Goal: Task Accomplishment & Management: Manage account settings

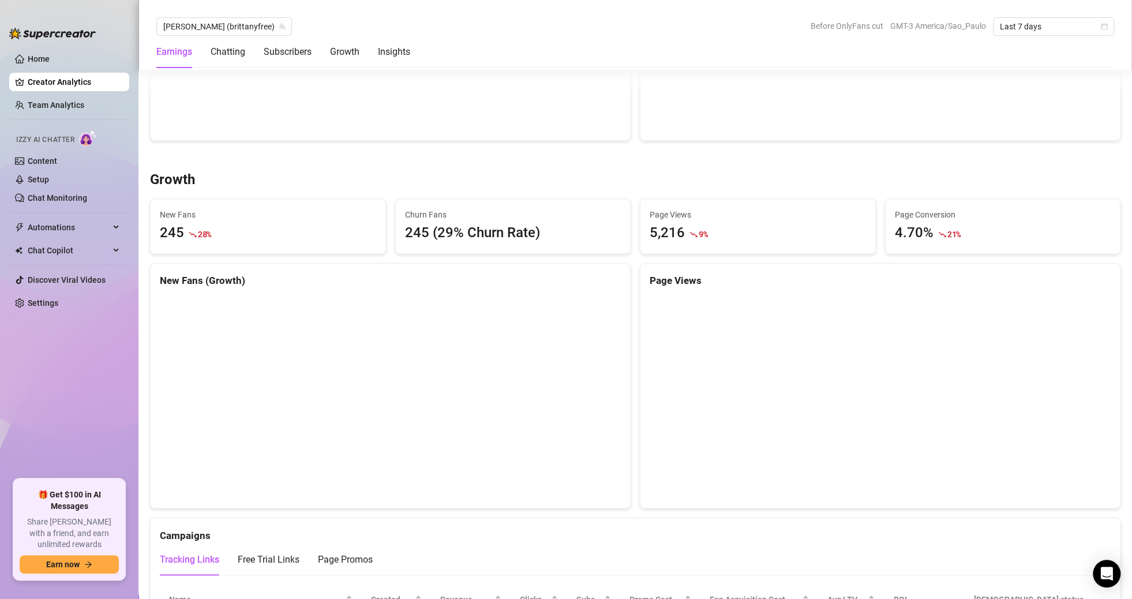
scroll to position [923, 0]
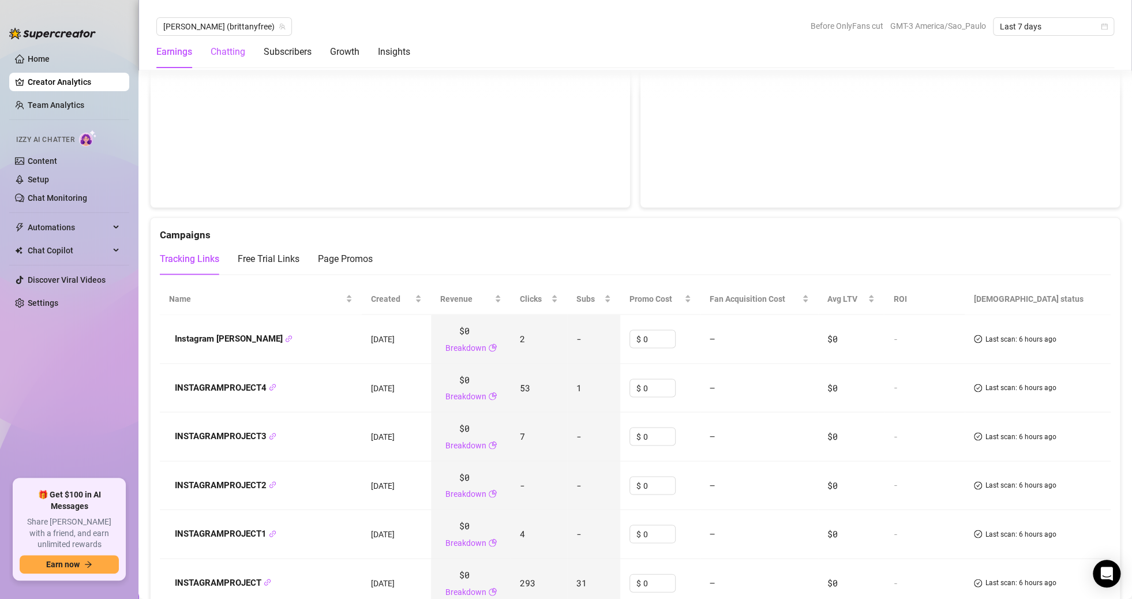
click at [228, 46] on div "Chatting" at bounding box center [228, 52] width 35 height 14
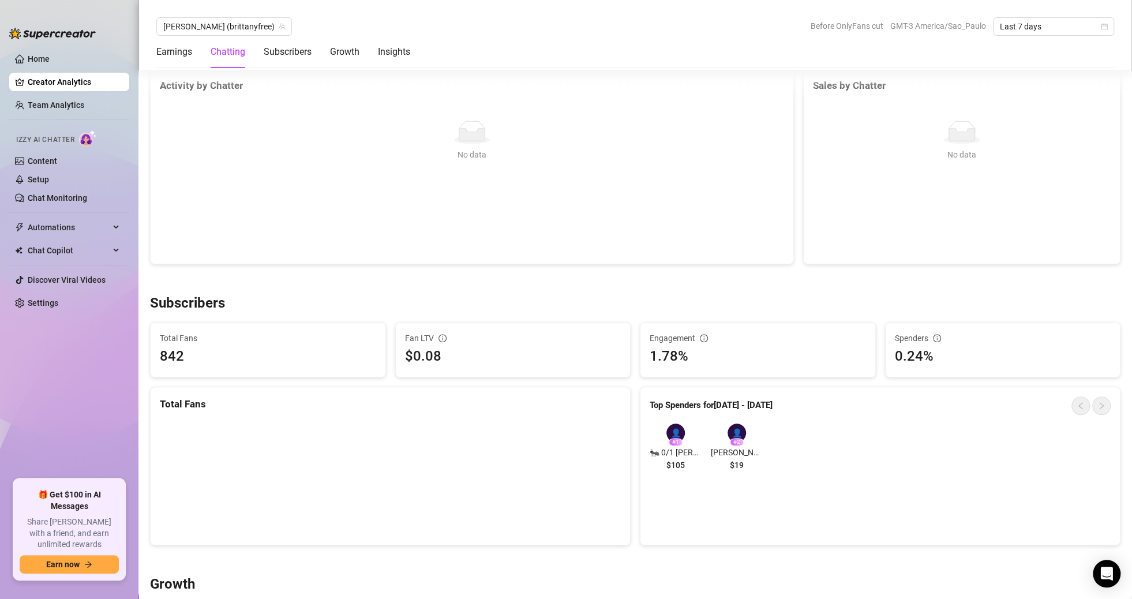
scroll to position [406, 0]
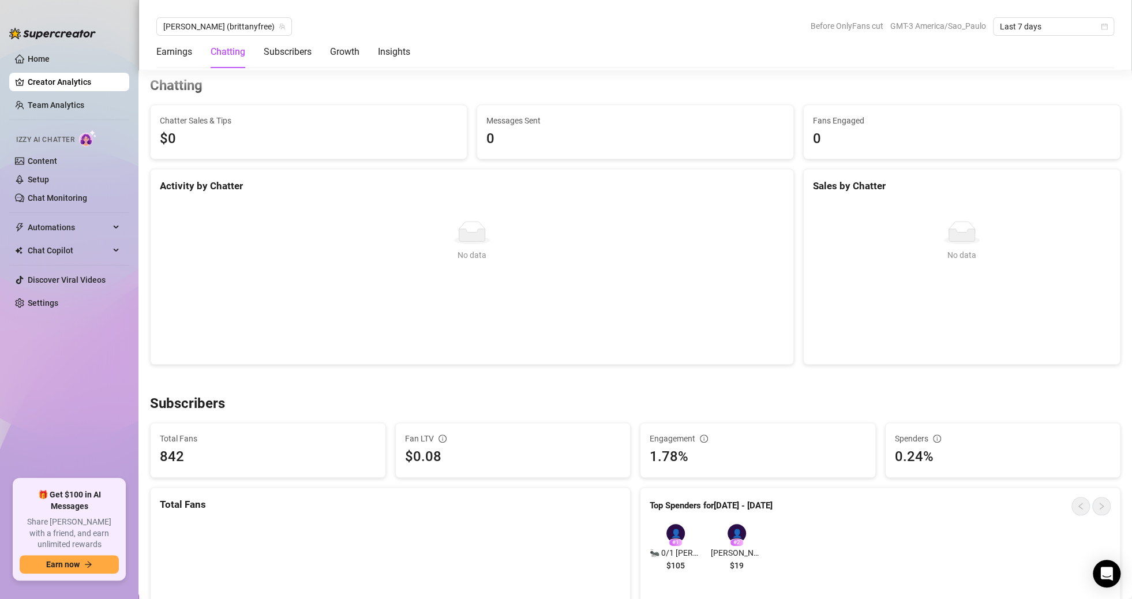
click at [430, 456] on div "$0.08" at bounding box center [513, 457] width 216 height 22
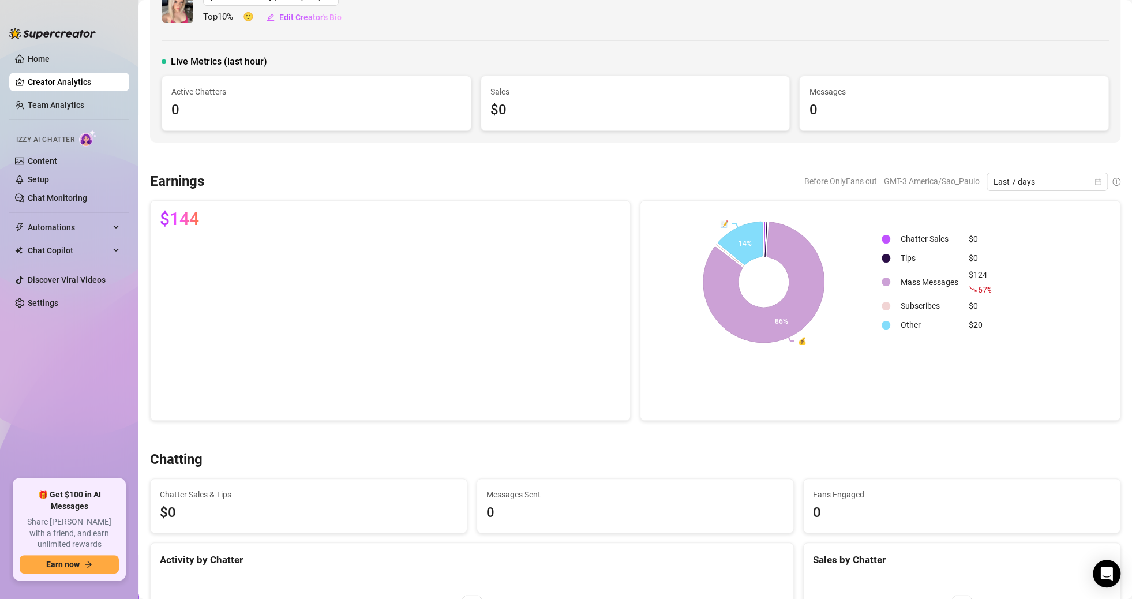
scroll to position [0, 0]
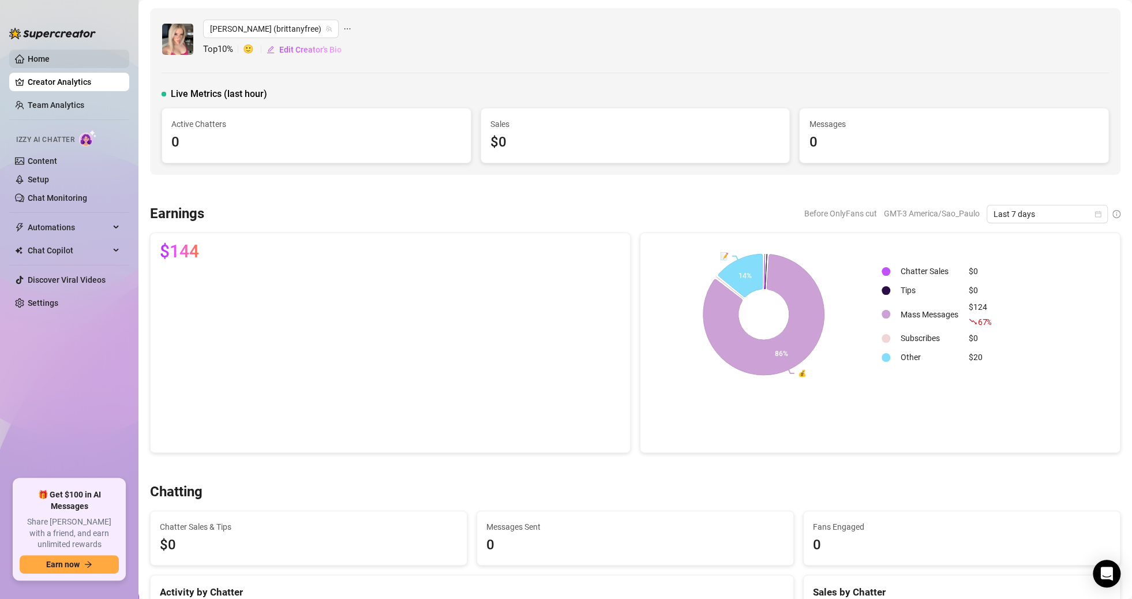
click at [50, 63] on link "Home" at bounding box center [39, 58] width 22 height 9
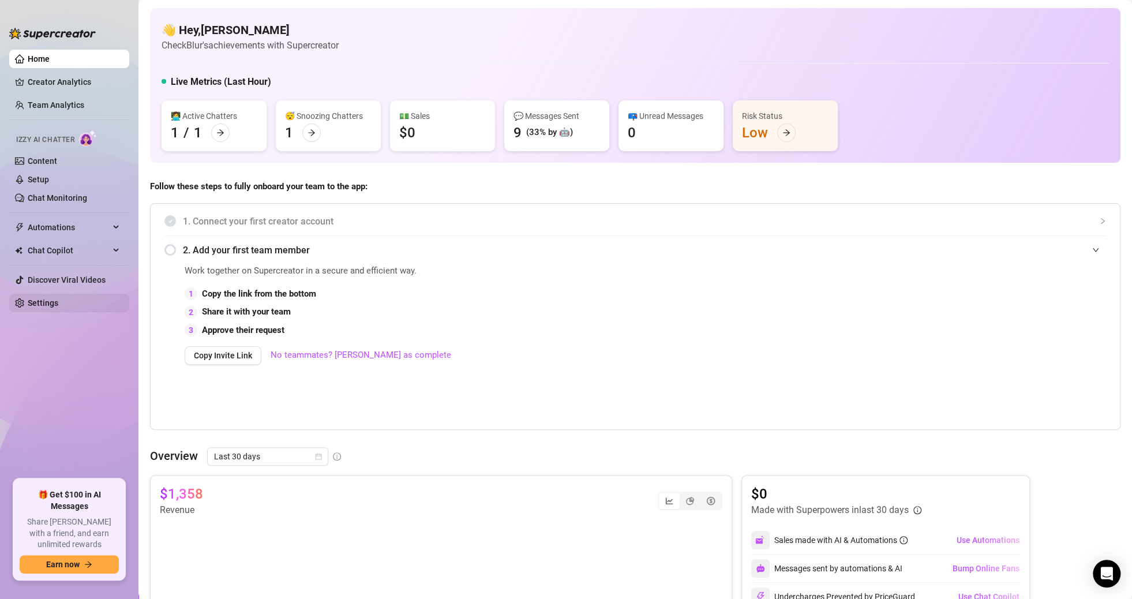
click at [39, 307] on link "Settings" at bounding box center [43, 302] width 31 height 9
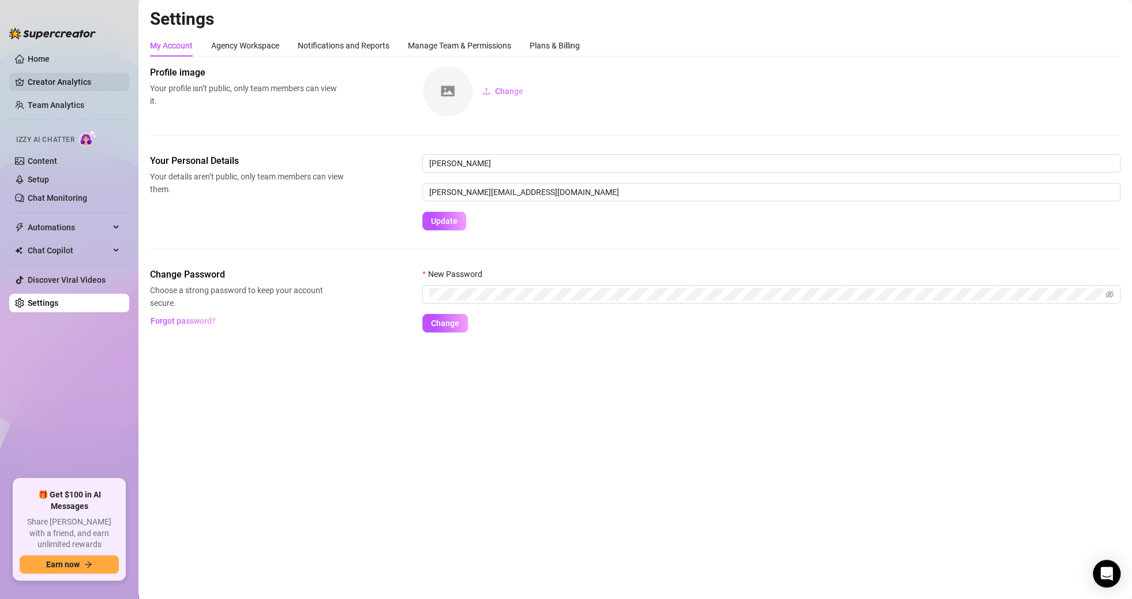
click at [78, 87] on link "Creator Analytics" at bounding box center [74, 82] width 92 height 18
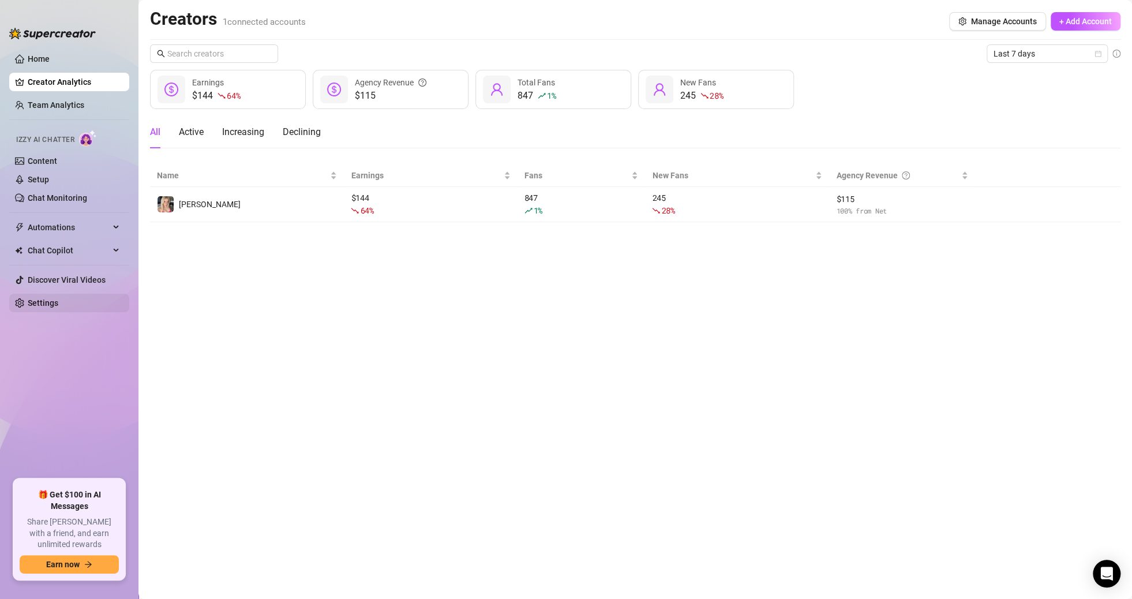
click at [58, 302] on link "Settings" at bounding box center [43, 302] width 31 height 9
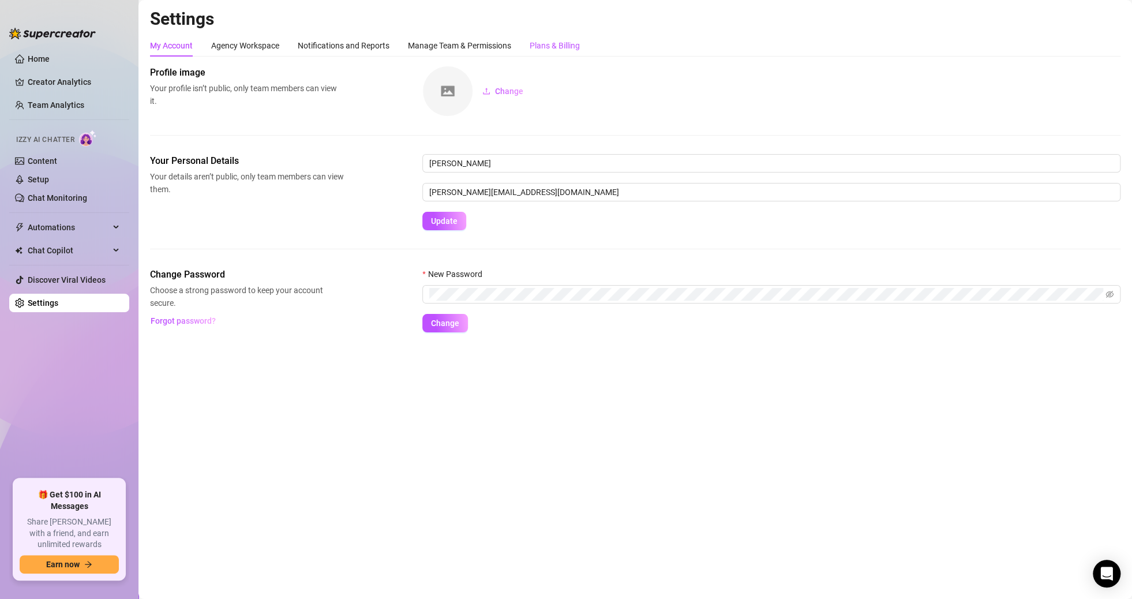
click at [579, 42] on div "Plans & Billing" at bounding box center [555, 45] width 50 height 13
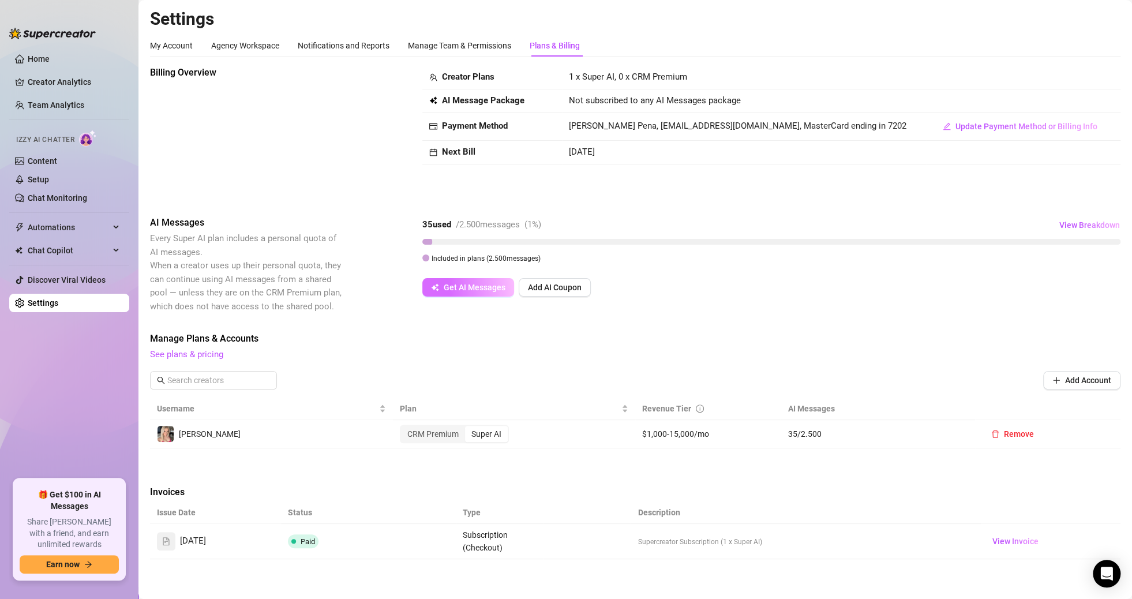
click at [457, 288] on span "Get AI Messages" at bounding box center [475, 287] width 62 height 9
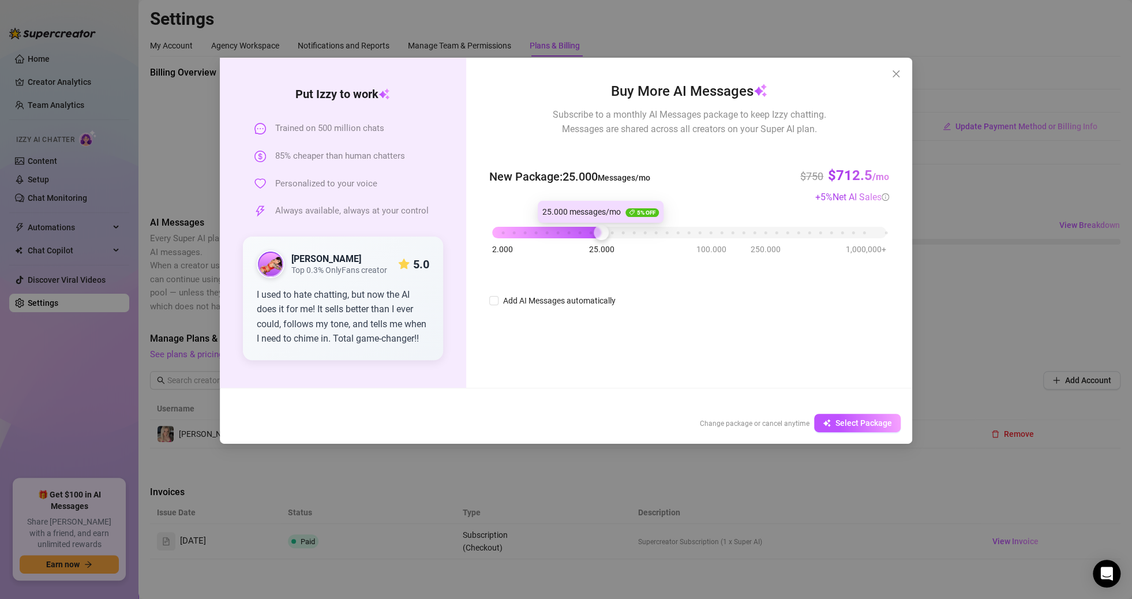
drag, startPoint x: 496, startPoint y: 235, endPoint x: 605, endPoint y: 226, distance: 110.0
click at [605, 226] on div at bounding box center [601, 232] width 15 height 15
drag, startPoint x: 604, startPoint y: 230, endPoint x: 676, endPoint y: 228, distance: 72.1
click at [676, 228] on div at bounding box center [677, 232] width 15 height 15
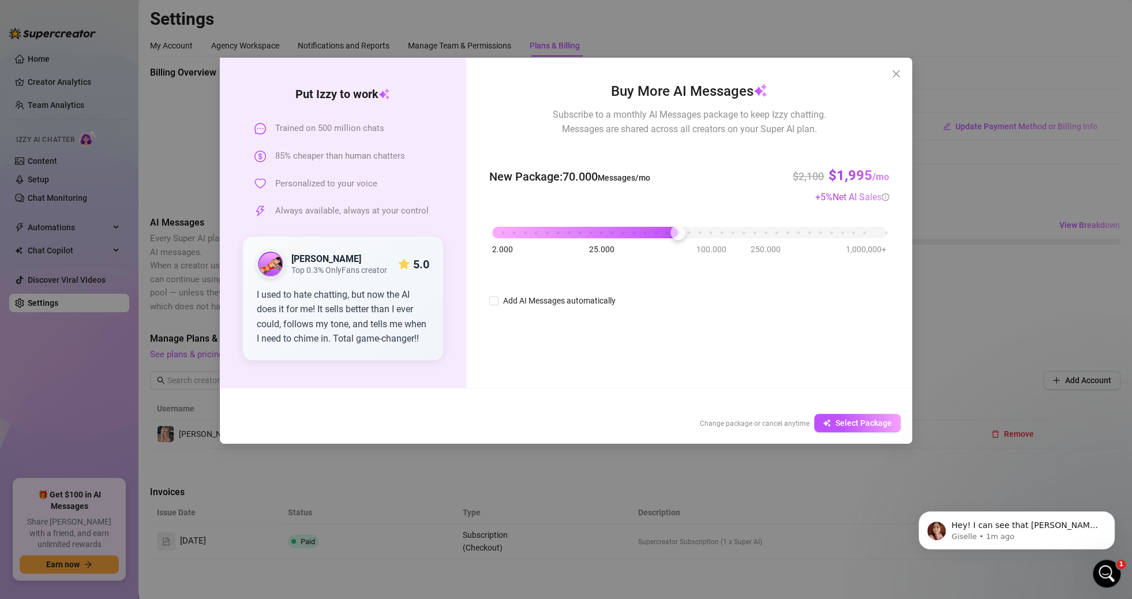
click at [581, 174] on span "New Package : 70.000 Messages/mo" at bounding box center [569, 177] width 161 height 18
click at [842, 176] on h3 "$1,995 /mo" at bounding box center [858, 176] width 61 height 18
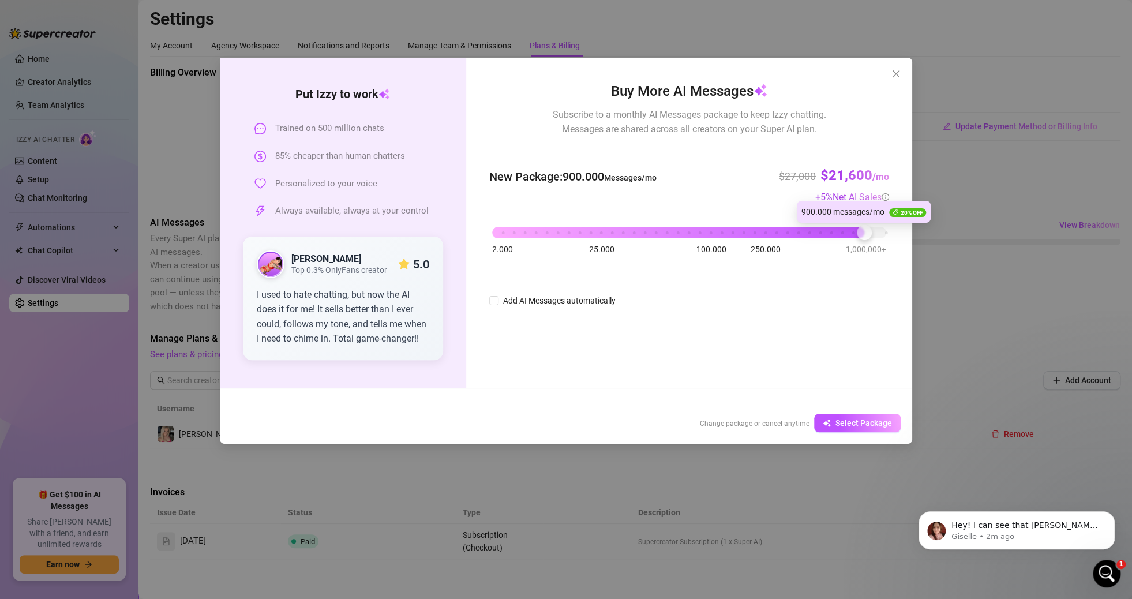
drag, startPoint x: 680, startPoint y: 237, endPoint x: 872, endPoint y: 234, distance: 191.6
click at [872, 231] on div "2.000 25.000 100.000 250.000 1,000,000+" at bounding box center [689, 227] width 394 height 7
click at [898, 72] on icon "close" at bounding box center [896, 73] width 7 height 7
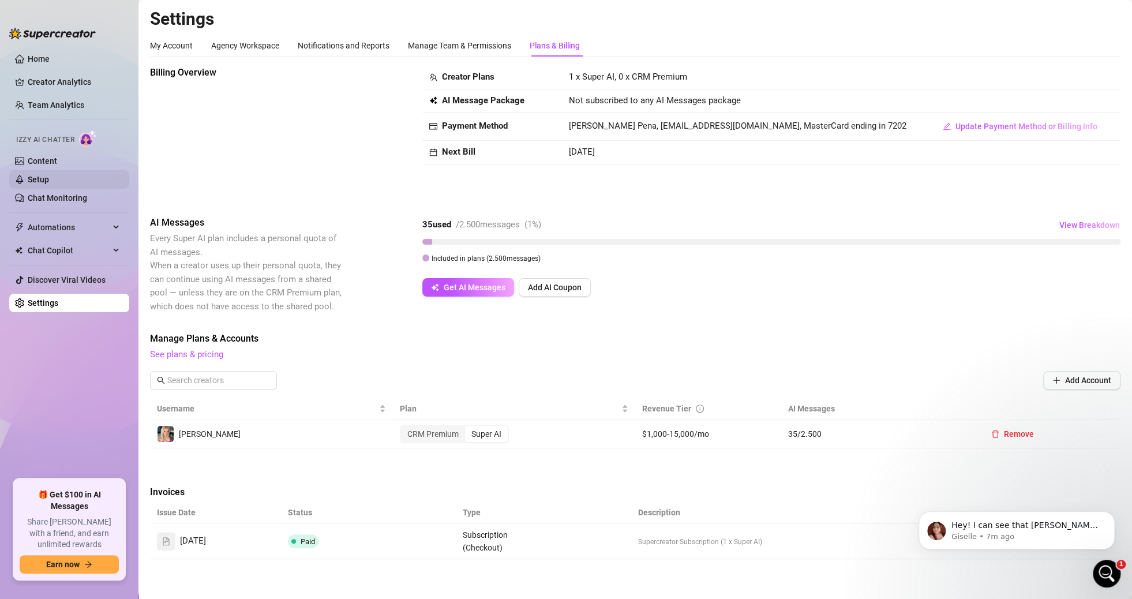
click at [49, 184] on link "Setup" at bounding box center [38, 179] width 21 height 9
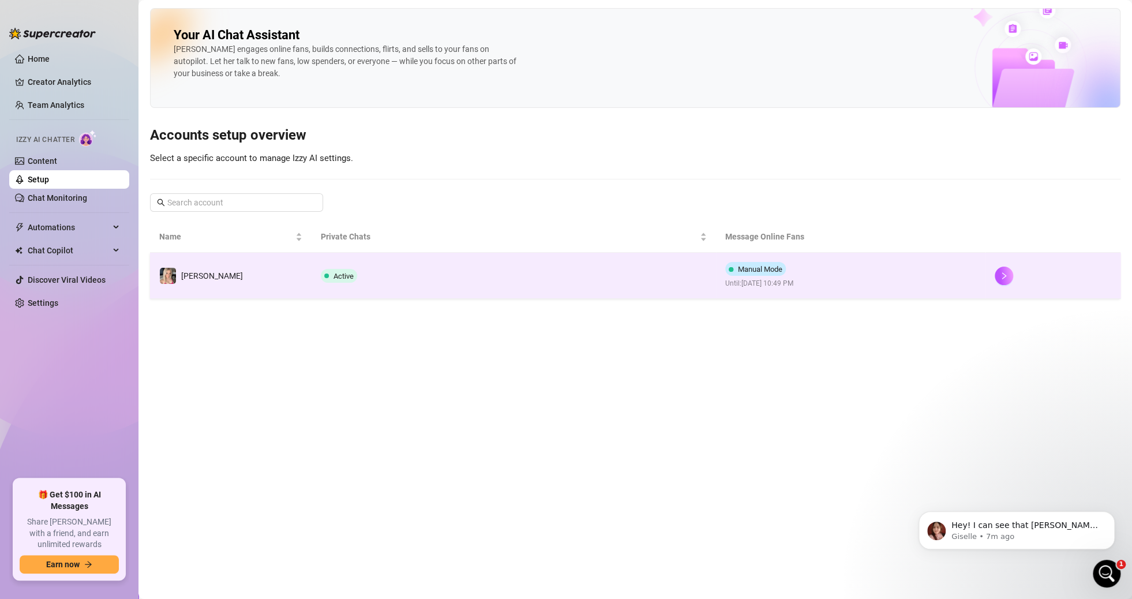
click at [496, 263] on td "Active" at bounding box center [514, 276] width 404 height 46
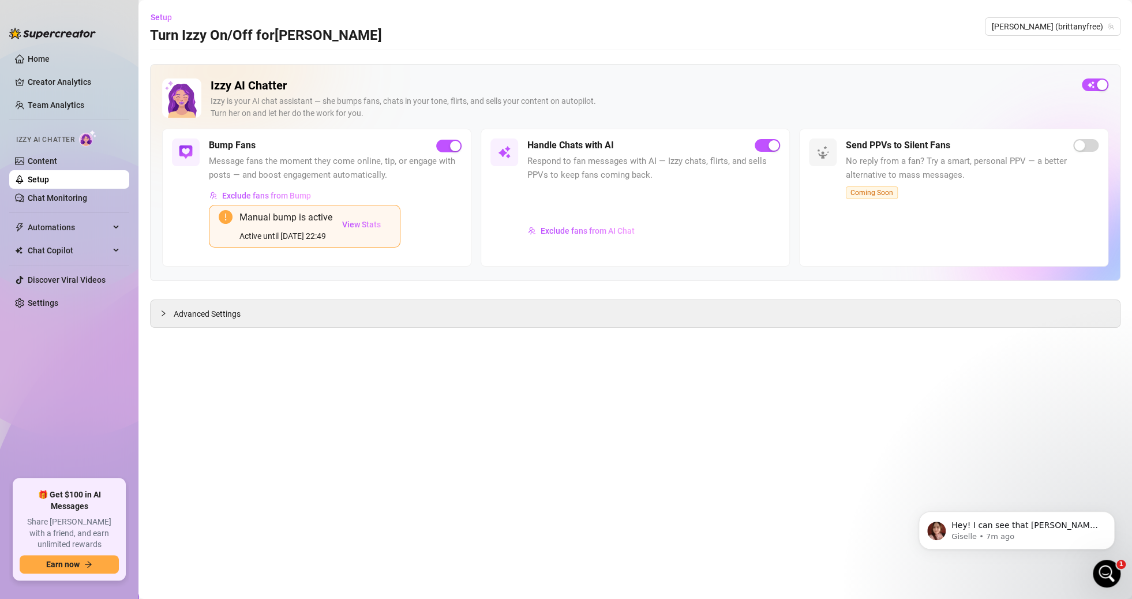
click at [553, 164] on span "Respond to fan messages with AI — Izzy chats, flirts, and sells PPVs to keep fa…" at bounding box center [653, 168] width 253 height 27
click at [597, 143] on h5 "Handle Chats with AI" at bounding box center [570, 145] width 87 height 14
click at [53, 159] on link "Content" at bounding box center [42, 160] width 29 height 9
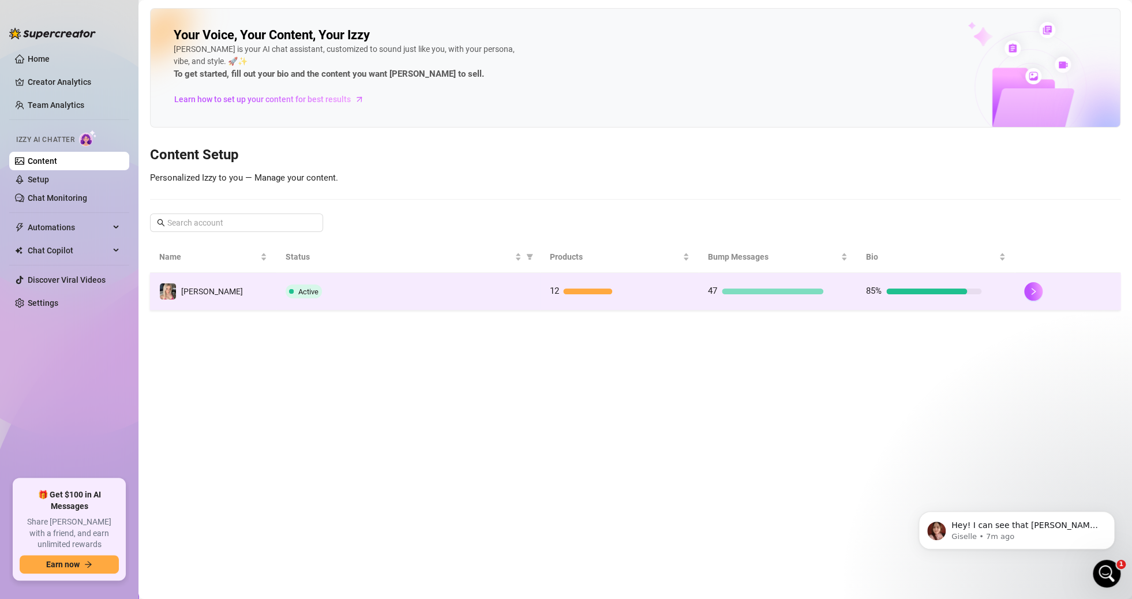
click at [392, 297] on div "Active" at bounding box center [408, 291] width 245 height 14
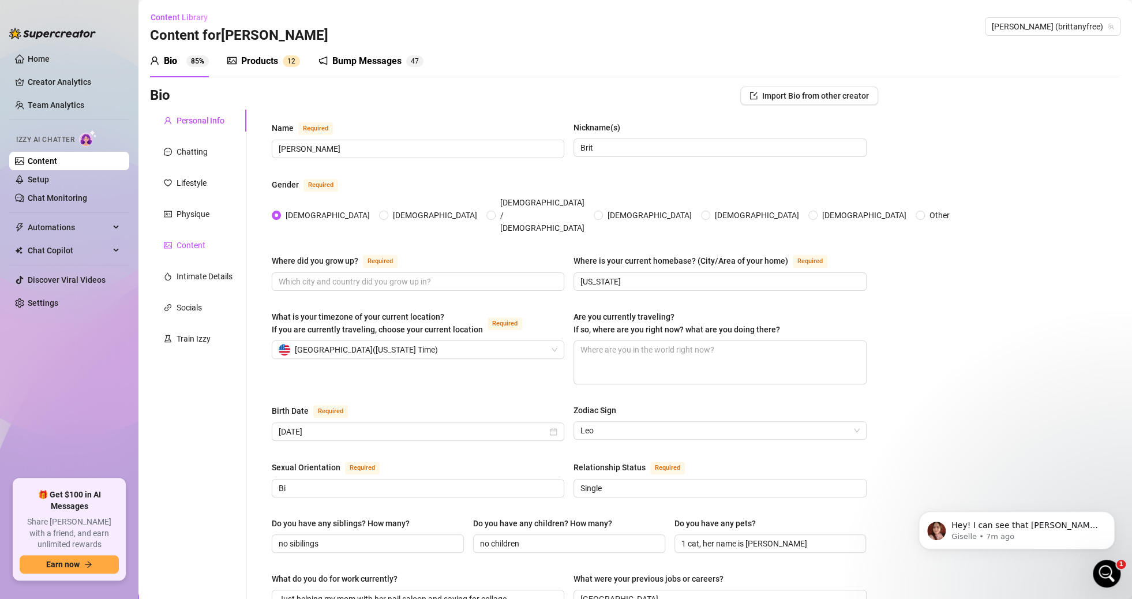
click at [191, 241] on div "Content" at bounding box center [191, 245] width 29 height 13
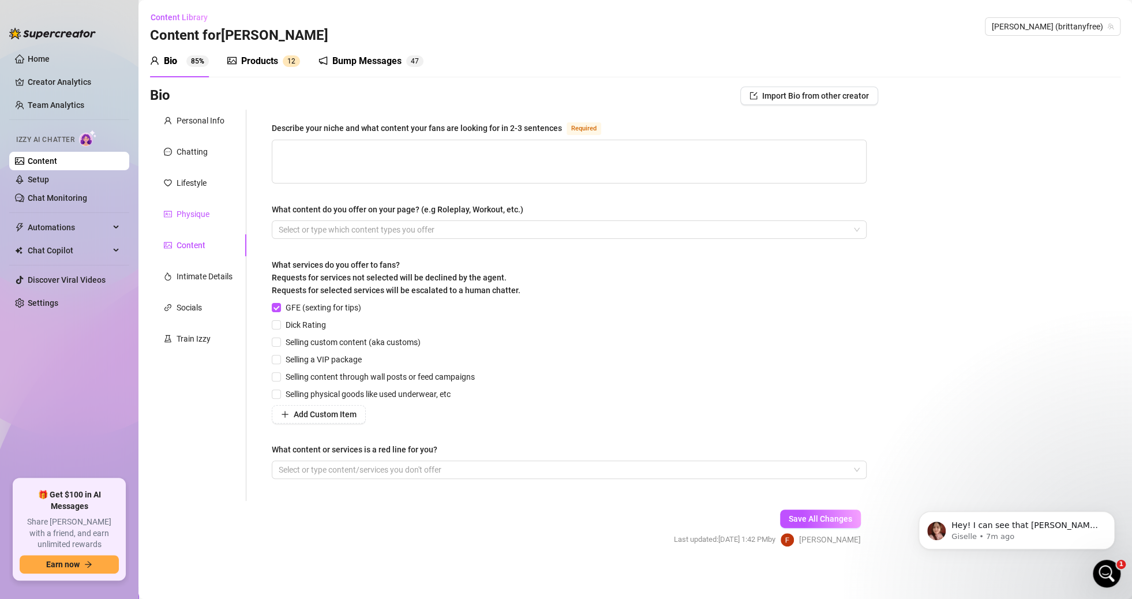
click at [190, 212] on div "Physique" at bounding box center [193, 214] width 33 height 13
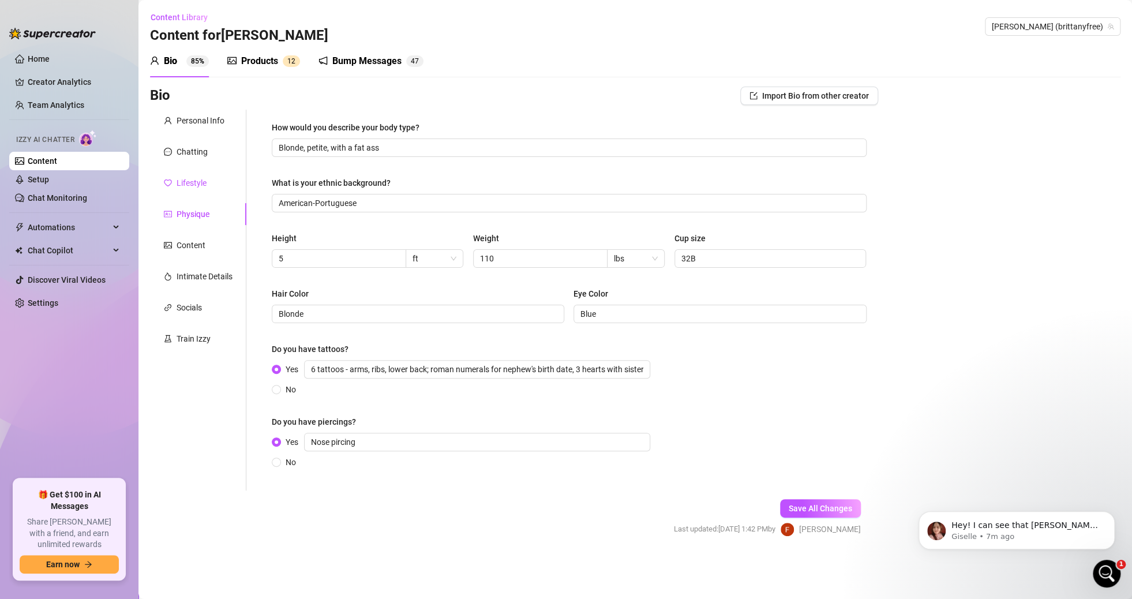
click at [193, 181] on div "Lifestyle" at bounding box center [192, 183] width 30 height 13
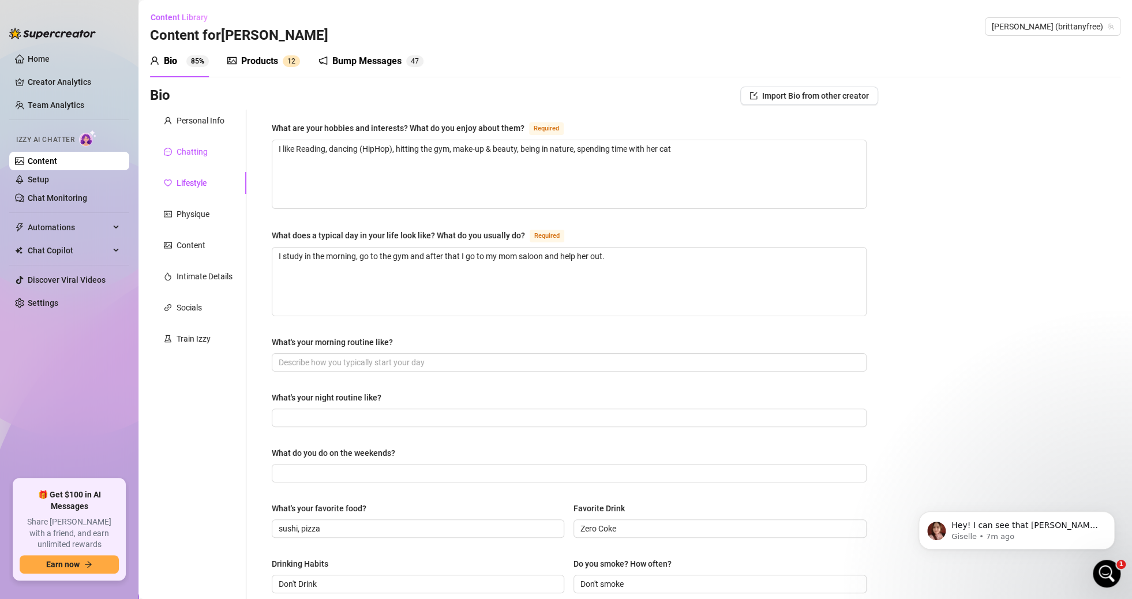
click at [195, 152] on div "Chatting" at bounding box center [192, 151] width 31 height 13
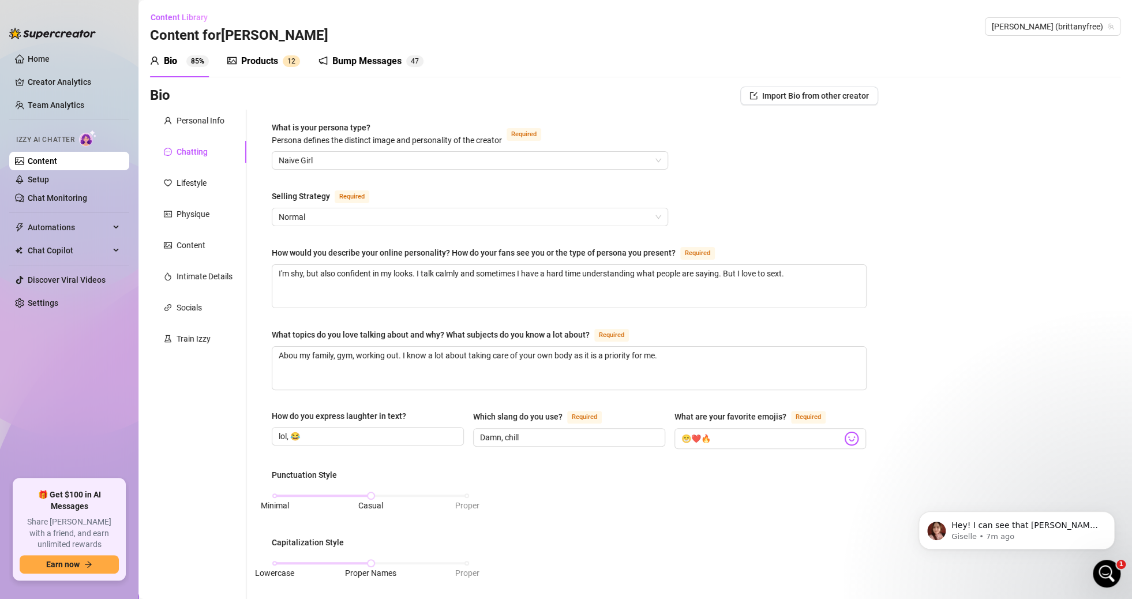
click at [190, 233] on div "Personal Info Chatting Lifestyle Physique Content Intimate Details Socials Trai…" at bounding box center [198, 540] width 96 height 861
click at [191, 249] on div "Content" at bounding box center [191, 245] width 29 height 13
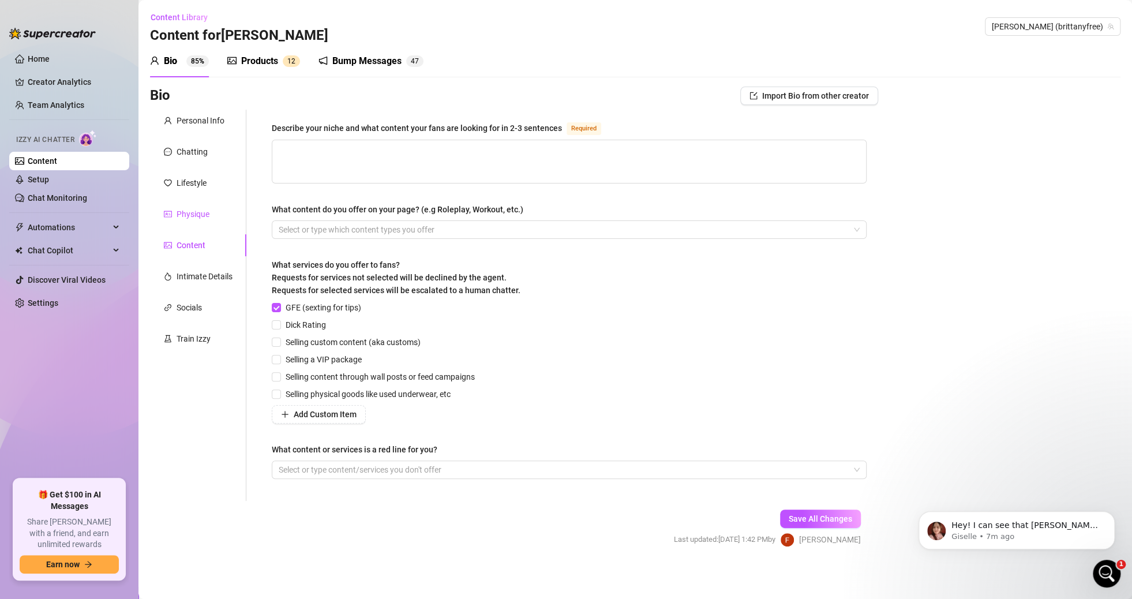
click at [192, 209] on div "Physique" at bounding box center [193, 214] width 33 height 13
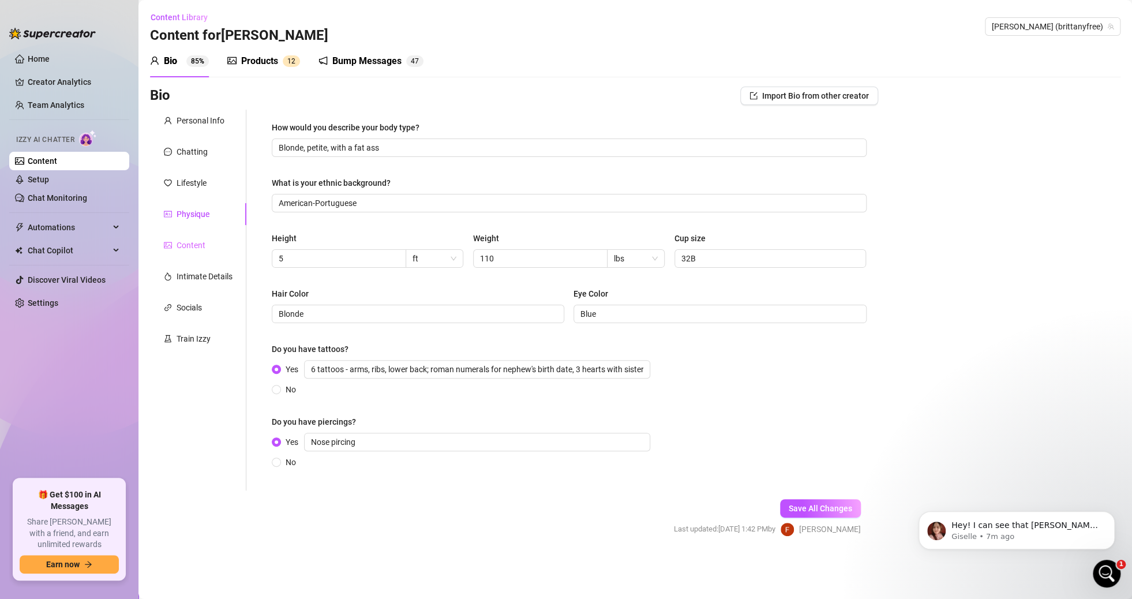
click at [191, 252] on div "Content" at bounding box center [198, 245] width 96 height 22
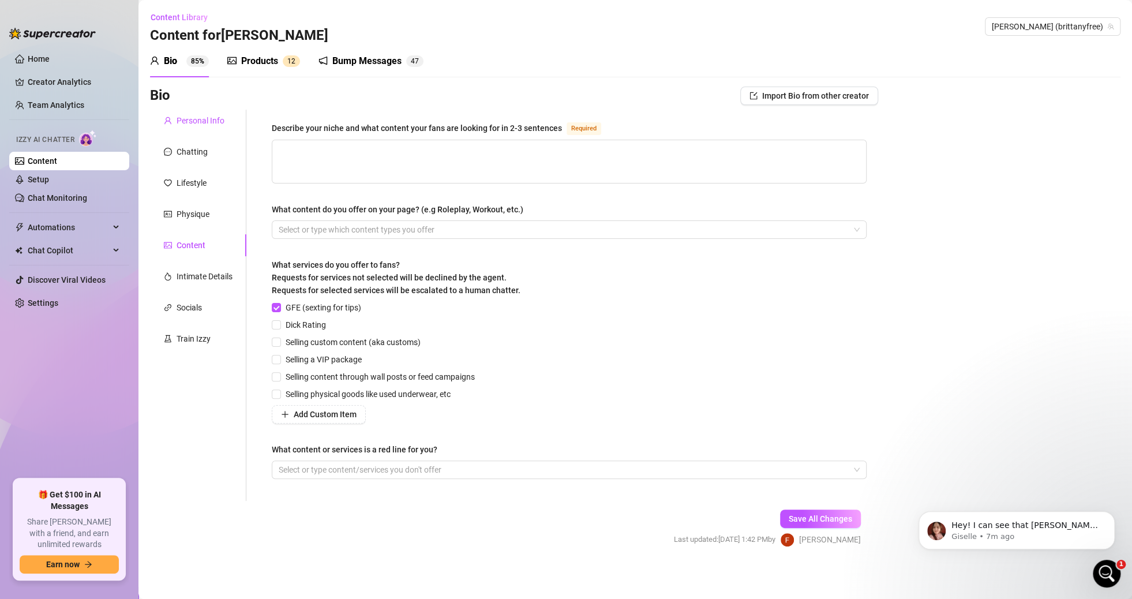
click at [198, 122] on div "Personal Info" at bounding box center [201, 120] width 48 height 13
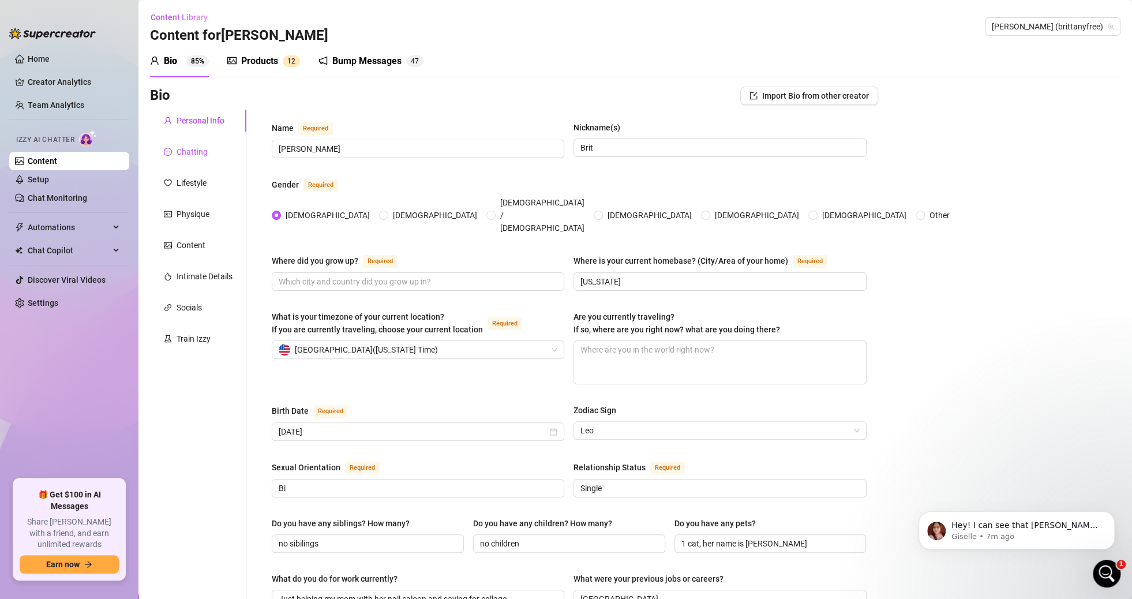
click at [193, 152] on div "Chatting" at bounding box center [192, 151] width 31 height 13
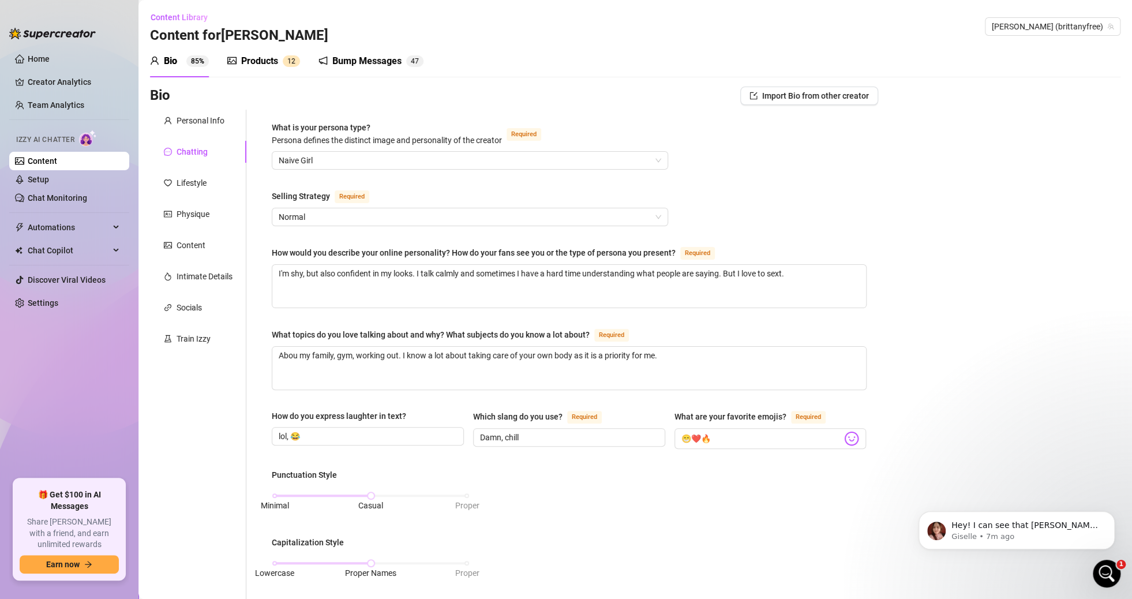
click at [253, 65] on div "Products" at bounding box center [259, 61] width 37 height 14
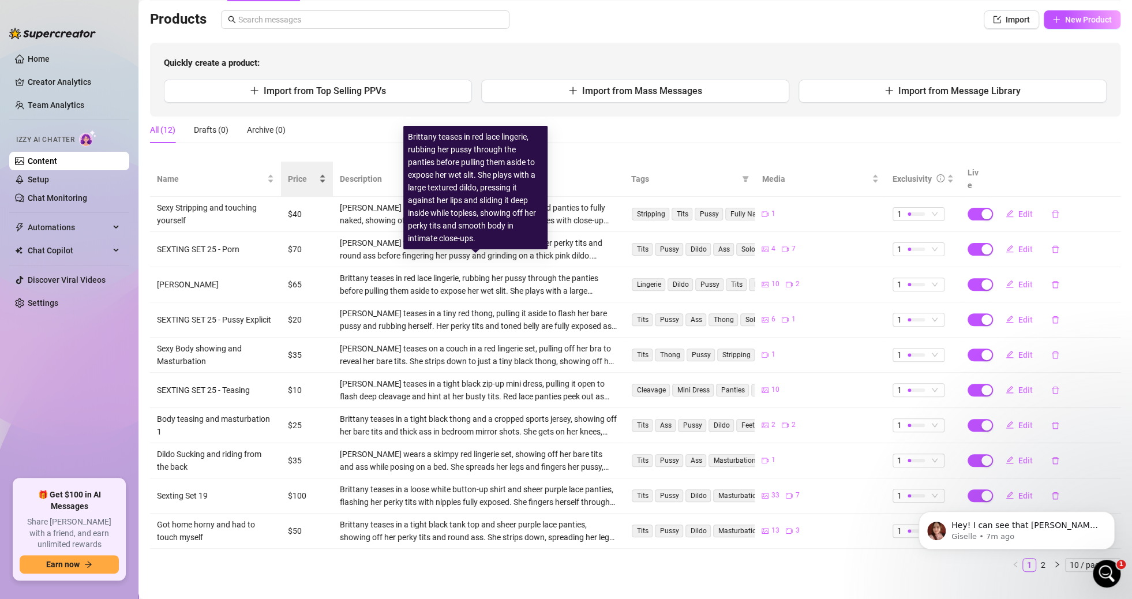
scroll to position [78, 0]
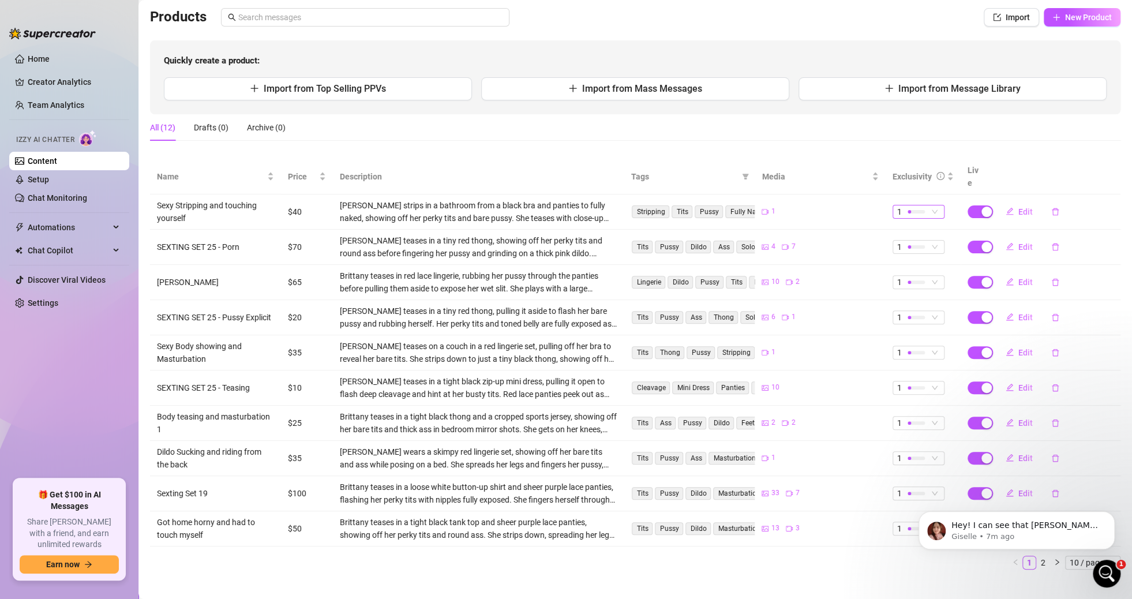
click at [917, 205] on div "1" at bounding box center [912, 211] width 31 height 13
click at [816, 128] on div "All (12) Drafts (0) Archive (0)" at bounding box center [635, 127] width 970 height 27
click at [922, 241] on span "1" at bounding box center [918, 247] width 43 height 13
click at [942, 288] on span "3" at bounding box center [931, 291] width 75 height 13
click at [913, 210] on div at bounding box center [916, 211] width 17 height 3
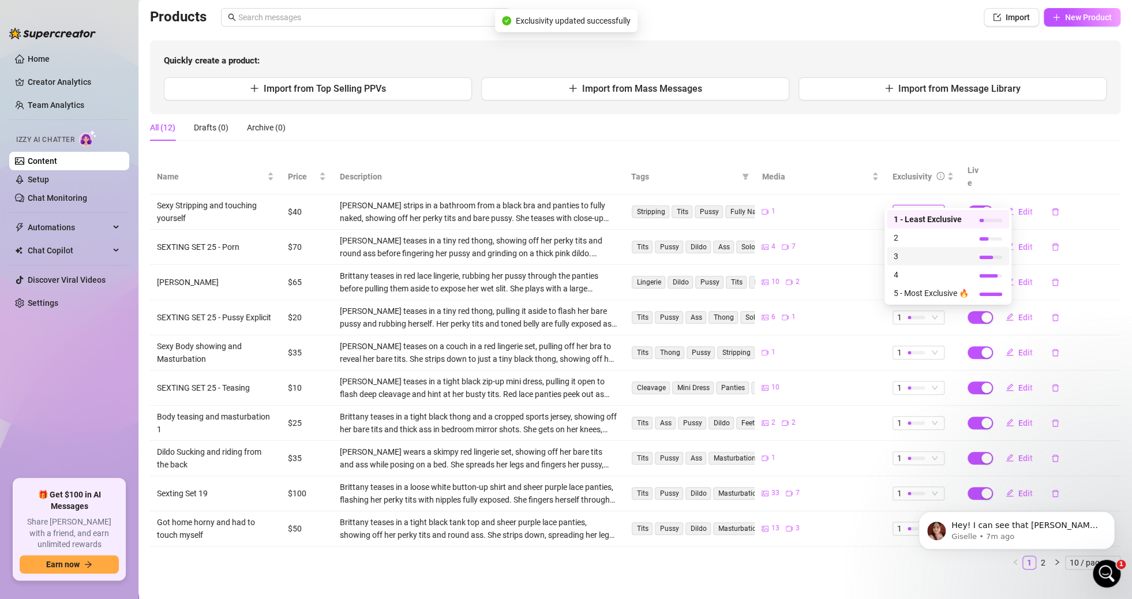
click at [938, 255] on span "3" at bounding box center [931, 256] width 75 height 13
click at [908, 276] on div at bounding box center [916, 281] width 17 height 11
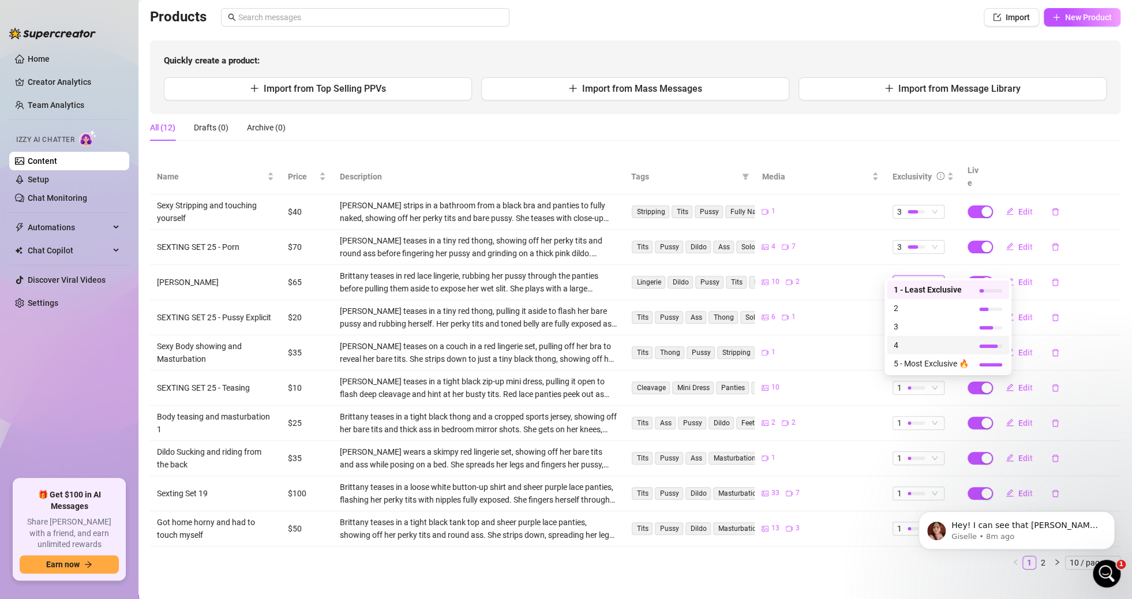
click at [923, 348] on span "4" at bounding box center [931, 345] width 75 height 13
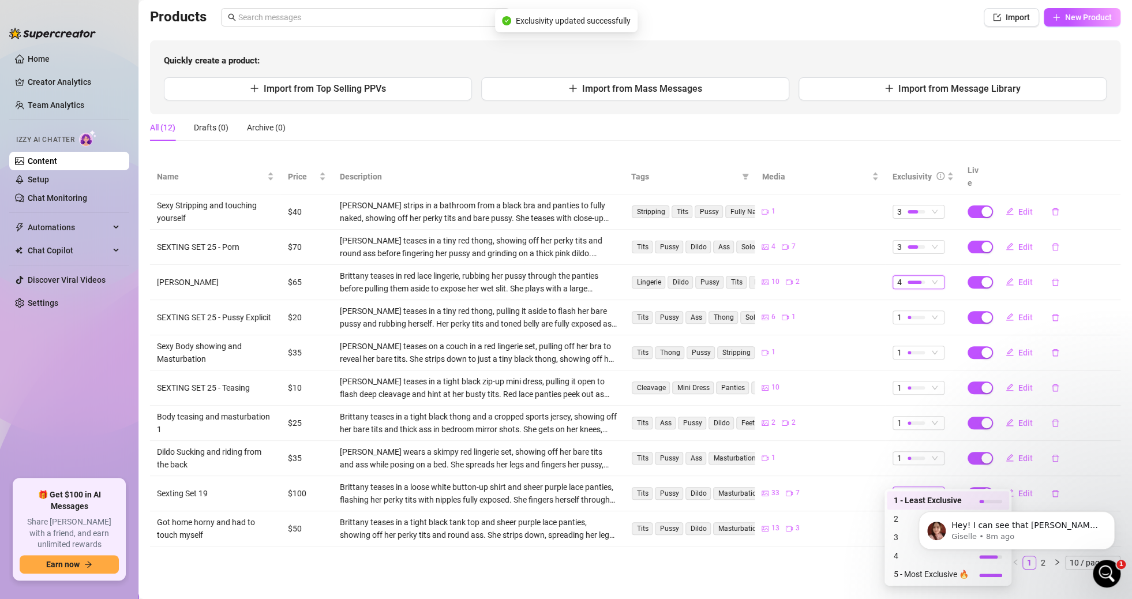
click at [928, 487] on span "1" at bounding box center [918, 493] width 43 height 13
click at [905, 576] on span "5 - Most Exclusive 🔥" at bounding box center [931, 574] width 75 height 13
click at [908, 523] on div at bounding box center [916, 528] width 17 height 11
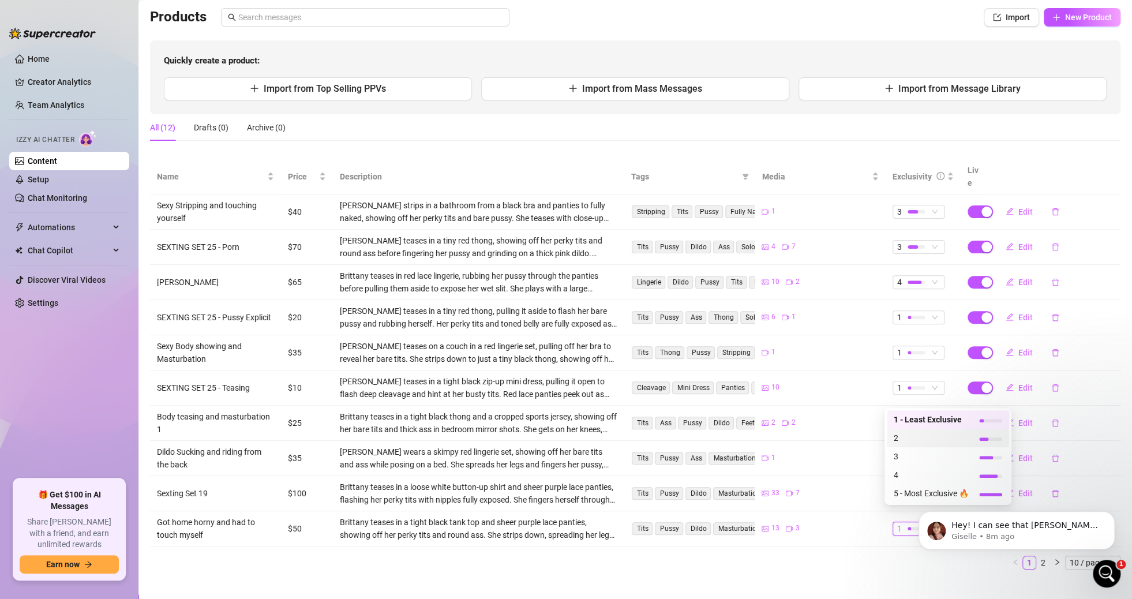
click at [923, 440] on span "2" at bounding box center [931, 438] width 75 height 13
click at [909, 421] on div at bounding box center [916, 422] width 17 height 3
click at [924, 449] on span "2" at bounding box center [931, 448] width 75 height 13
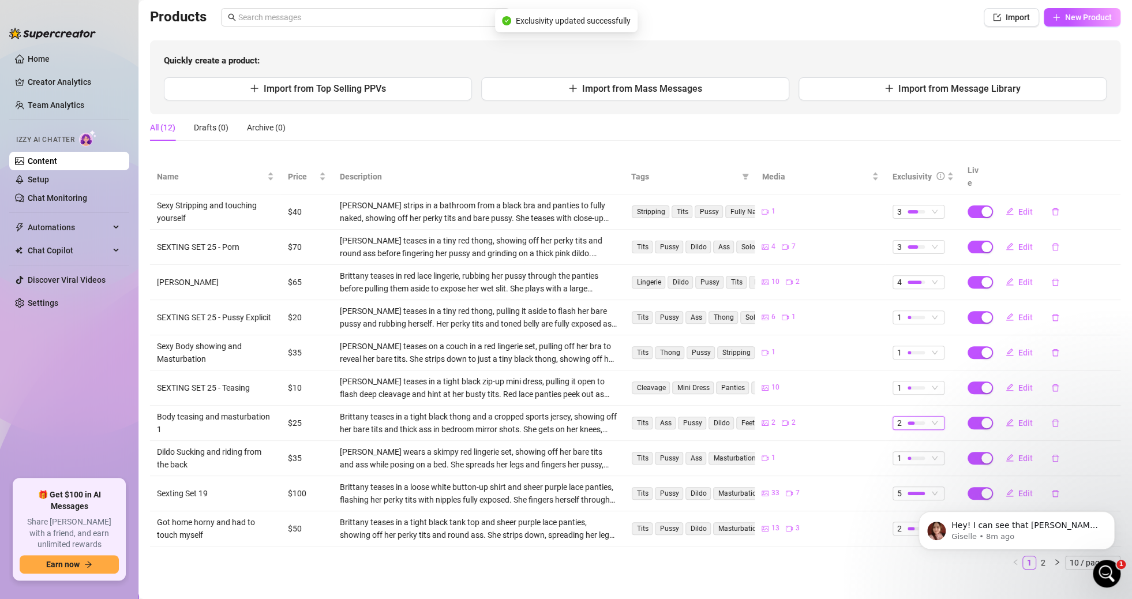
click at [907, 335] on td "1" at bounding box center [923, 352] width 75 height 35
click at [908, 347] on div at bounding box center [916, 352] width 17 height 11
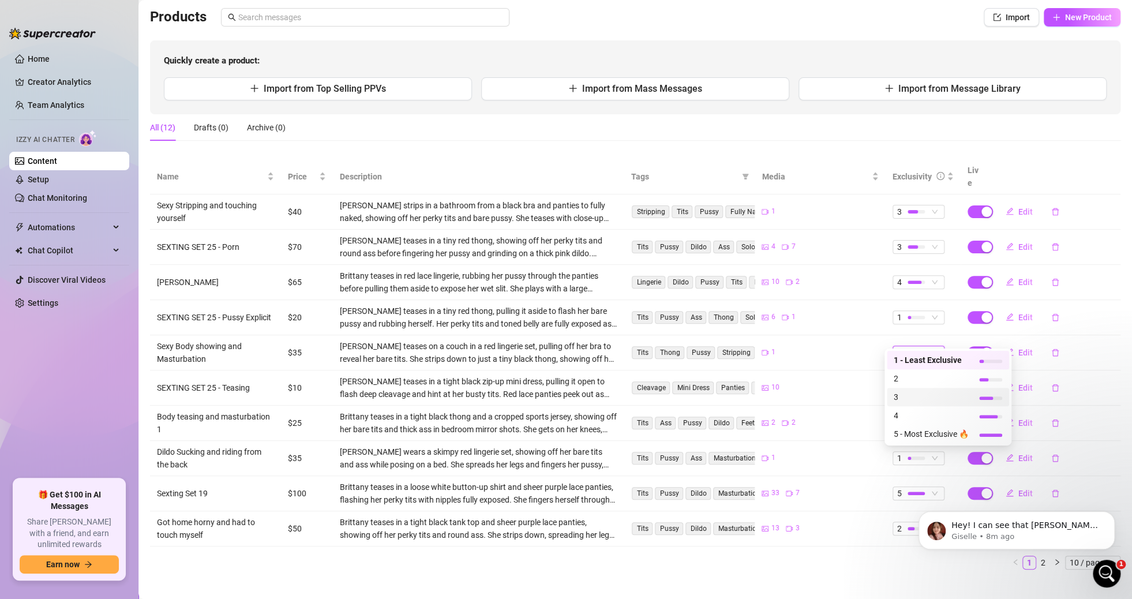
click at [920, 398] on span "3" at bounding box center [931, 397] width 75 height 13
click at [1018, 383] on span "Edit" at bounding box center [1025, 387] width 14 height 9
type textarea "I'm feeling so sexy right now, I want you to tell me how I look and what you wo…"
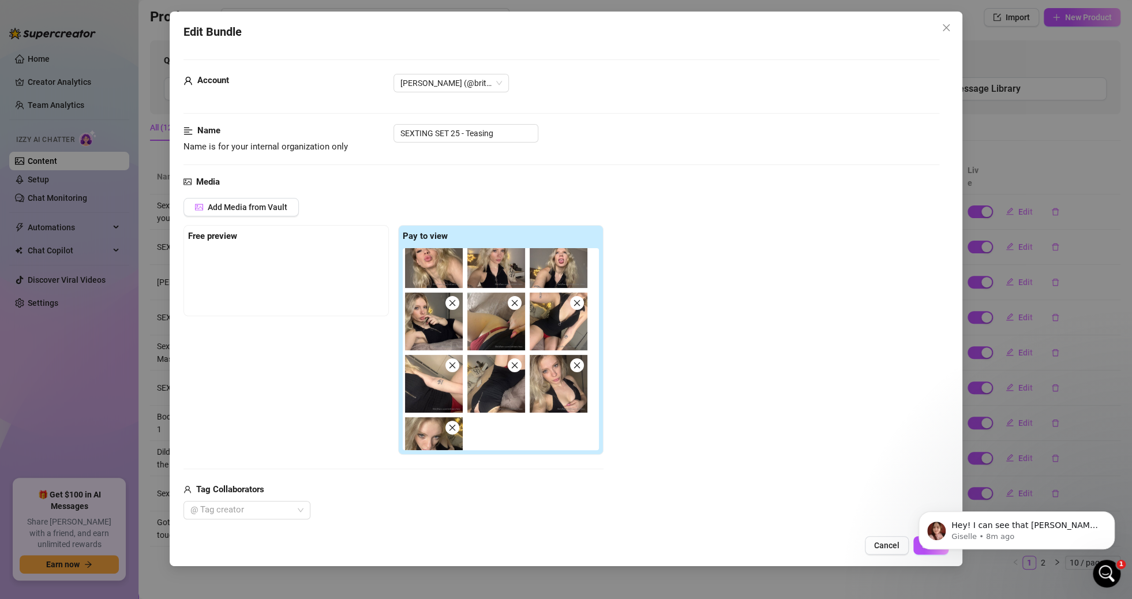
scroll to position [47, 0]
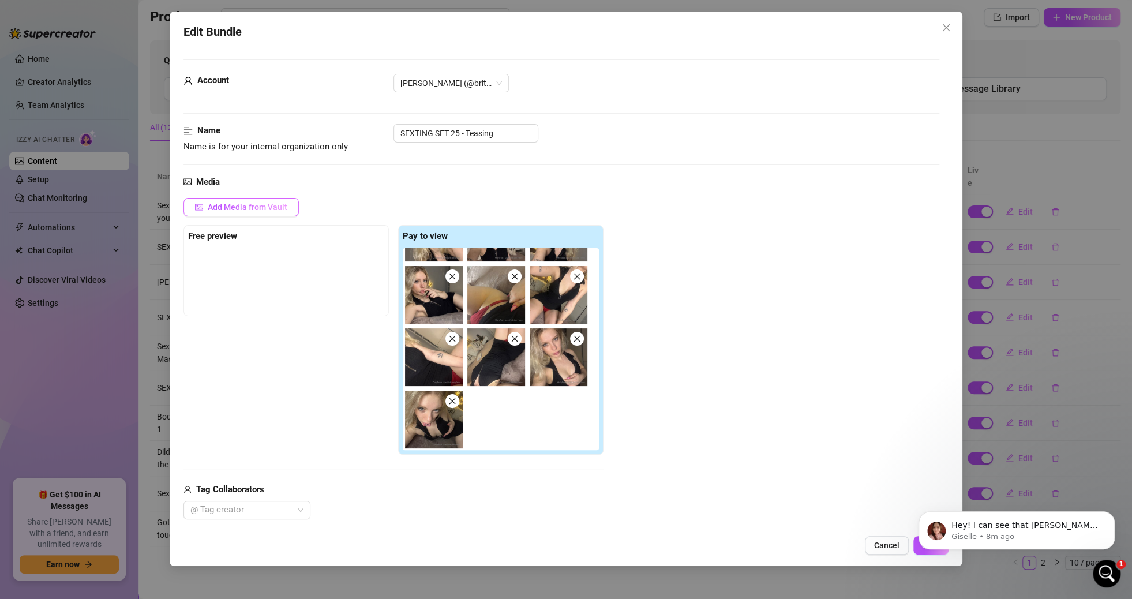
click at [254, 199] on button "Add Media from Vault" at bounding box center [240, 207] width 115 height 18
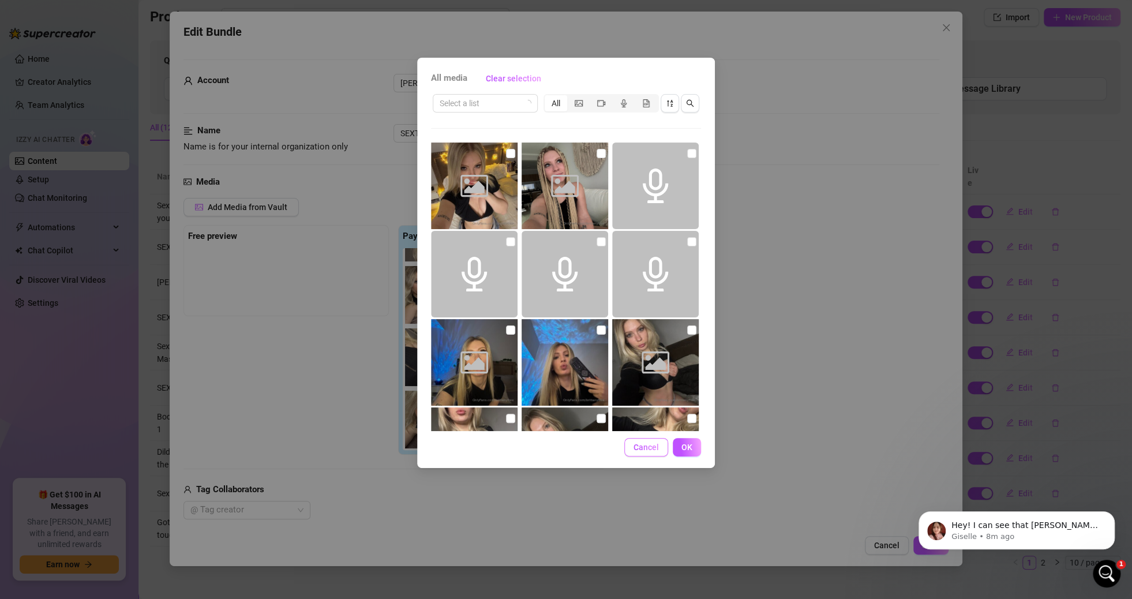
click at [649, 445] on span "Cancel" at bounding box center [645, 447] width 25 height 9
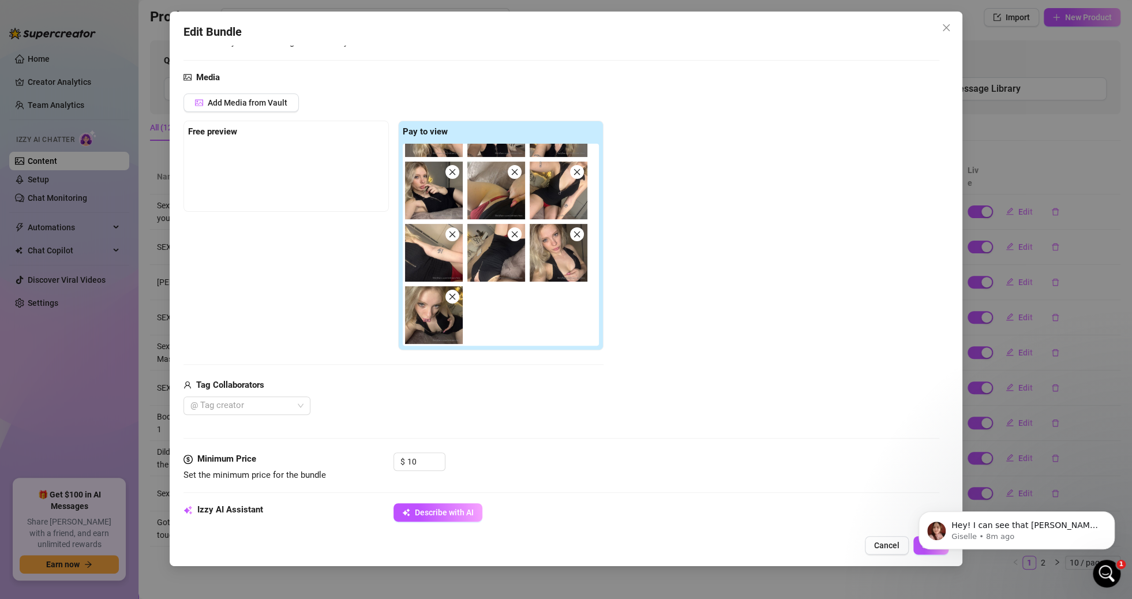
scroll to position [115, 0]
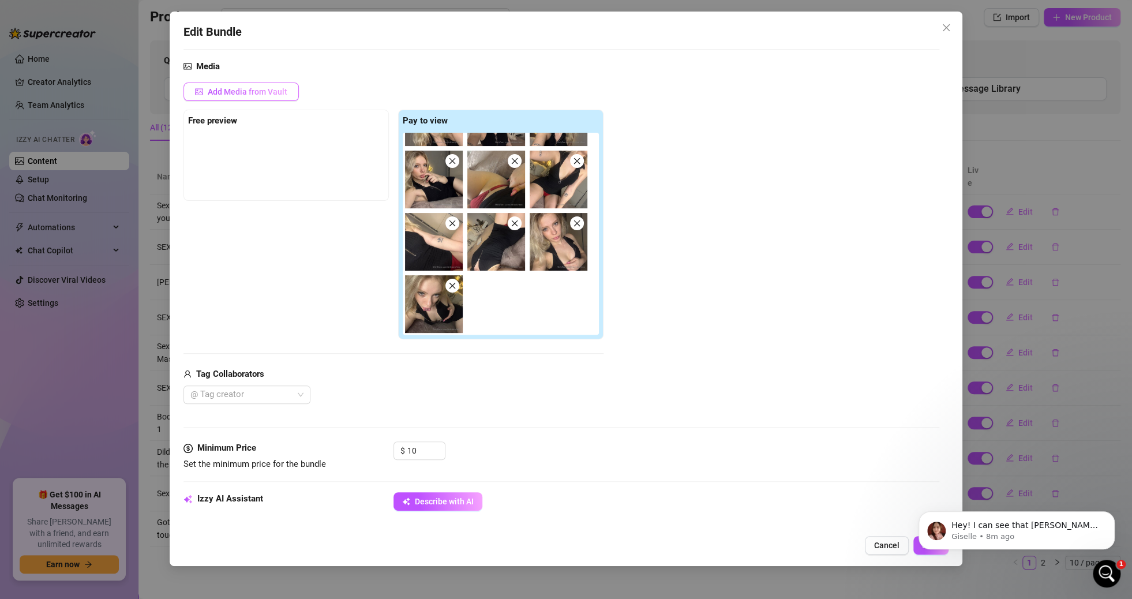
click at [273, 92] on span "Add Media from Vault" at bounding box center [248, 91] width 80 height 9
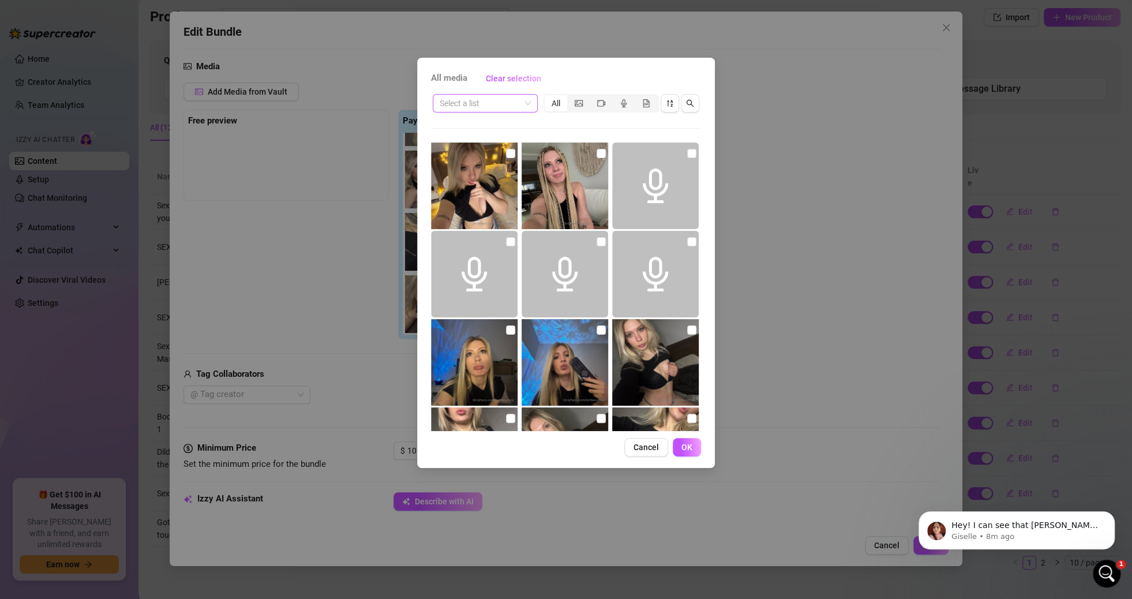
click at [517, 104] on input "search" at bounding box center [480, 103] width 81 height 17
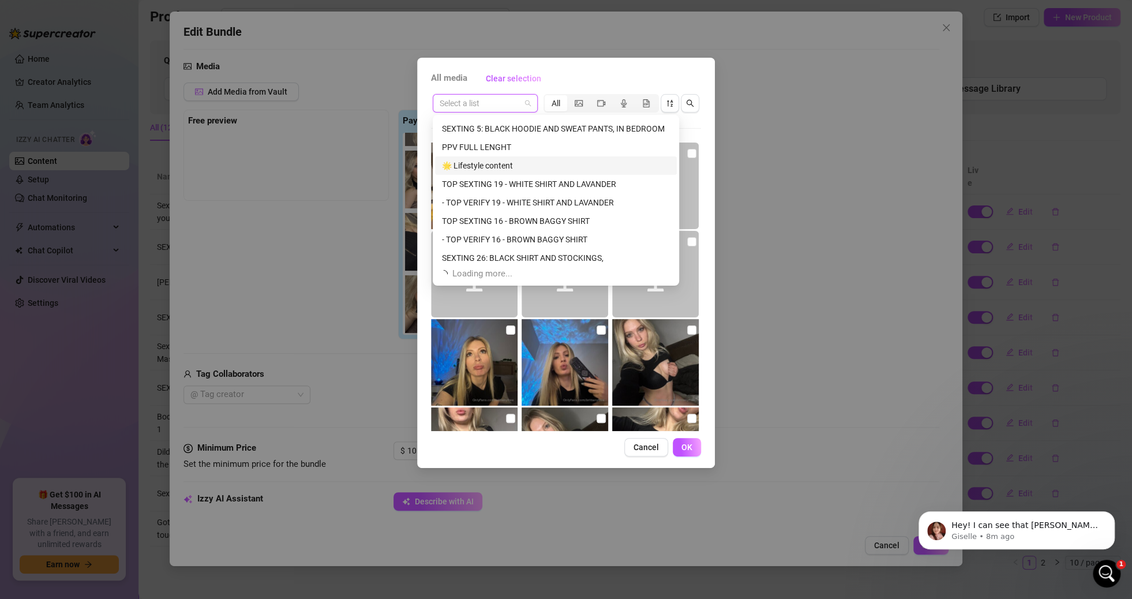
scroll to position [37, 0]
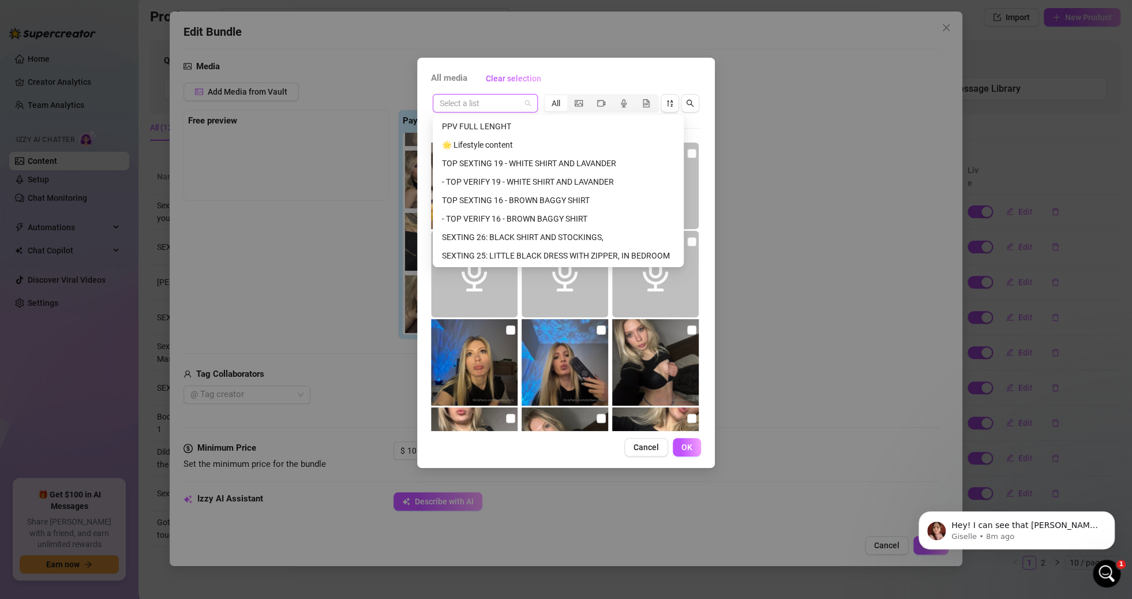
click at [320, 145] on div "All media Clear selection Select a list All Cancel OK" at bounding box center [566, 299] width 1132 height 599
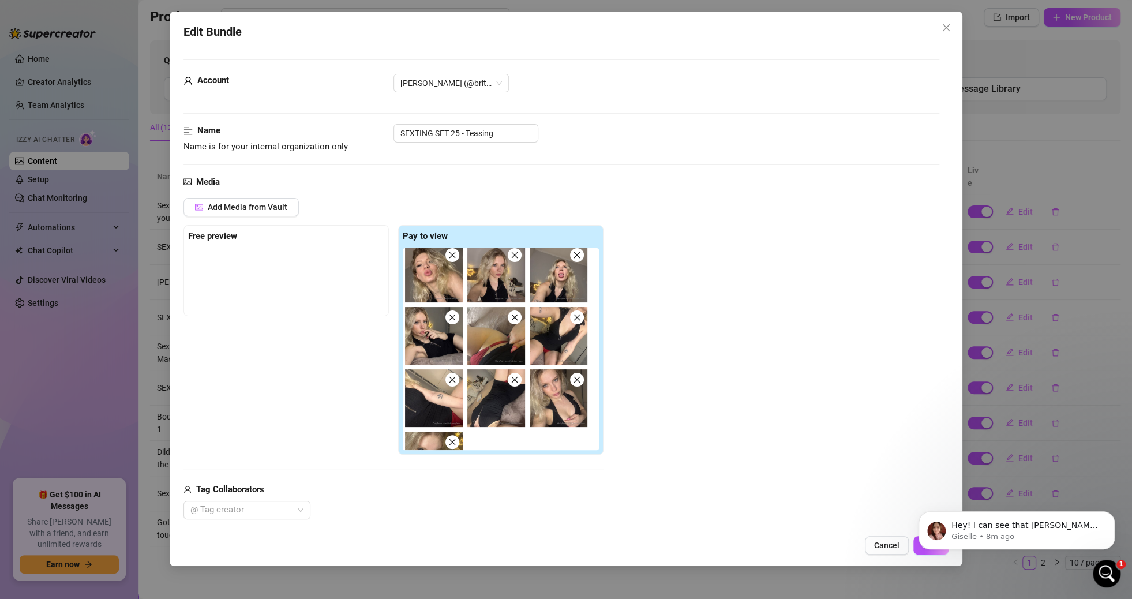
scroll to position [0, 0]
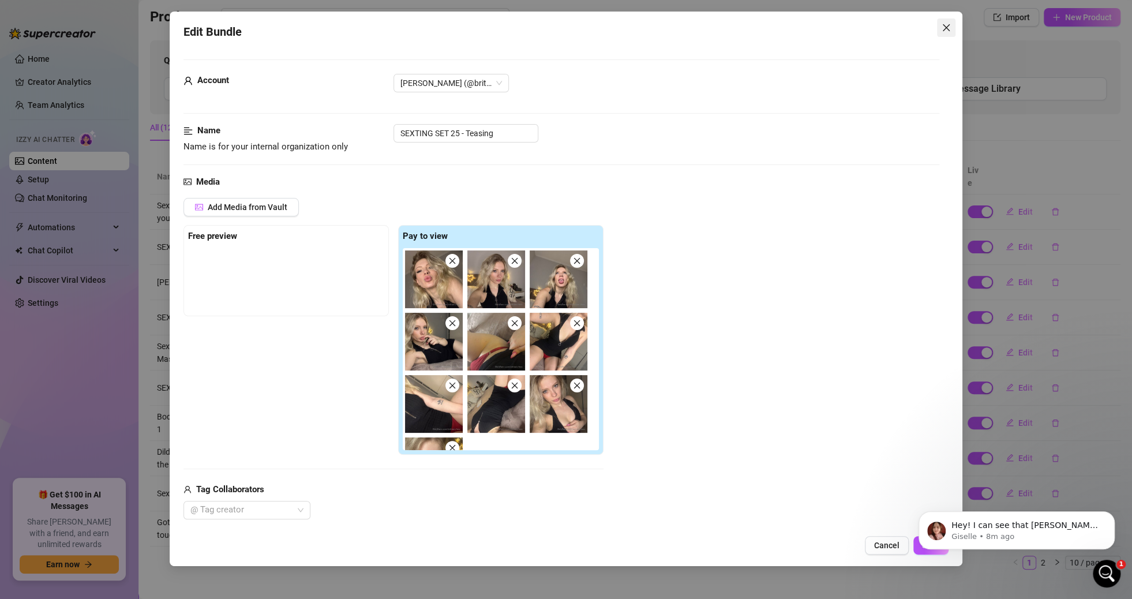
click at [947, 30] on icon "close" at bounding box center [946, 27] width 9 height 9
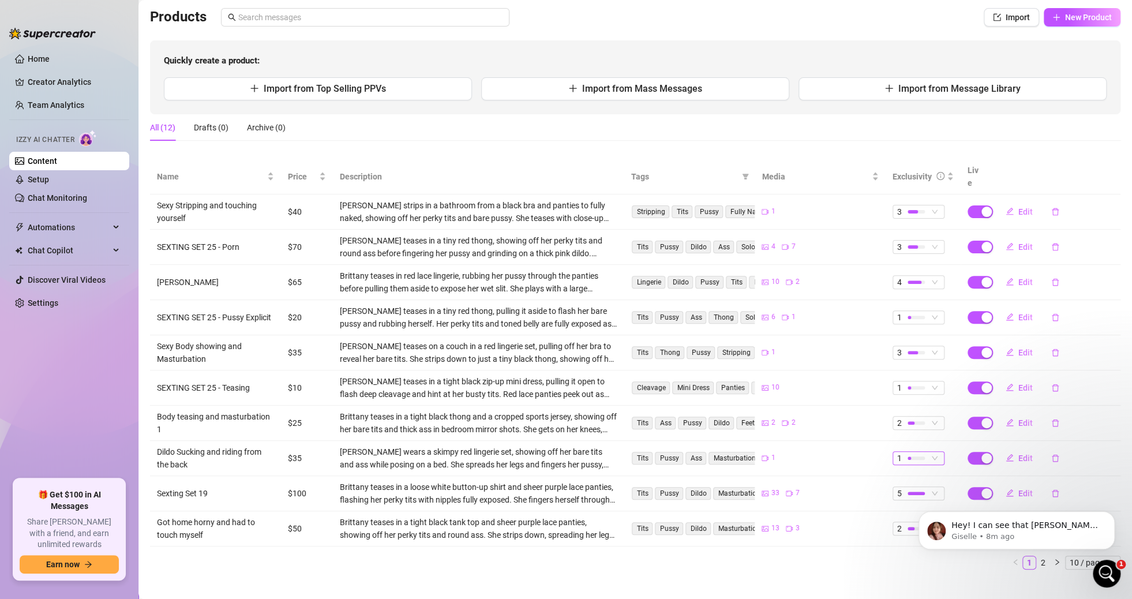
click at [929, 452] on span "1" at bounding box center [918, 458] width 43 height 13
click at [906, 483] on span "2" at bounding box center [931, 483] width 75 height 13
click at [75, 226] on span "Automations" at bounding box center [69, 227] width 82 height 18
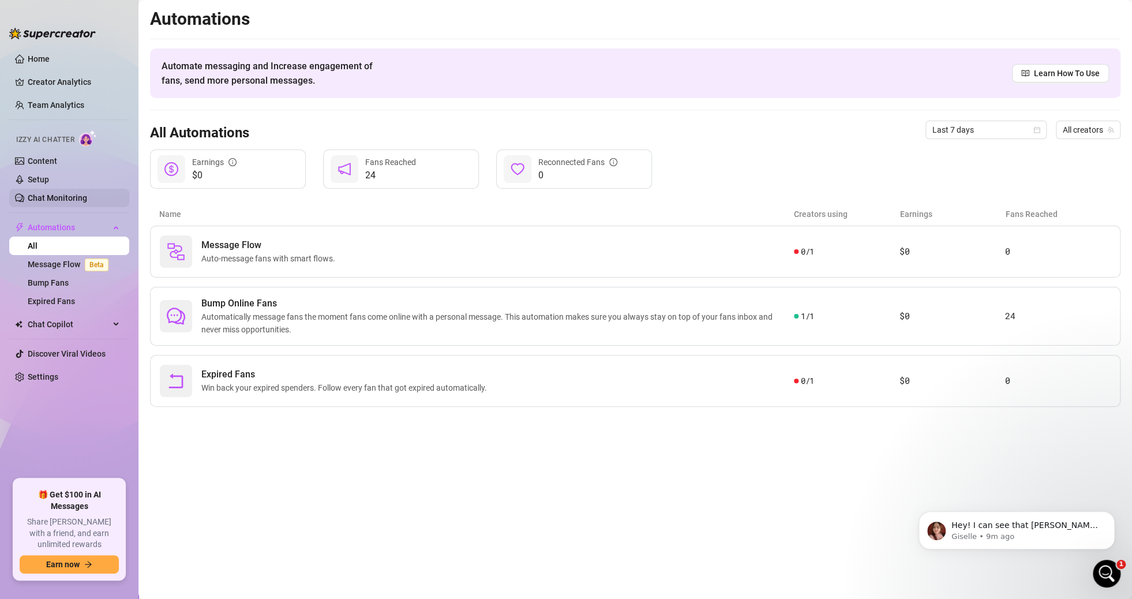
click at [70, 194] on link "Chat Monitoring" at bounding box center [57, 197] width 59 height 9
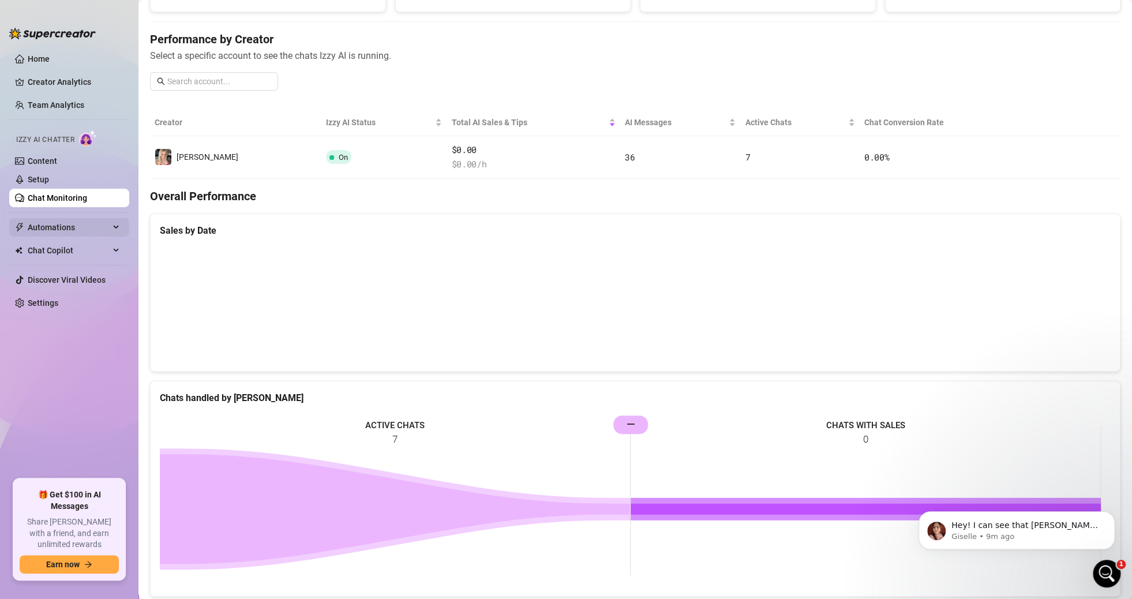
scroll to position [221, 0]
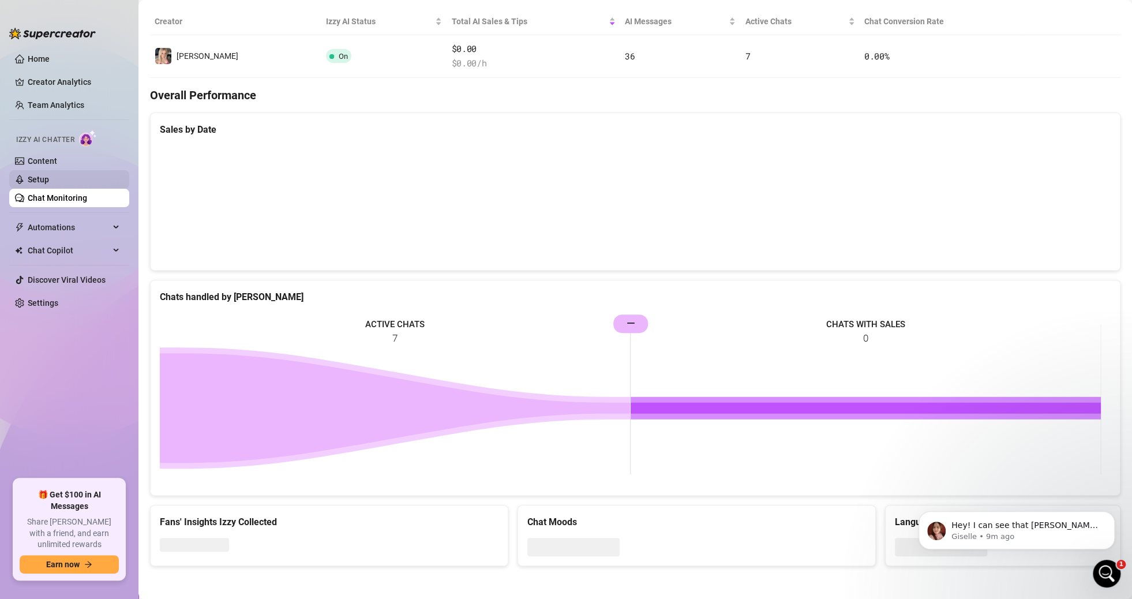
click at [49, 175] on link "Setup" at bounding box center [38, 179] width 21 height 9
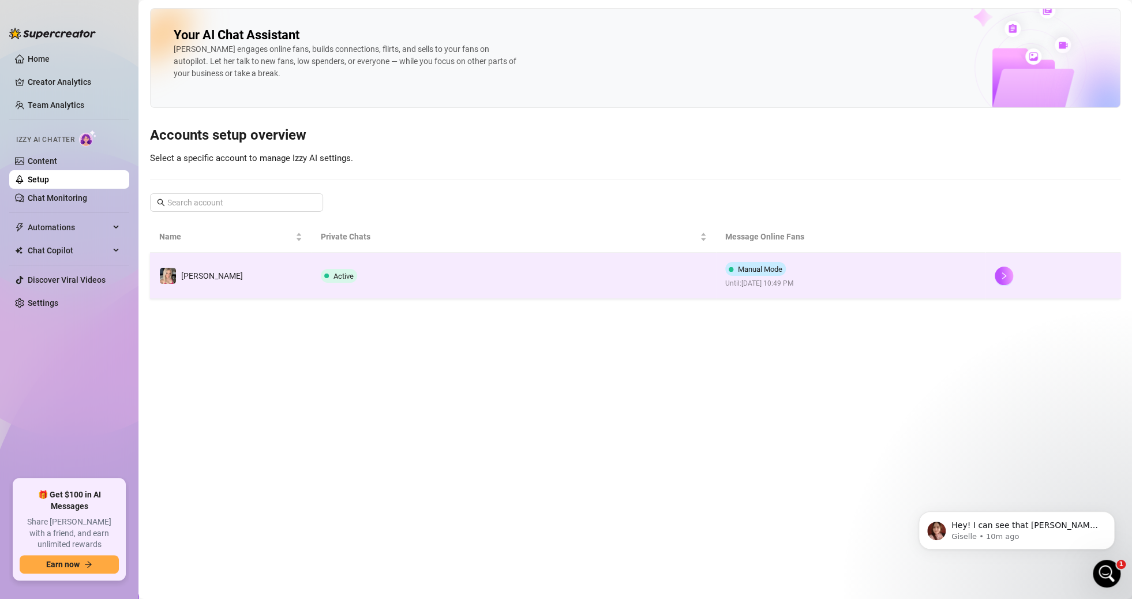
click at [437, 278] on td "Active" at bounding box center [514, 276] width 404 height 46
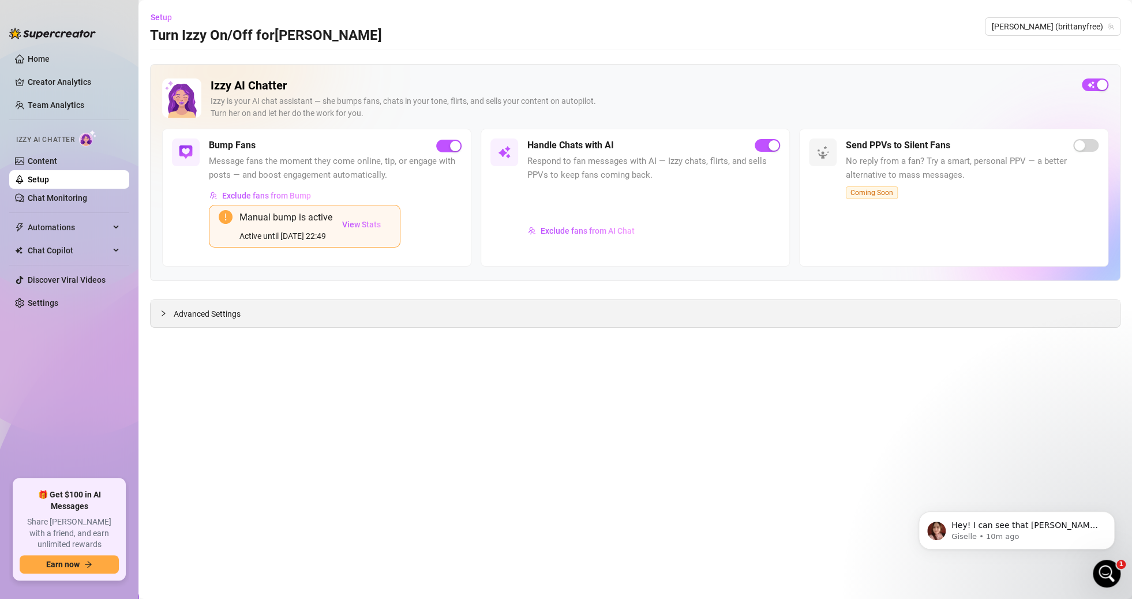
click at [226, 314] on span "Advanced Settings" at bounding box center [207, 314] width 67 height 13
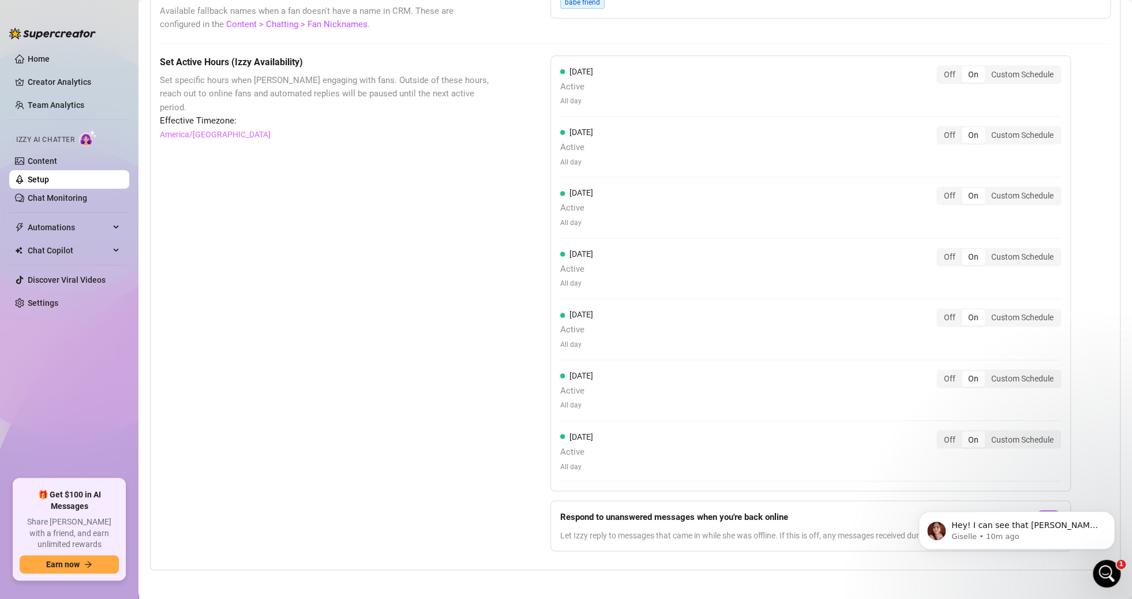
scroll to position [979, 0]
click at [57, 162] on link "Content" at bounding box center [42, 160] width 29 height 9
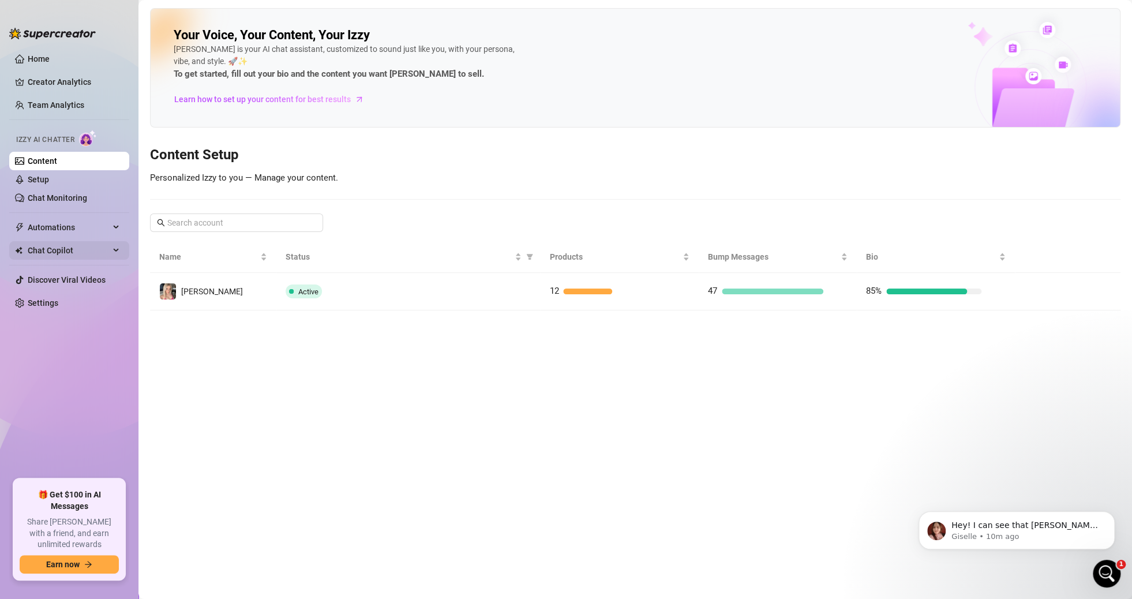
click at [84, 248] on span "Chat Copilot" at bounding box center [69, 250] width 82 height 18
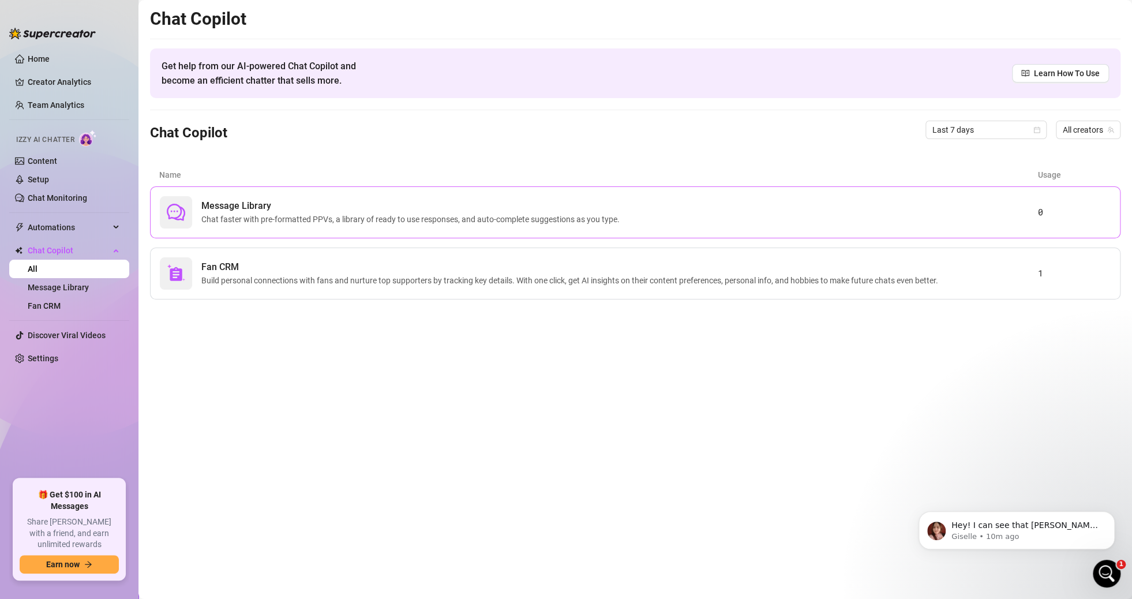
click at [260, 215] on span "Chat faster with pre-formatted PPVs, a library of ready to use responses, and a…" at bounding box center [412, 219] width 423 height 13
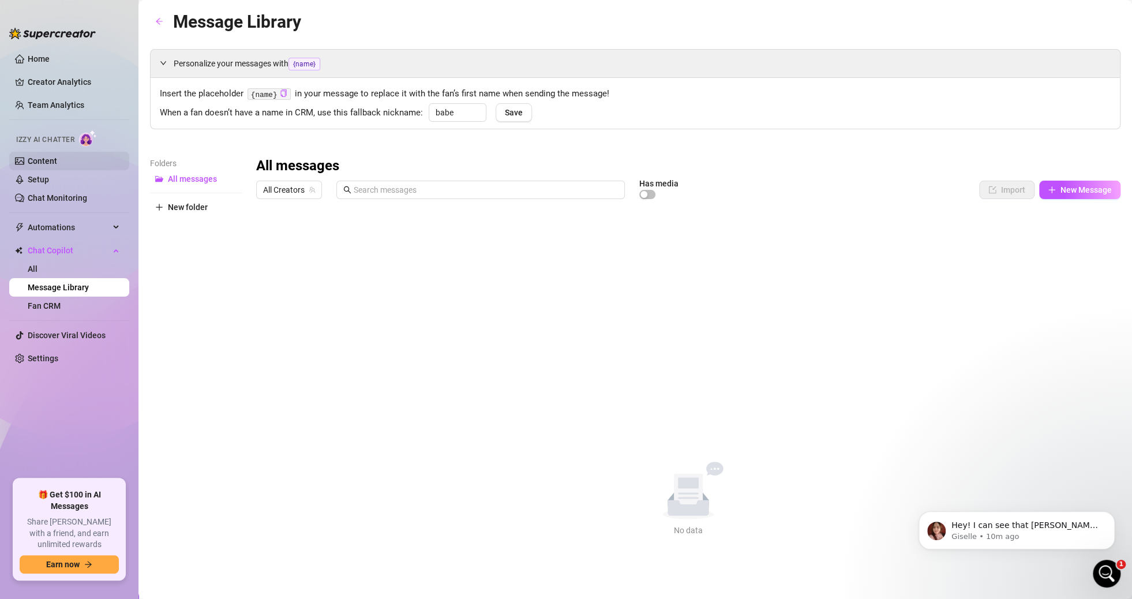
click at [57, 156] on link "Content" at bounding box center [42, 160] width 29 height 9
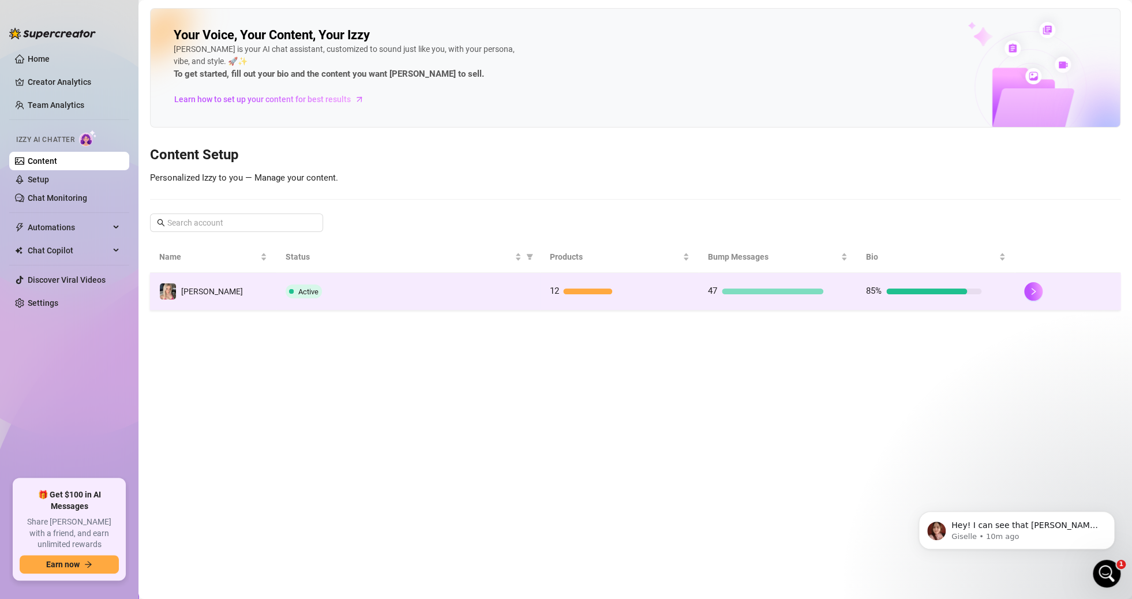
click at [417, 293] on div "Active" at bounding box center [408, 291] width 245 height 14
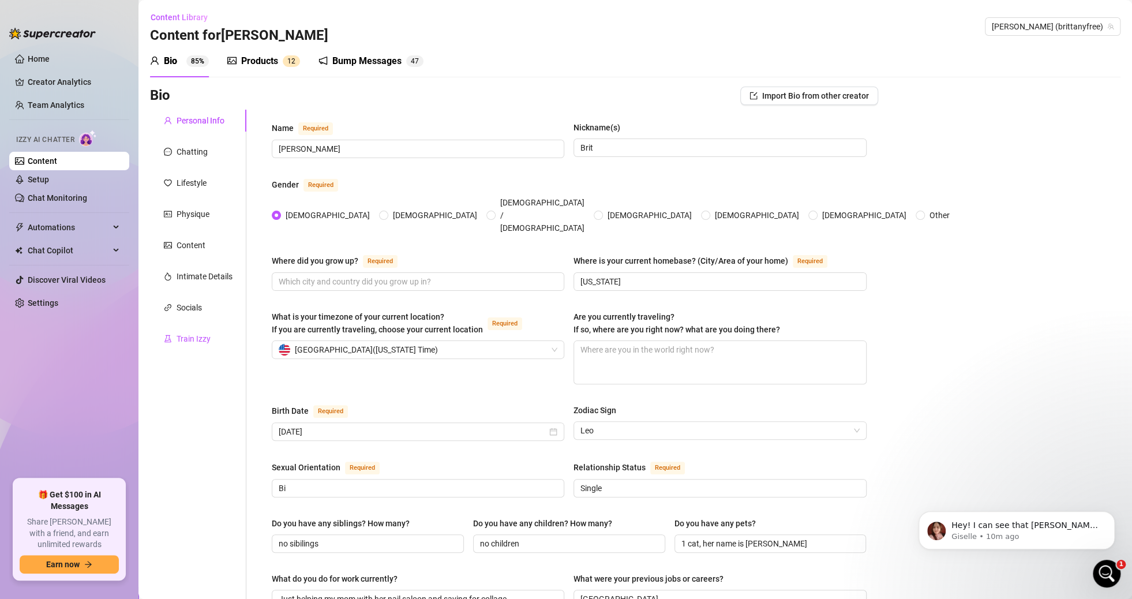
click at [197, 339] on div "Train Izzy" at bounding box center [194, 338] width 34 height 13
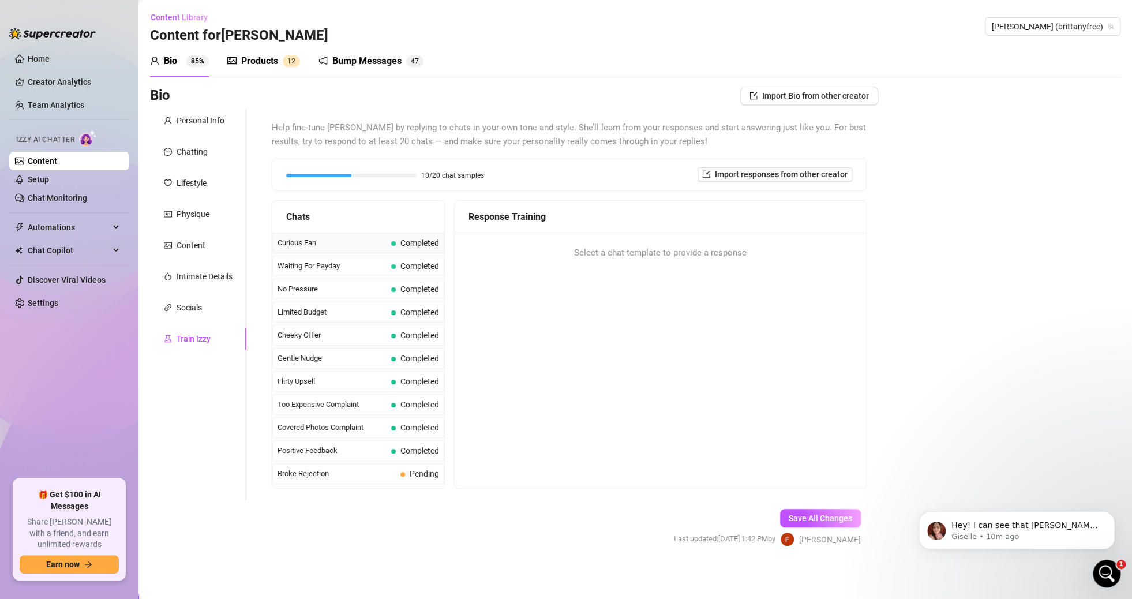
click at [359, 248] on span "Curious Fan" at bounding box center [332, 243] width 109 height 12
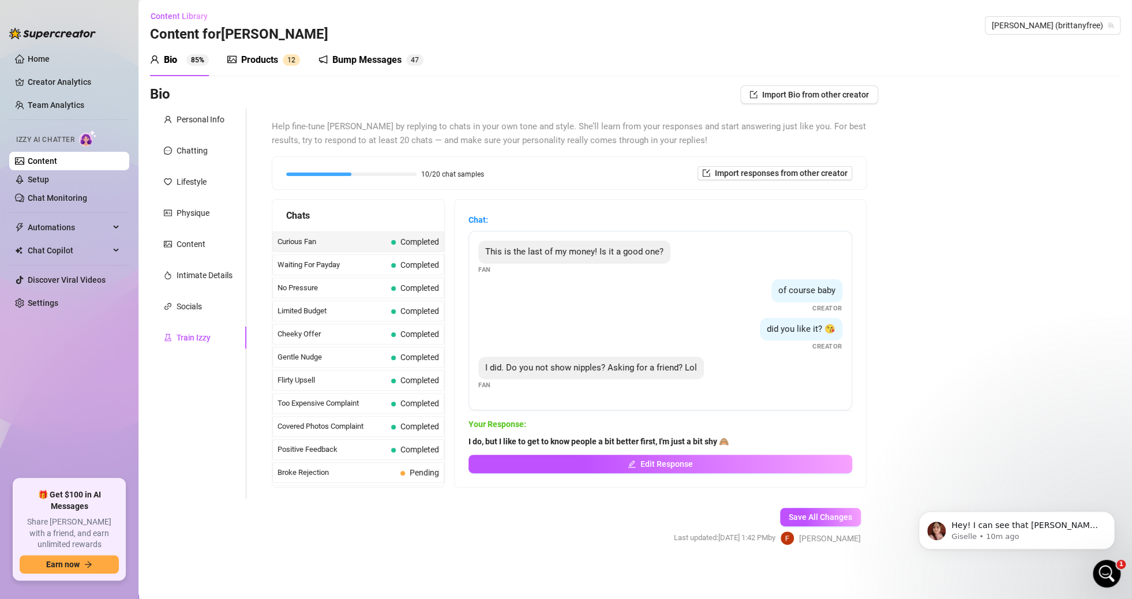
scroll to position [2, 0]
click at [329, 263] on span "Waiting For Payday" at bounding box center [332, 264] width 109 height 12
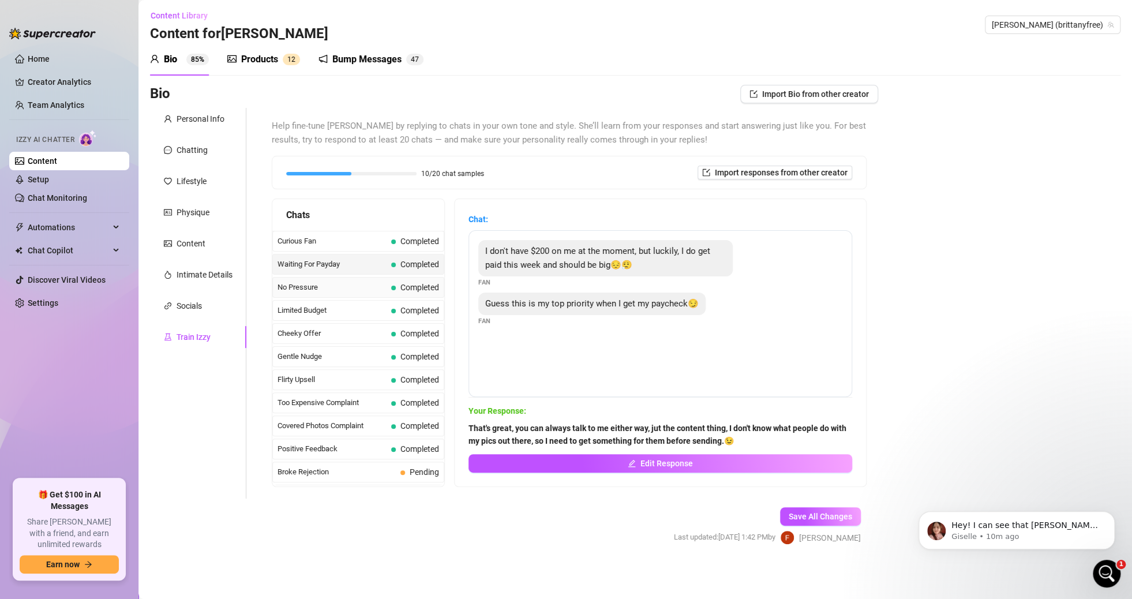
click at [359, 277] on div "No Pressure Completed" at bounding box center [358, 287] width 172 height 21
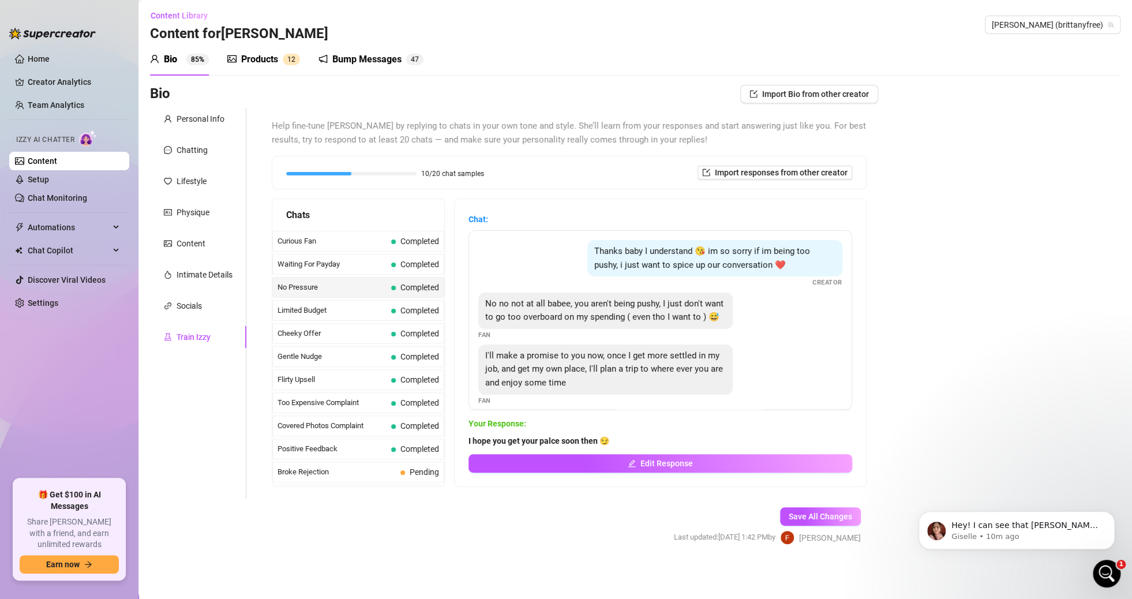
click at [346, 292] on span "No Pressure" at bounding box center [332, 288] width 109 height 12
click at [354, 308] on span "Limited Budget" at bounding box center [332, 311] width 109 height 12
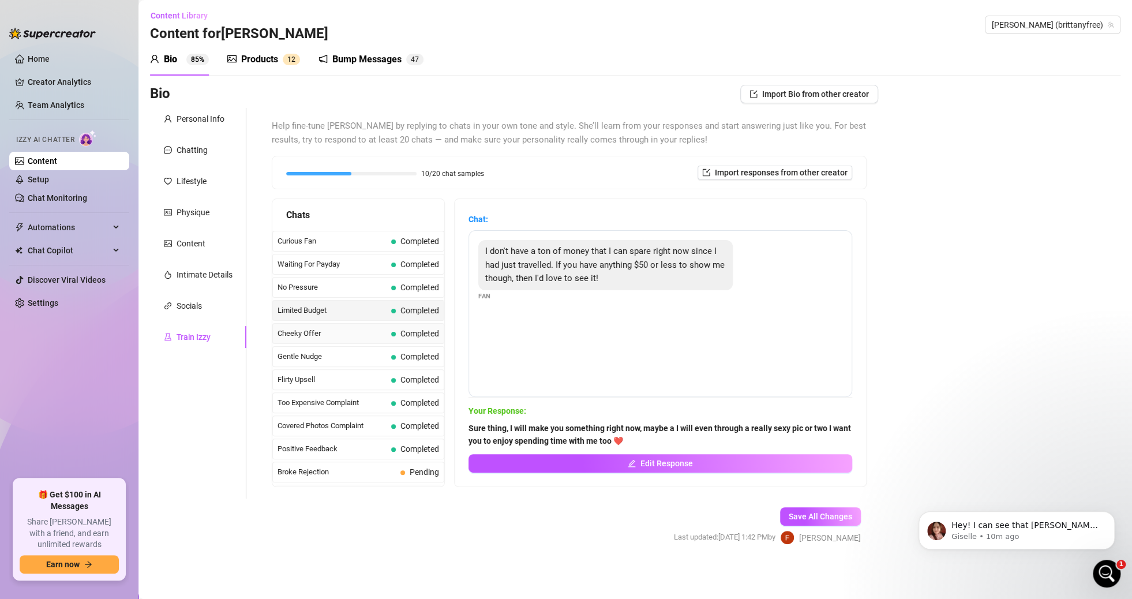
click at [357, 324] on div "Cheeky Offer Completed" at bounding box center [358, 333] width 172 height 21
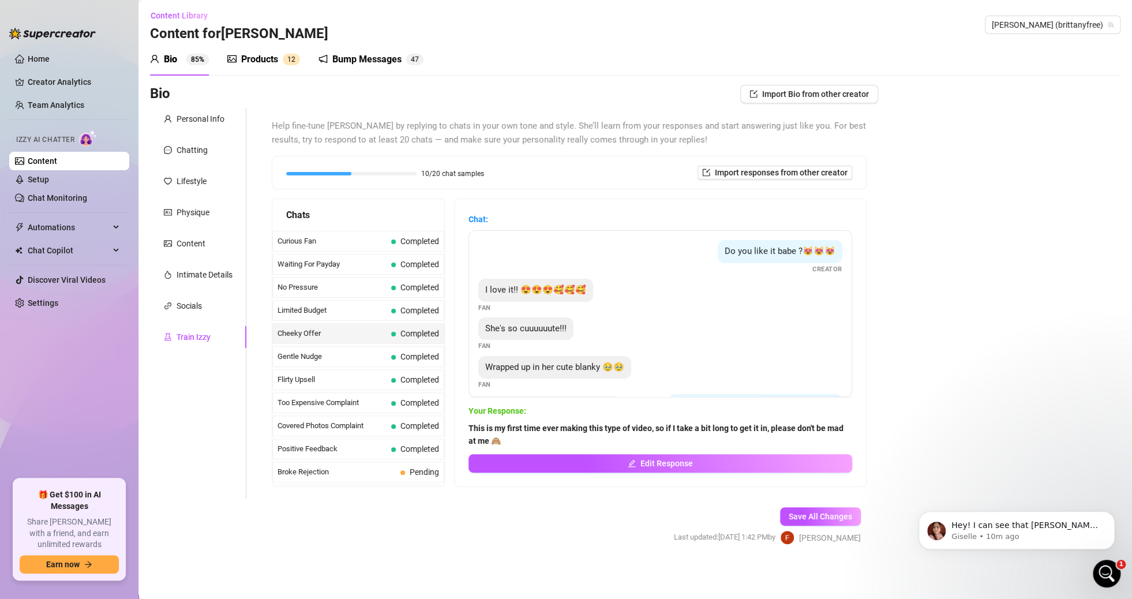
click at [353, 351] on span "Gentle Nudge" at bounding box center [332, 357] width 109 height 12
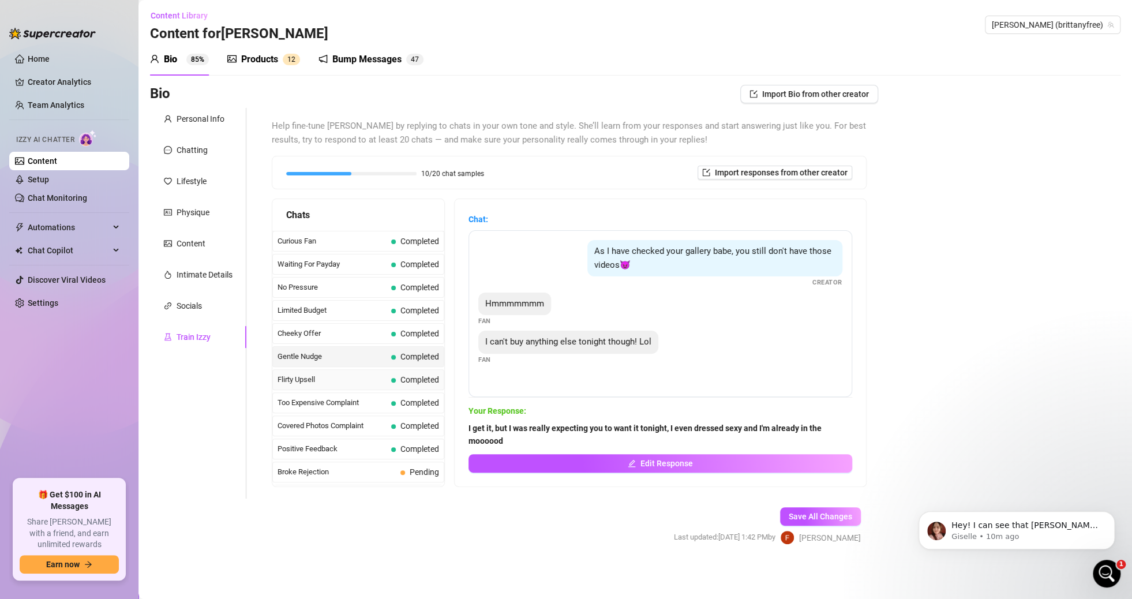
click at [355, 374] on span "Flirty Upsell" at bounding box center [332, 380] width 109 height 12
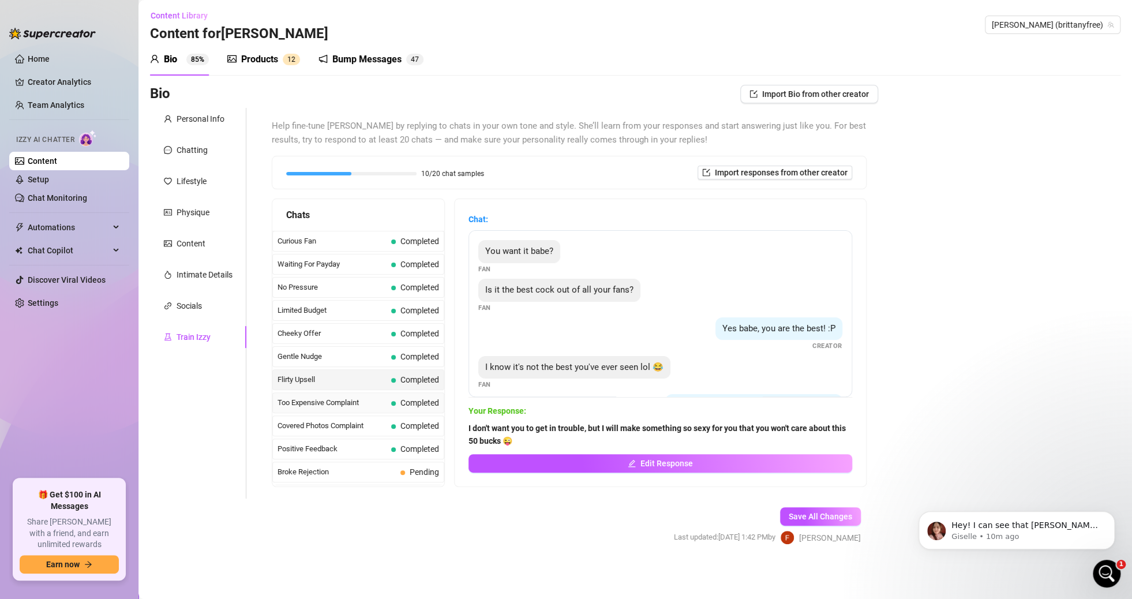
click at [355, 392] on div "Too Expensive Complaint Completed" at bounding box center [358, 402] width 172 height 21
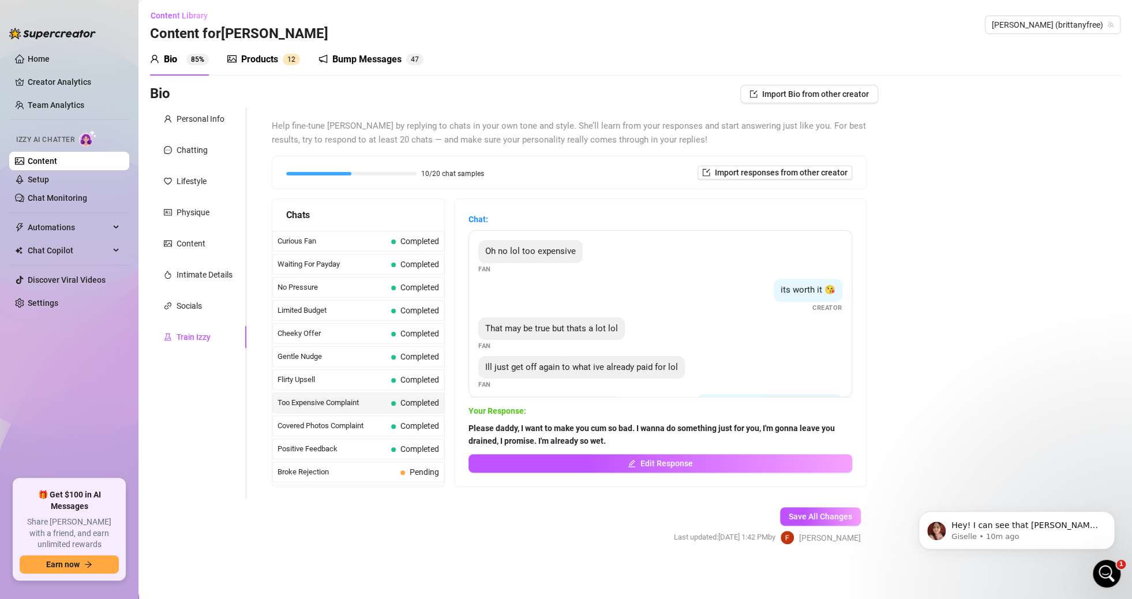
click at [354, 422] on span "Covered Photos Complaint" at bounding box center [332, 426] width 109 height 12
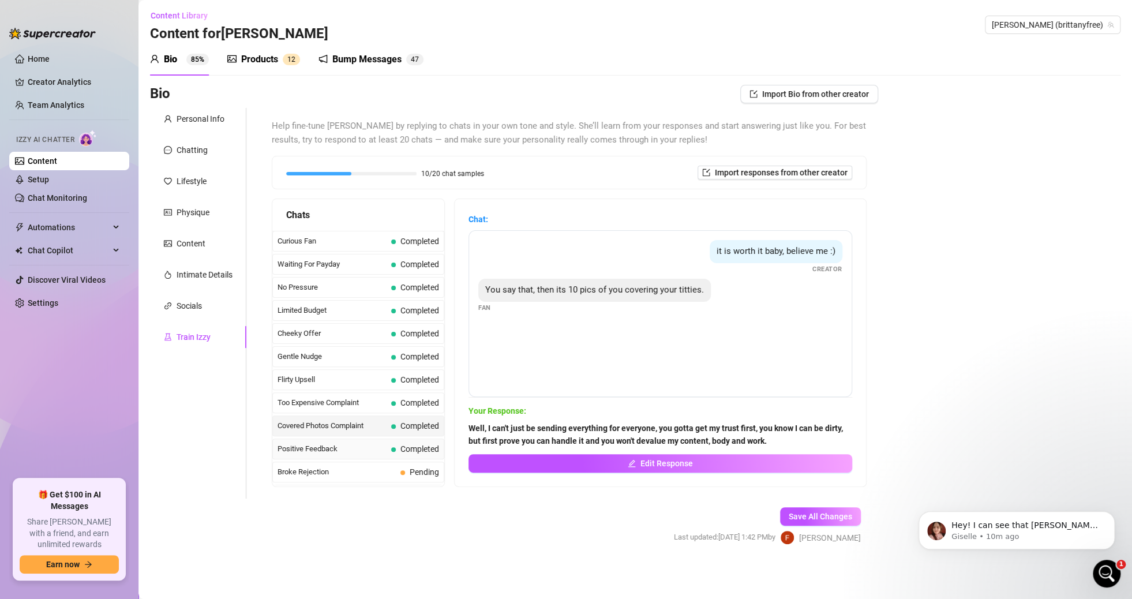
click at [355, 438] on div "Positive Feedback Completed" at bounding box center [358, 448] width 172 height 21
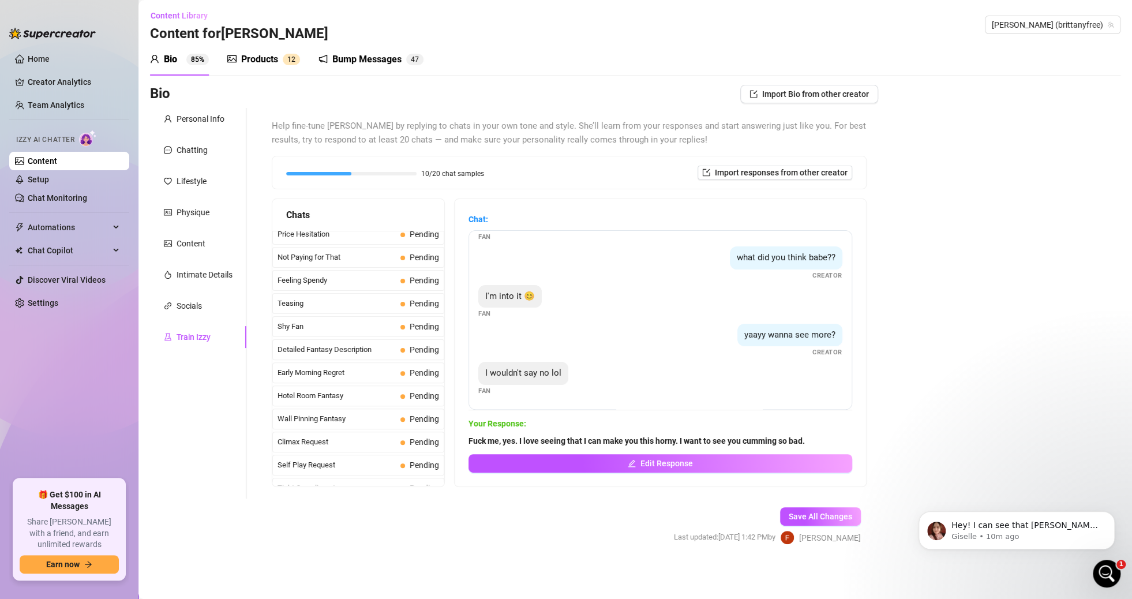
scroll to position [0, 0]
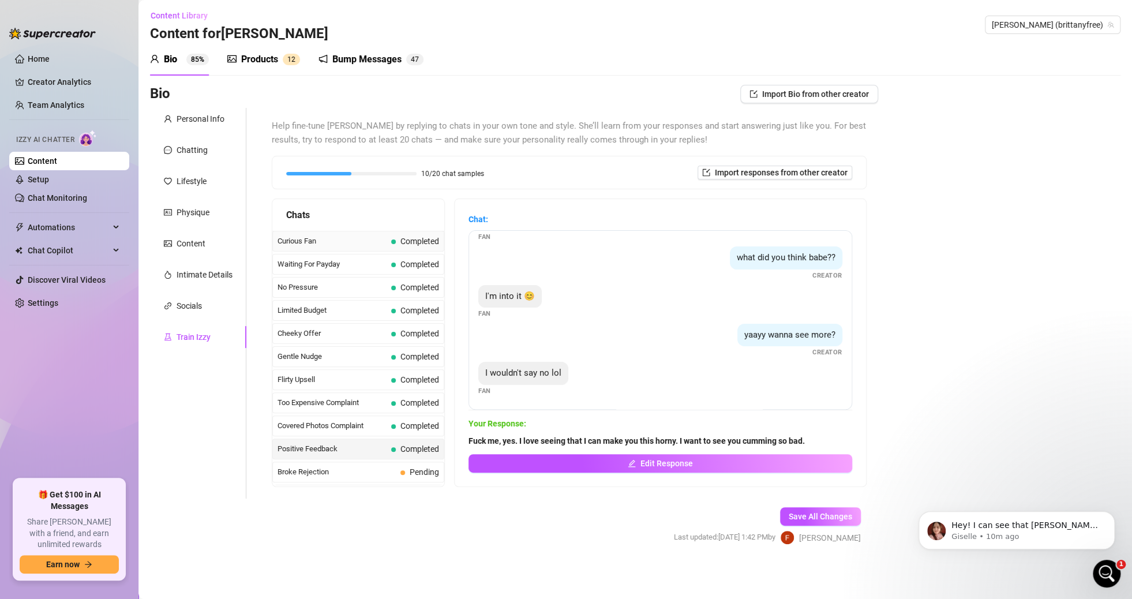
click at [373, 247] on div "Curious Fan Completed" at bounding box center [358, 241] width 172 height 21
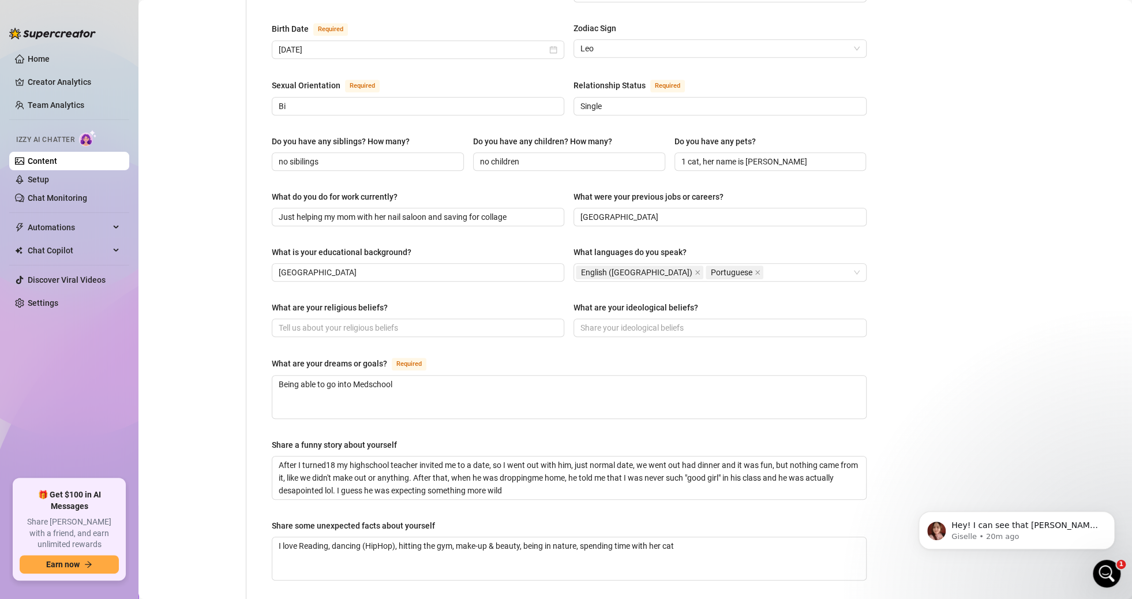
scroll to position [535, 0]
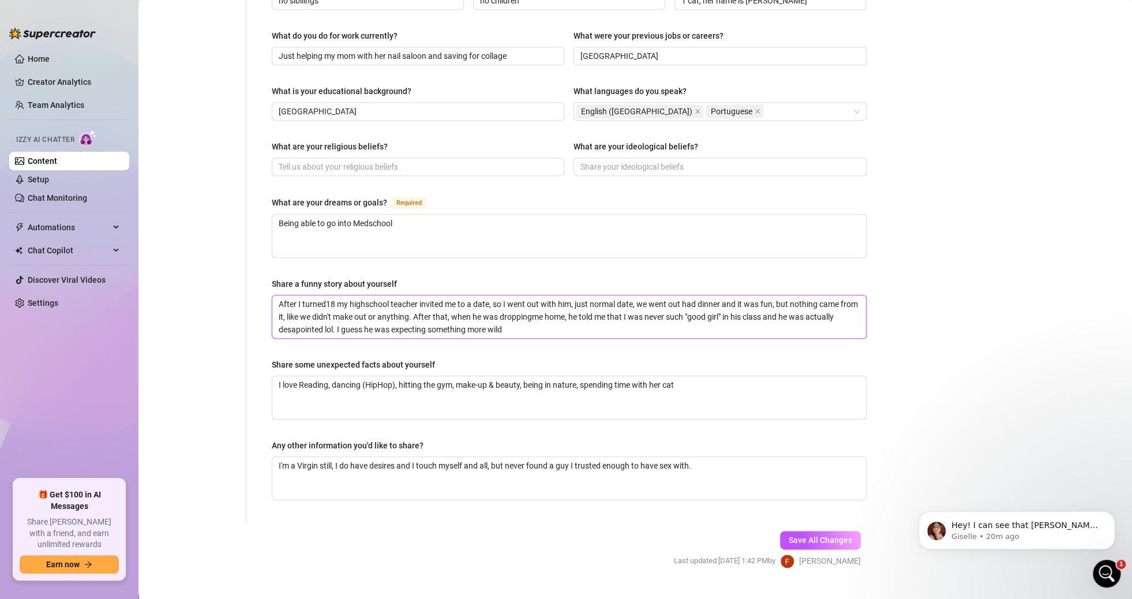
click at [325, 295] on textarea "After I turned18 my highschool teacher invited me to a date, so I went out with…" at bounding box center [569, 316] width 594 height 43
click at [327, 295] on textarea "After I turned18 my highschool teacher invited me to a date, so I went out with…" at bounding box center [569, 316] width 594 height 43
type textarea "After I turned 18 my highschool teacher invited me to a date, so I went out wit…"
click at [254, 284] on div "Name Required [PERSON_NAME](s) Brit Gender Required [DEMOGRAPHIC_DATA] [DEMOGRA…" at bounding box center [562, 44] width 632 height 955
click at [837, 535] on span "Save All Changes" at bounding box center [820, 539] width 63 height 9
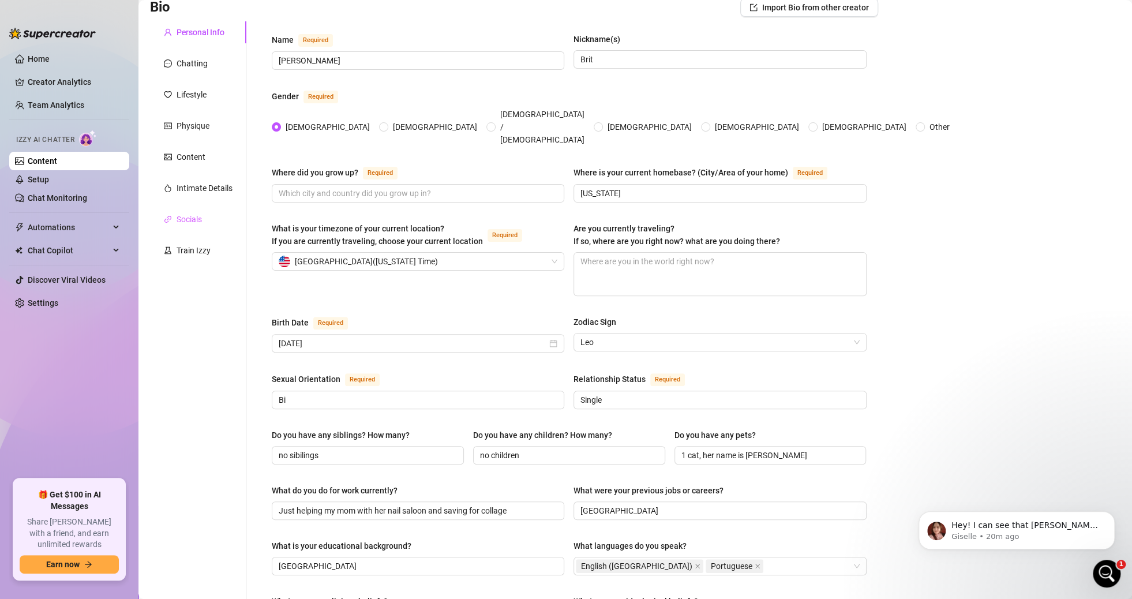
scroll to position [74, 0]
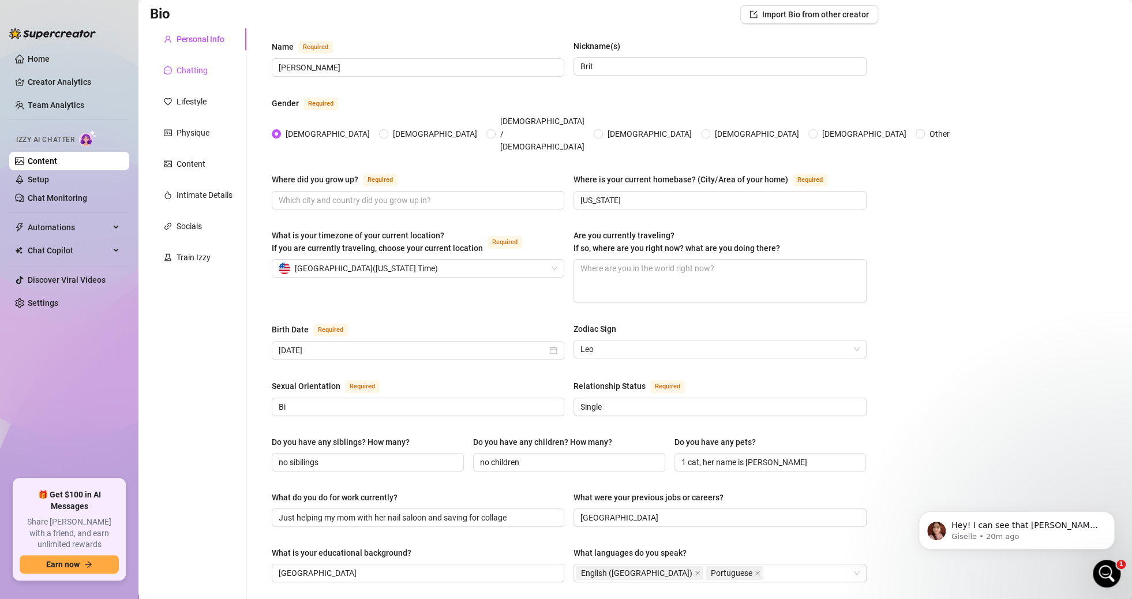
click at [200, 73] on div "Chatting" at bounding box center [192, 70] width 31 height 13
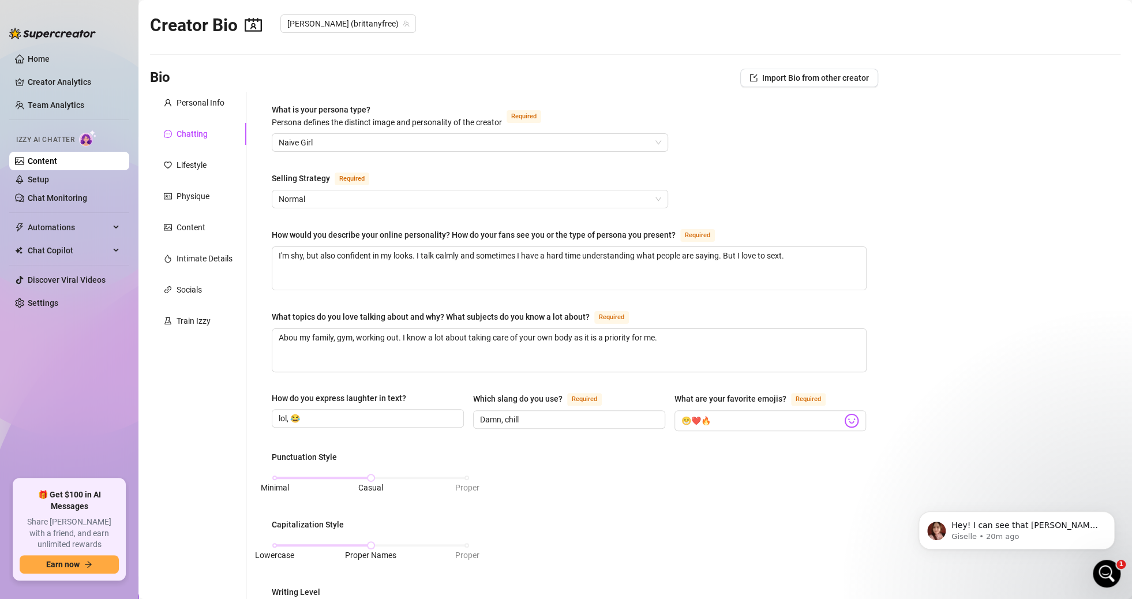
scroll to position [0, 0]
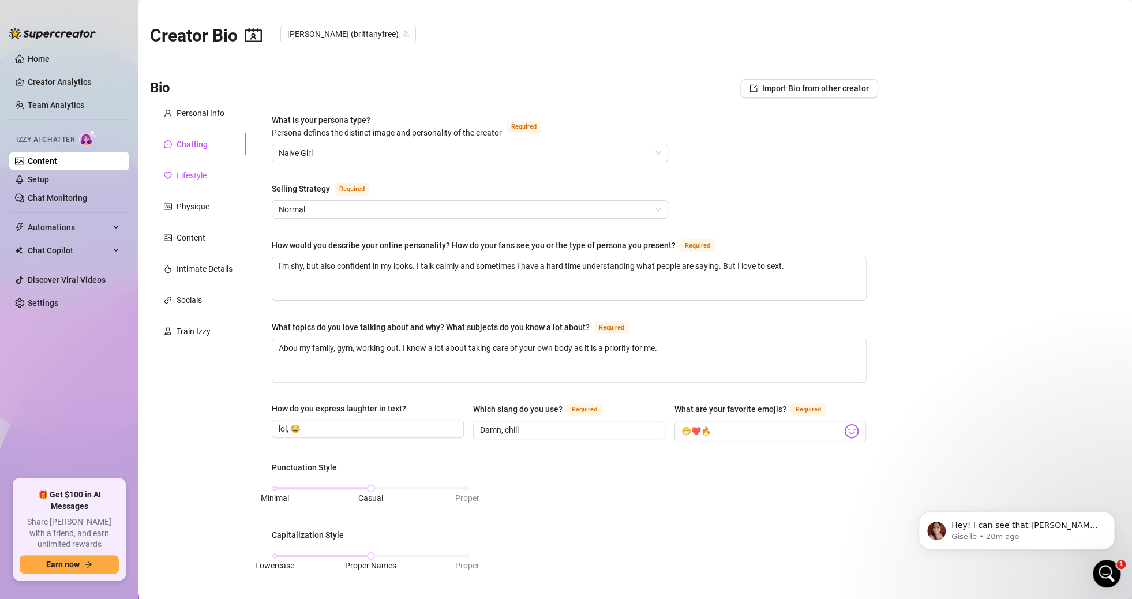
click at [197, 175] on div "Lifestyle" at bounding box center [192, 175] width 30 height 13
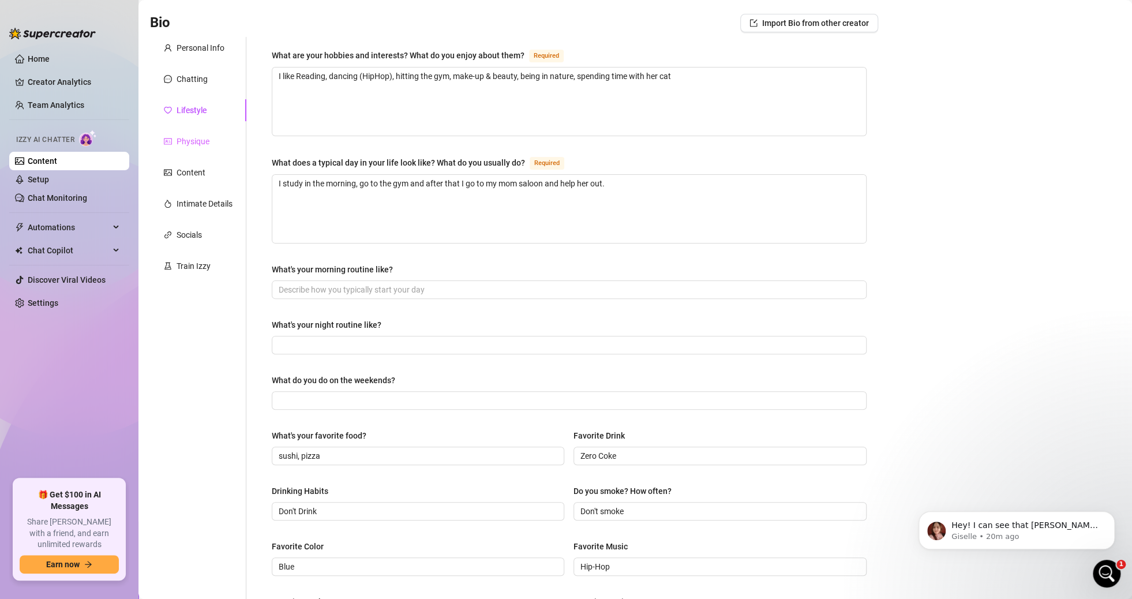
scroll to position [58, 0]
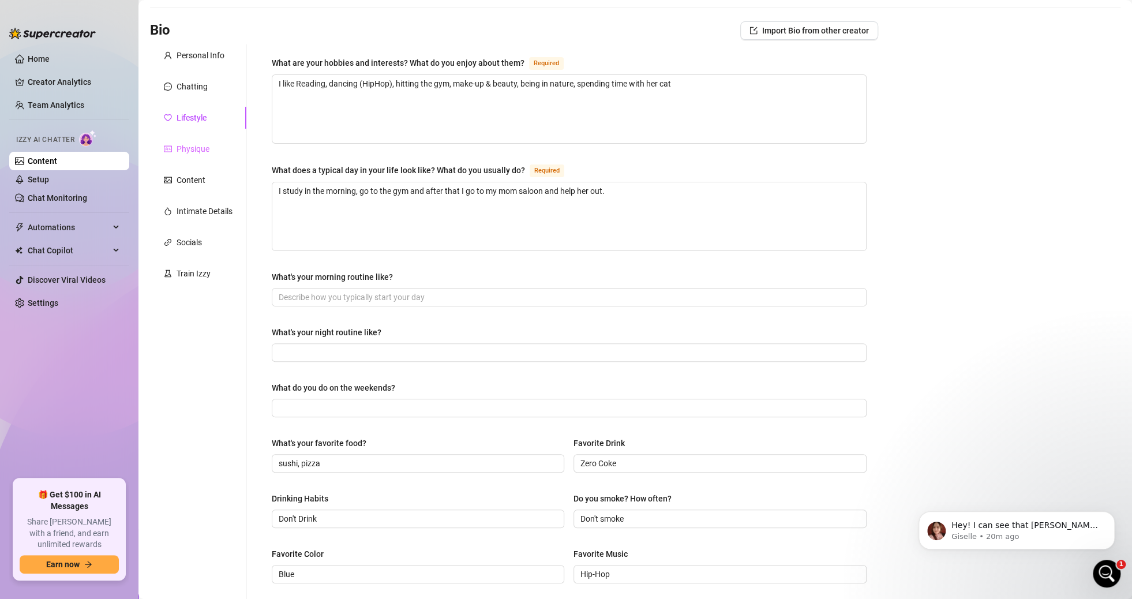
click at [212, 148] on div "Physique" at bounding box center [198, 149] width 96 height 22
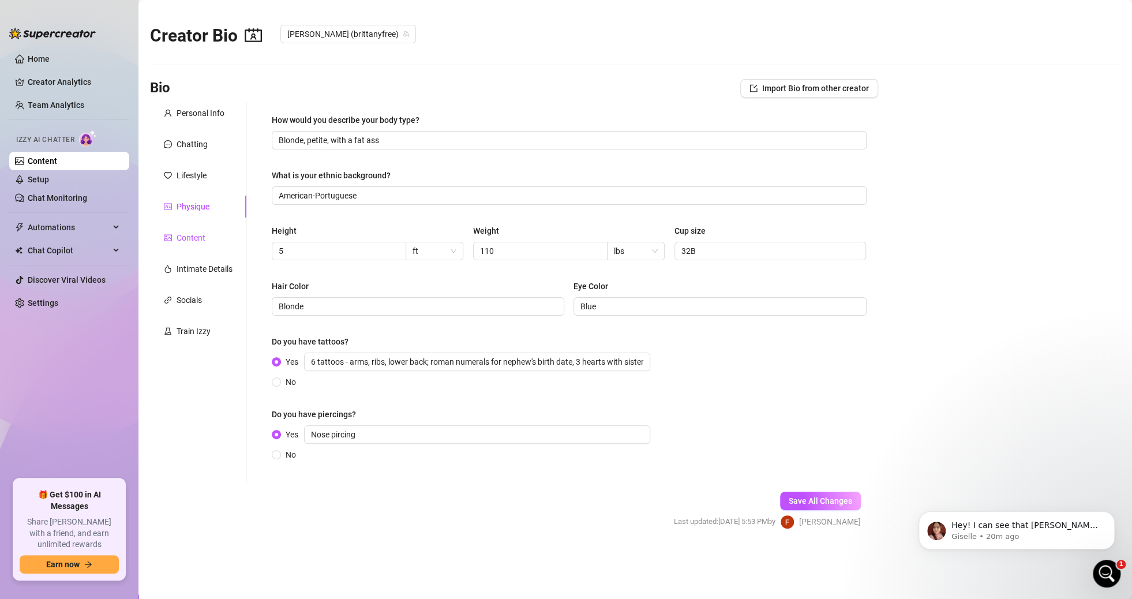
click at [197, 237] on div "Content" at bounding box center [191, 237] width 29 height 13
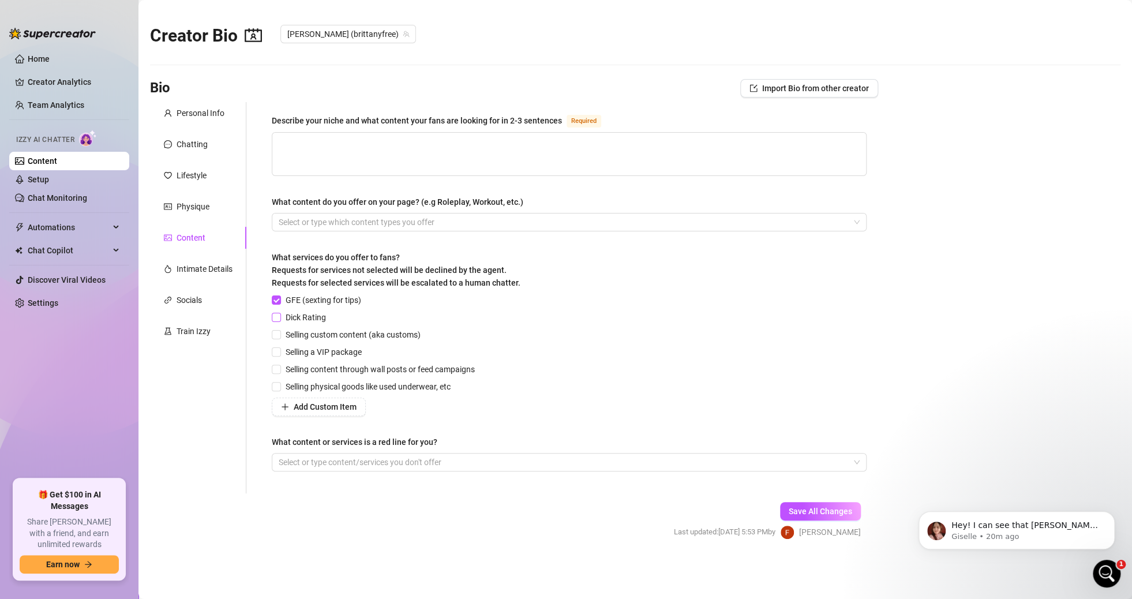
click at [302, 320] on span "Dick Rating" at bounding box center [306, 317] width 50 height 13
click at [280, 320] on input "Dick Rating" at bounding box center [276, 317] width 8 height 8
checkbox input "true"
click at [302, 335] on span "Selling custom content (aka customs)" at bounding box center [353, 334] width 144 height 13
click at [280, 335] on input "Selling custom content (aka customs)" at bounding box center [276, 334] width 8 height 8
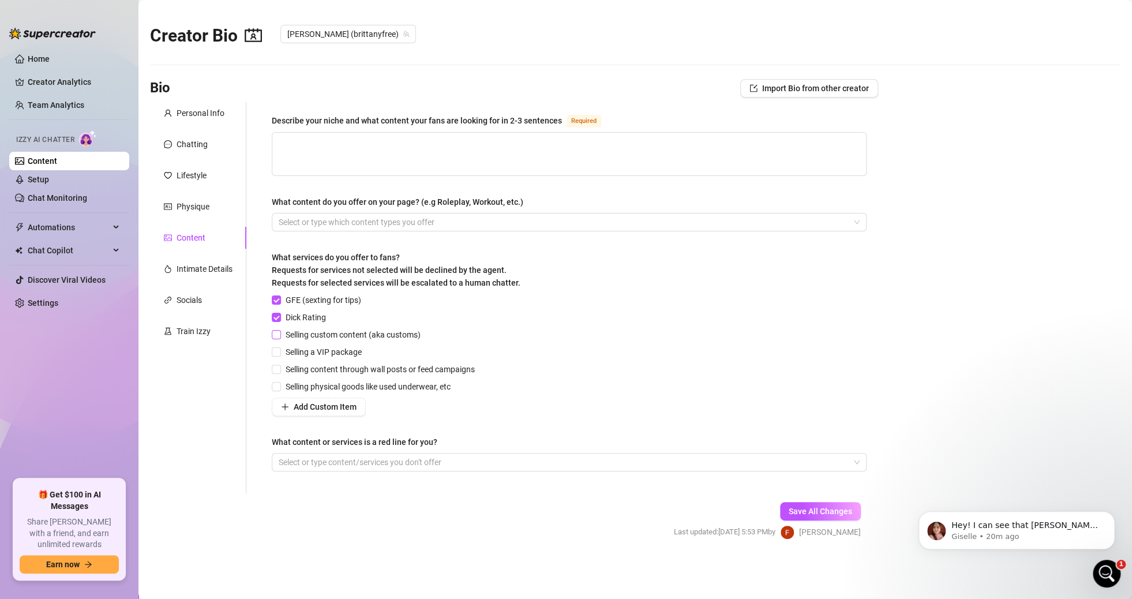
checkbox input "true"
click at [316, 352] on span "Selling a VIP package" at bounding box center [323, 352] width 85 height 13
click at [280, 352] on input "Selling a VIP package" at bounding box center [276, 351] width 8 height 8
checkbox input "true"
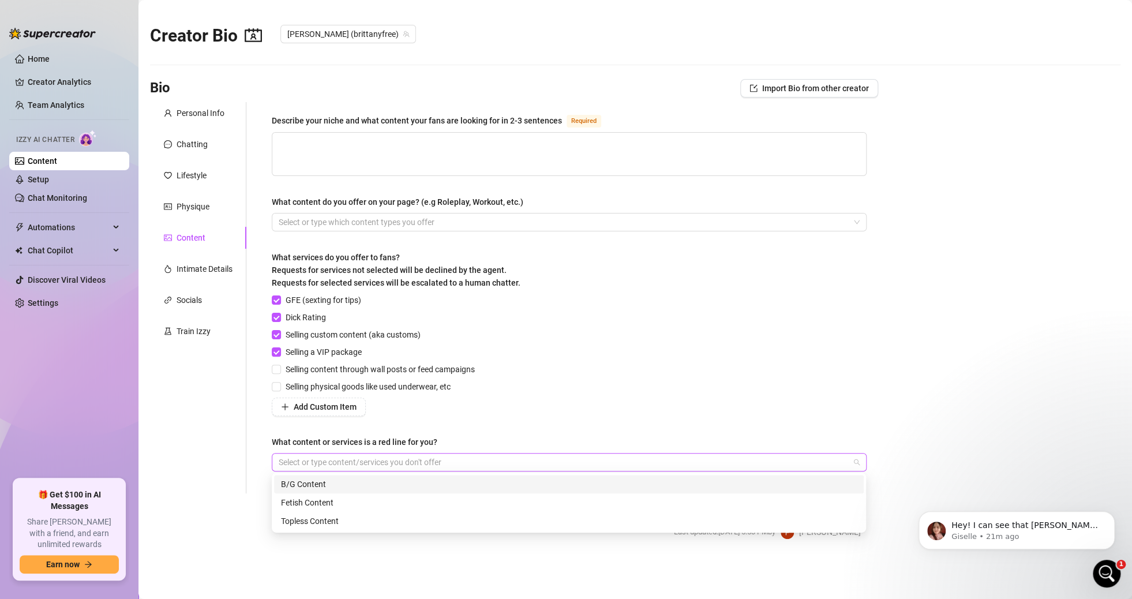
click at [605, 463] on div at bounding box center [563, 462] width 578 height 16
click at [235, 458] on div "Personal Info Chatting Lifestyle Physique Content Intimate Details Socials Trai…" at bounding box center [198, 297] width 96 height 391
click at [364, 464] on div at bounding box center [563, 462] width 578 height 16
click at [215, 430] on div "Personal Info Chatting Lifestyle Physique Content Intimate Details Socials Trai…" at bounding box center [198, 297] width 96 height 391
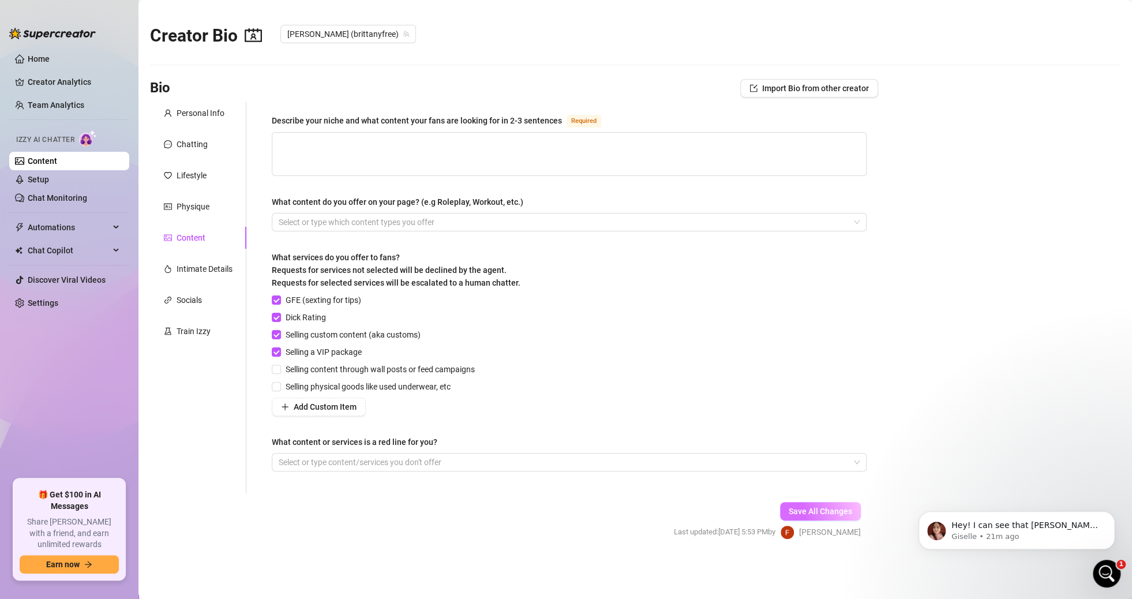
click at [814, 508] on span "Save All Changes" at bounding box center [820, 511] width 63 height 9
click at [209, 266] on div "Intimate Details" at bounding box center [205, 269] width 56 height 13
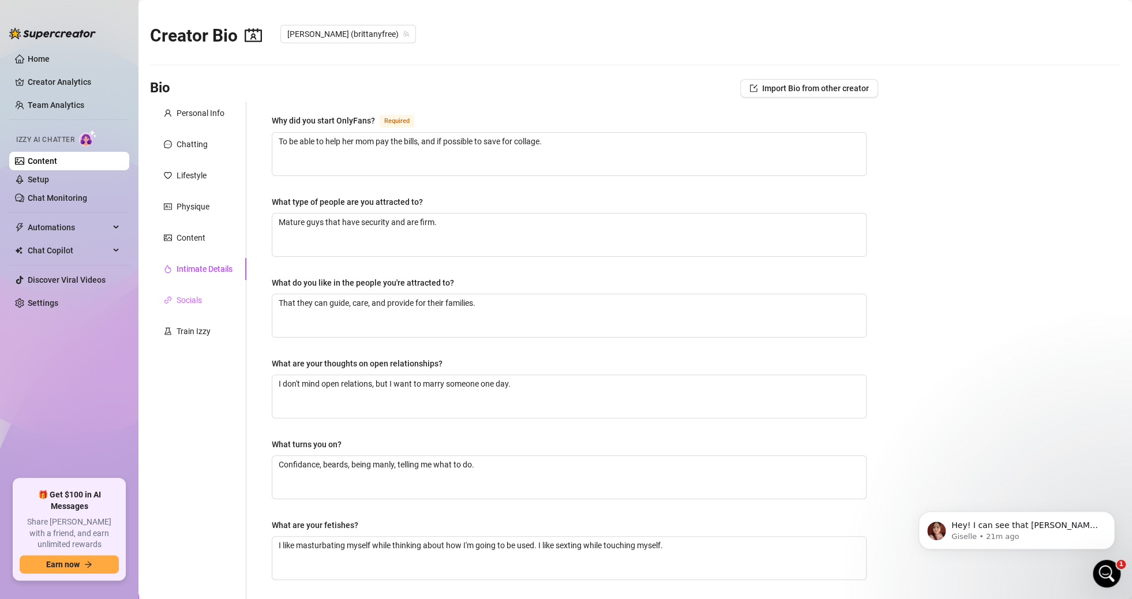
click at [205, 298] on div "Socials" at bounding box center [198, 300] width 96 height 22
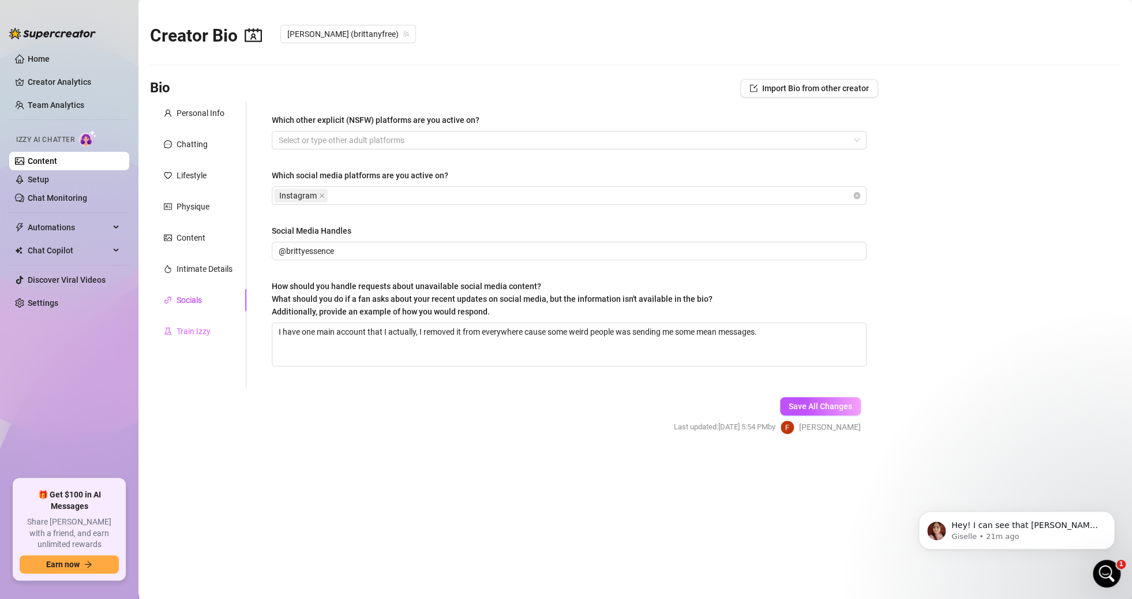
click at [212, 332] on div "Train Izzy" at bounding box center [198, 331] width 96 height 22
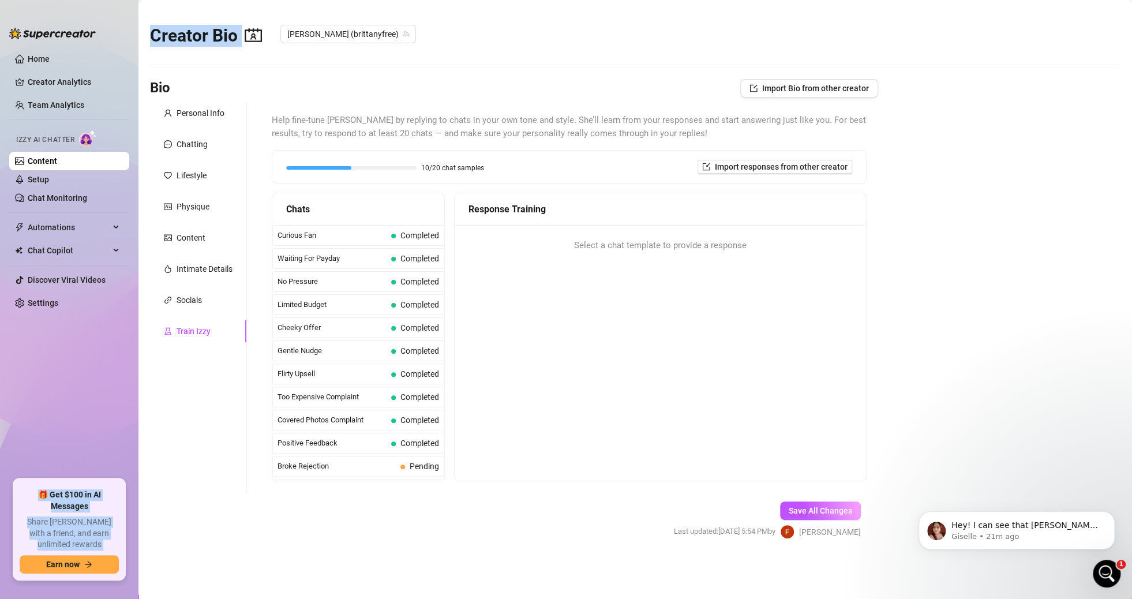
drag, startPoint x: 95, startPoint y: 278, endPoint x: 120, endPoint y: 358, distance: 84.1
click at [92, 316] on div "Home Creator Analytics Team Analytics Izzy AI Chatter Content Setup Chat Monito…" at bounding box center [566, 299] width 1132 height 599
drag, startPoint x: 423, startPoint y: 168, endPoint x: 489, endPoint y: 166, distance: 65.8
click at [489, 166] on div "10/20 chat samples Import responses from other creator" at bounding box center [569, 167] width 566 height 14
click at [391, 252] on span "Completed" at bounding box center [415, 258] width 48 height 13
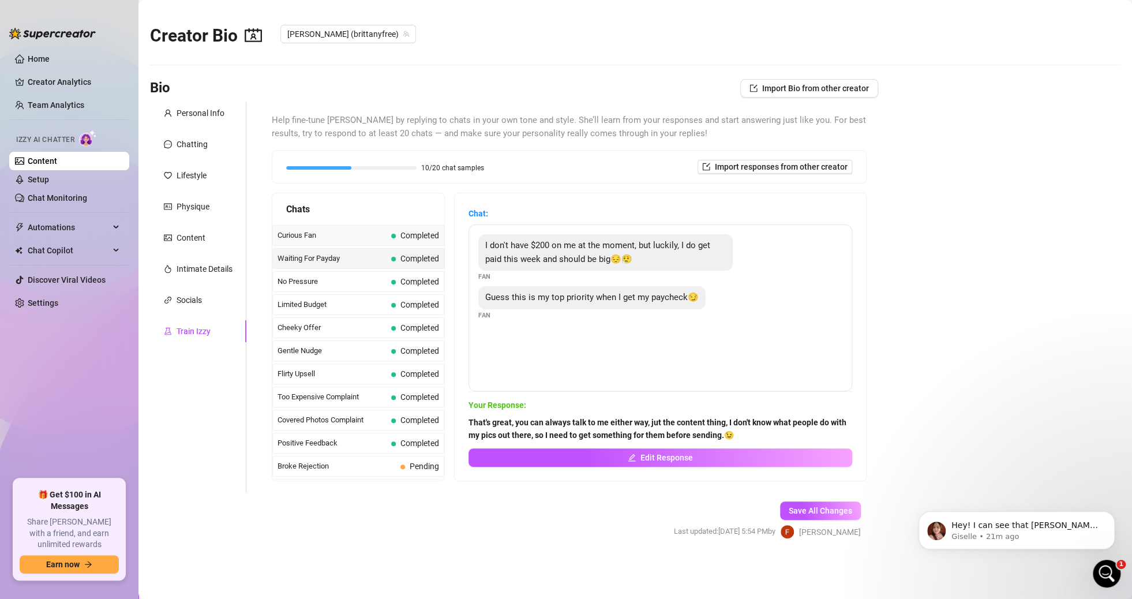
click at [391, 233] on span "Completed" at bounding box center [415, 235] width 48 height 13
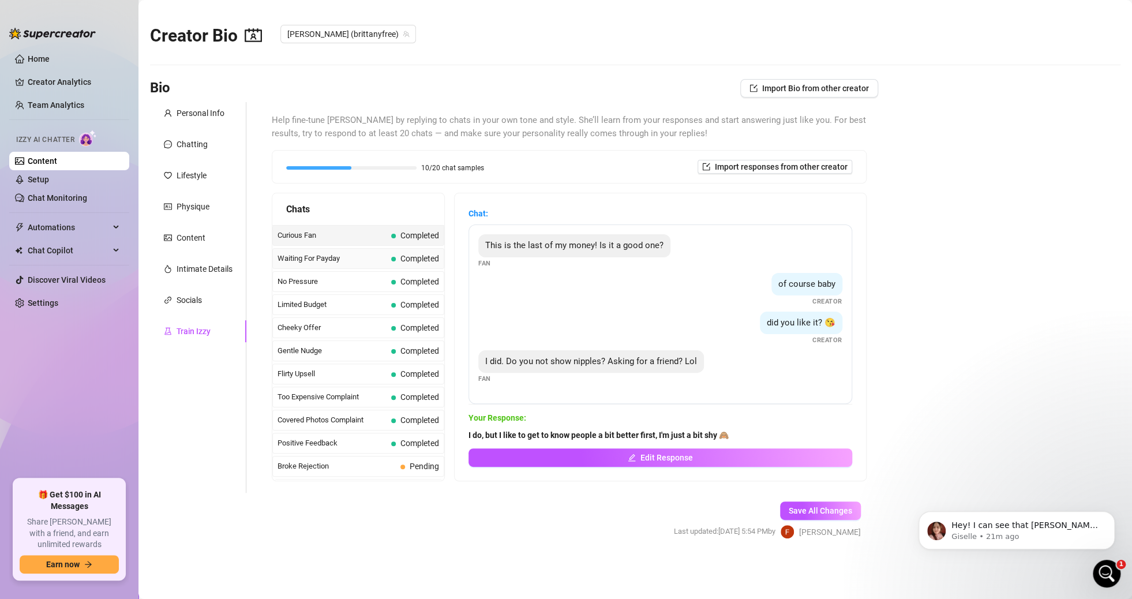
click at [373, 260] on span "Waiting For Payday" at bounding box center [332, 259] width 109 height 12
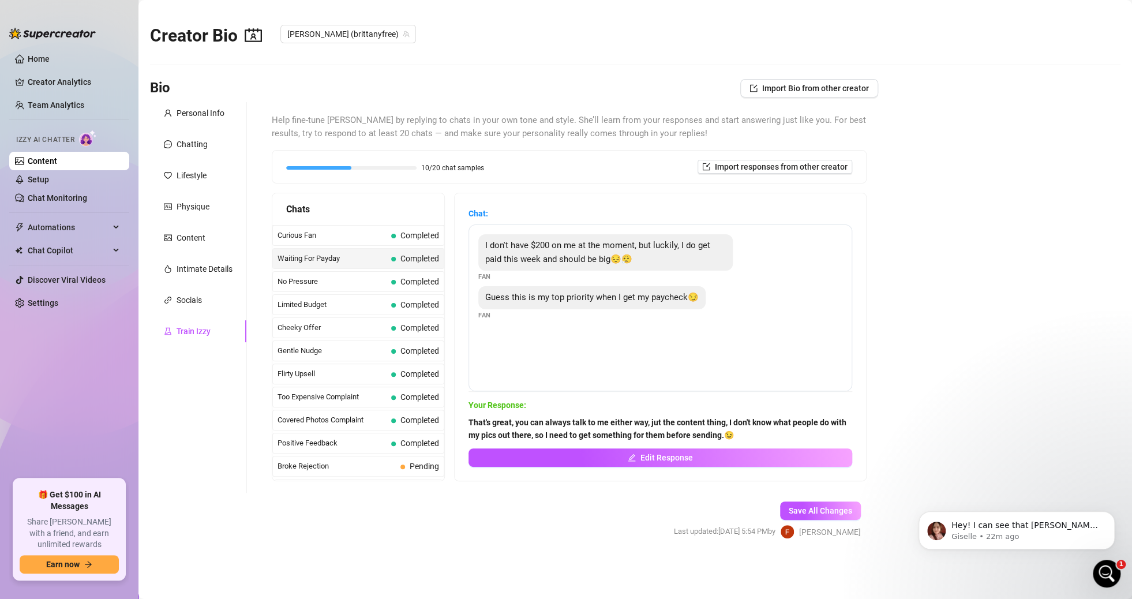
click at [355, 223] on div "Chats" at bounding box center [358, 209] width 172 height 32
click at [362, 235] on span "Curious Fan" at bounding box center [332, 236] width 109 height 12
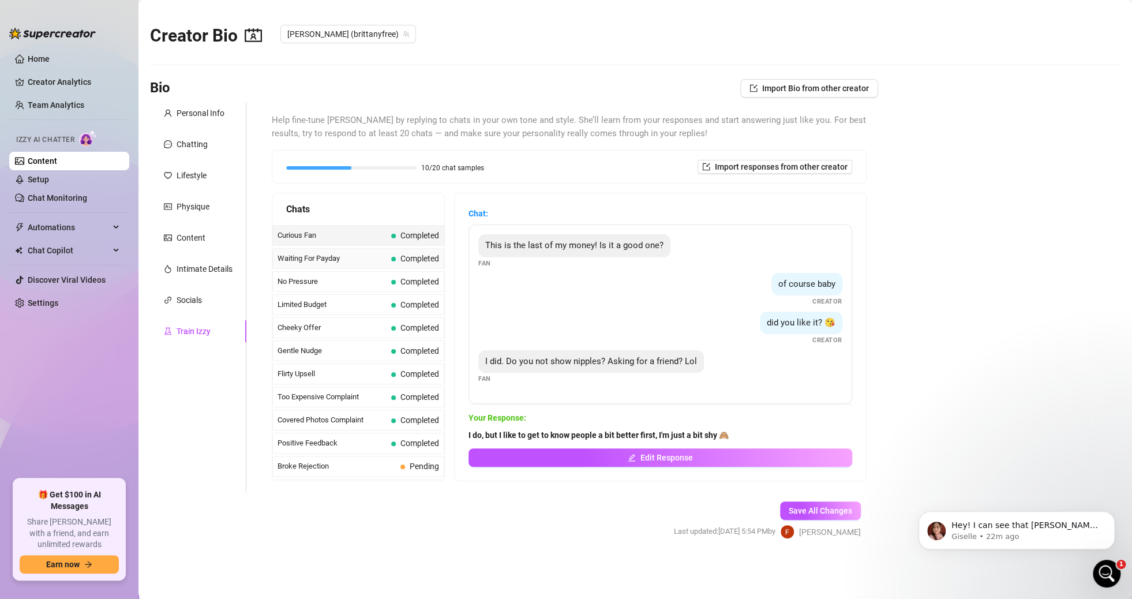
click at [380, 256] on div "Waiting For Payday Completed" at bounding box center [358, 258] width 172 height 21
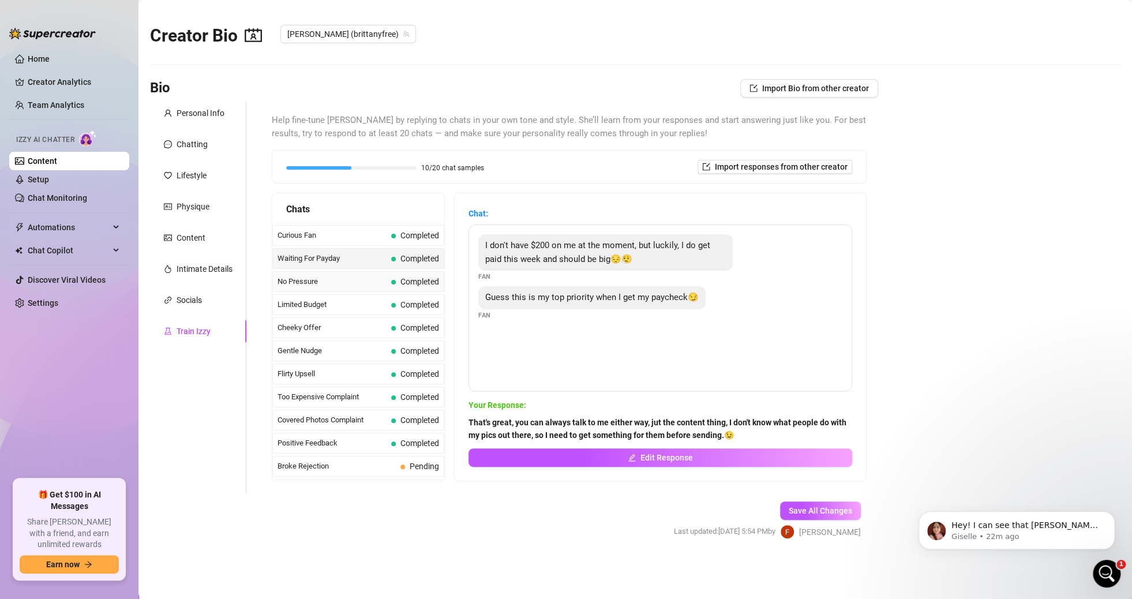
click at [357, 279] on span "No Pressure" at bounding box center [332, 282] width 109 height 12
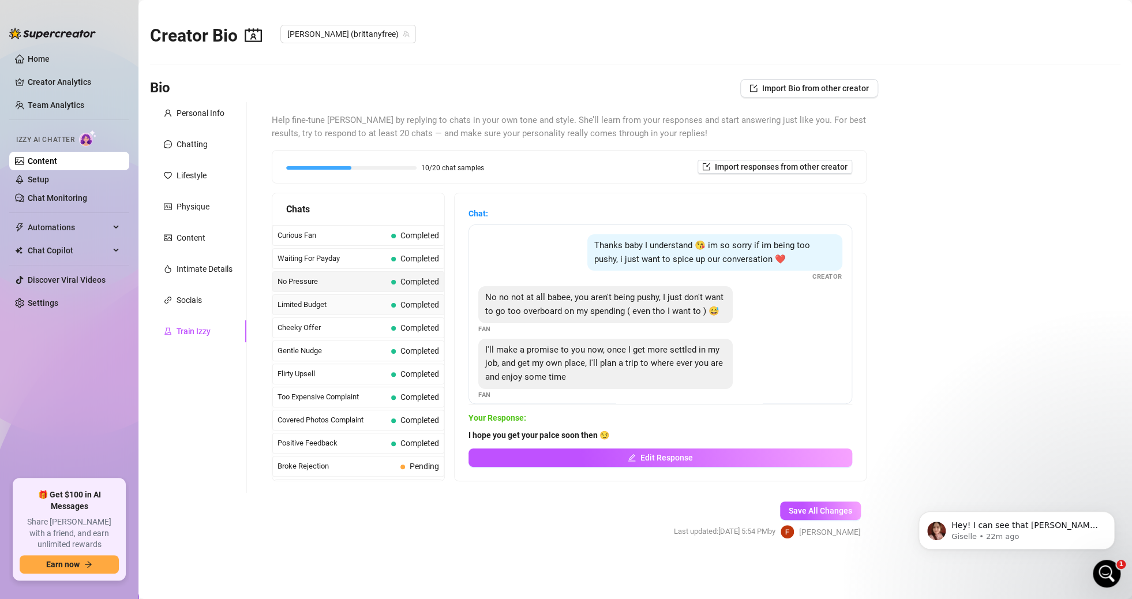
click at [391, 305] on span at bounding box center [393, 305] width 5 height 5
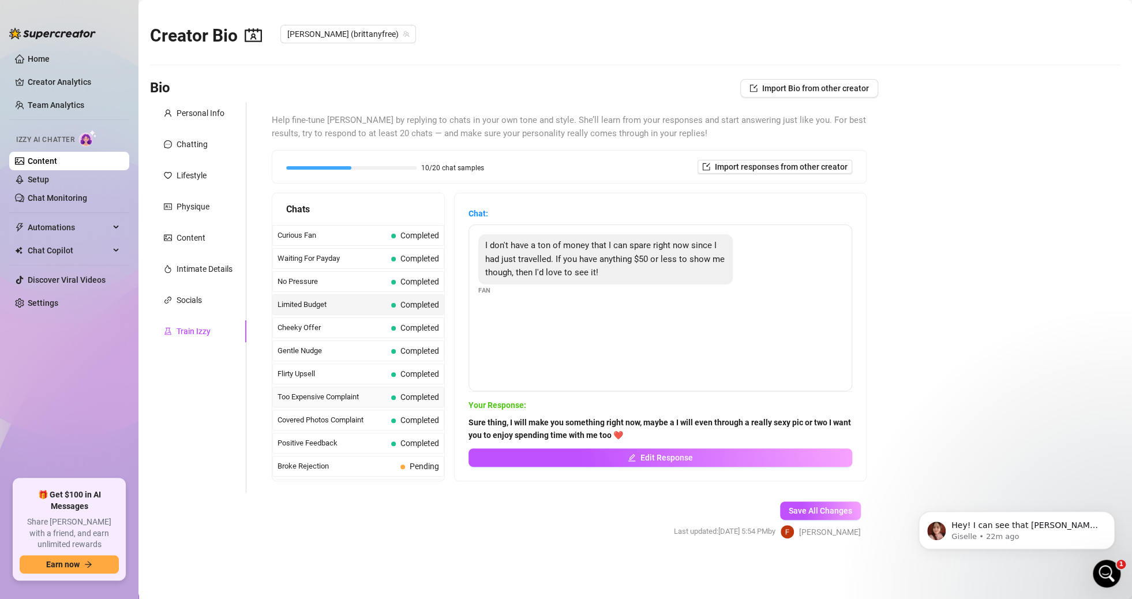
drag, startPoint x: 320, startPoint y: 376, endPoint x: 325, endPoint y: 385, distance: 10.3
click at [320, 376] on span "Flirty Upsell" at bounding box center [332, 374] width 109 height 12
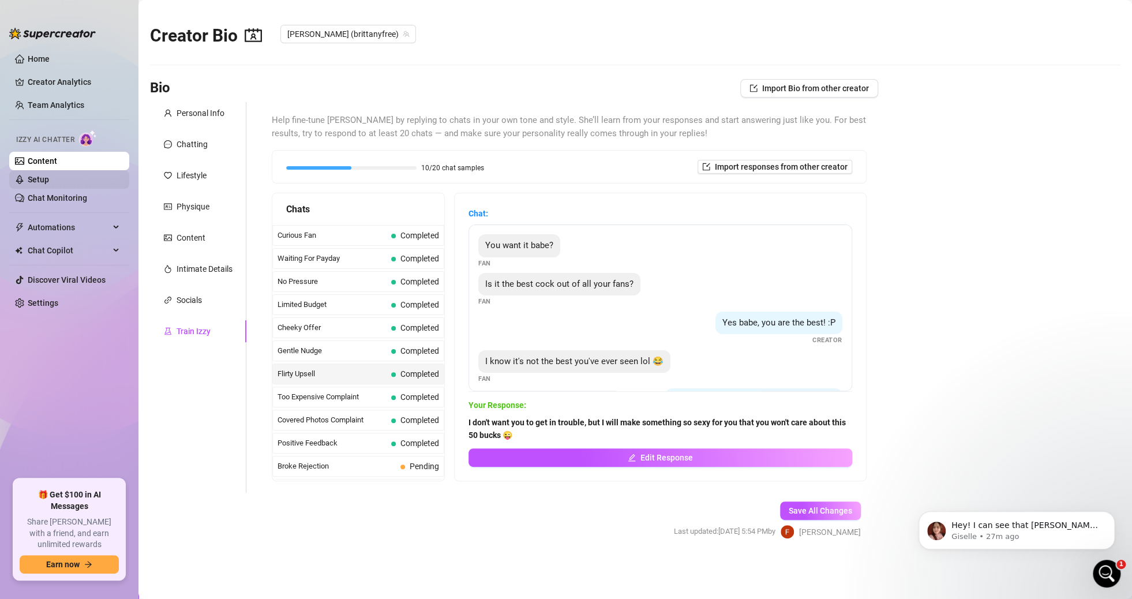
click at [49, 180] on link "Setup" at bounding box center [38, 179] width 21 height 9
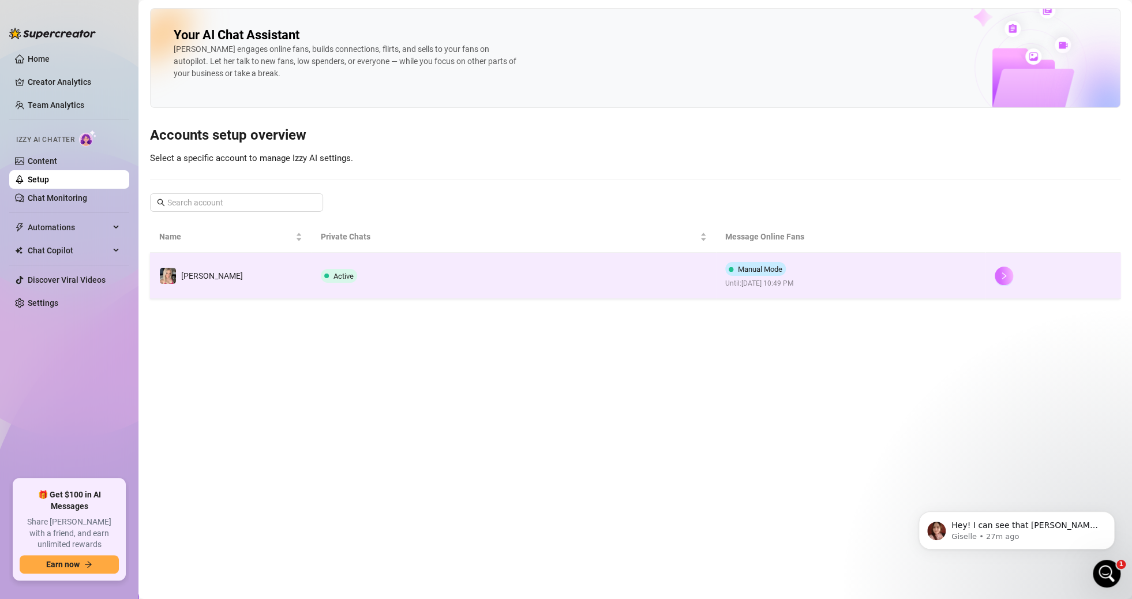
click at [1001, 277] on button "button" at bounding box center [1004, 276] width 18 height 18
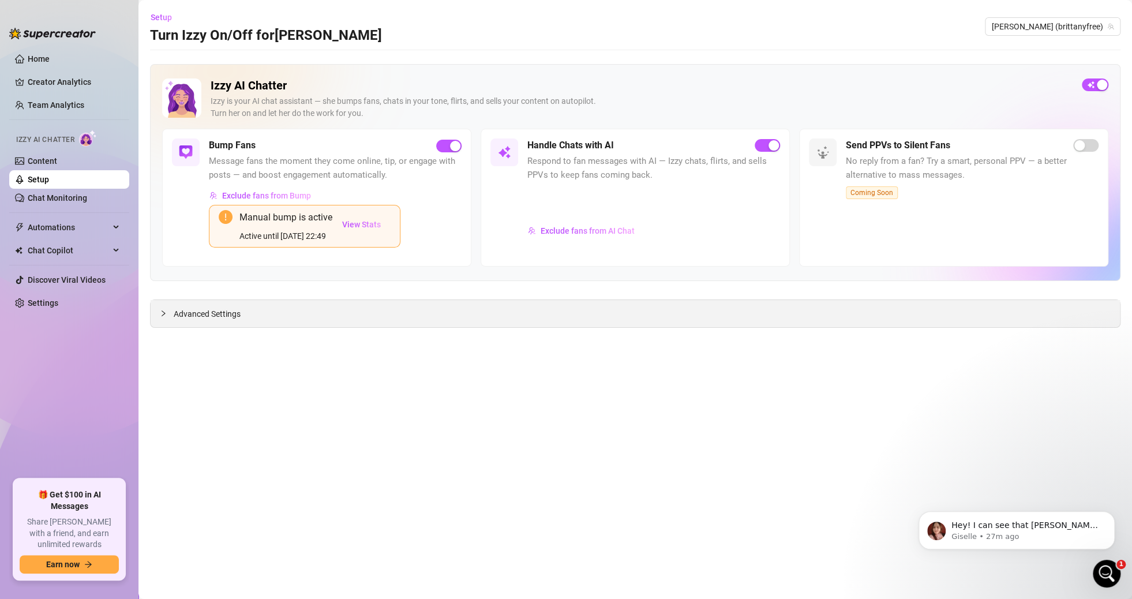
click at [192, 309] on span "Advanced Settings" at bounding box center [207, 314] width 67 height 13
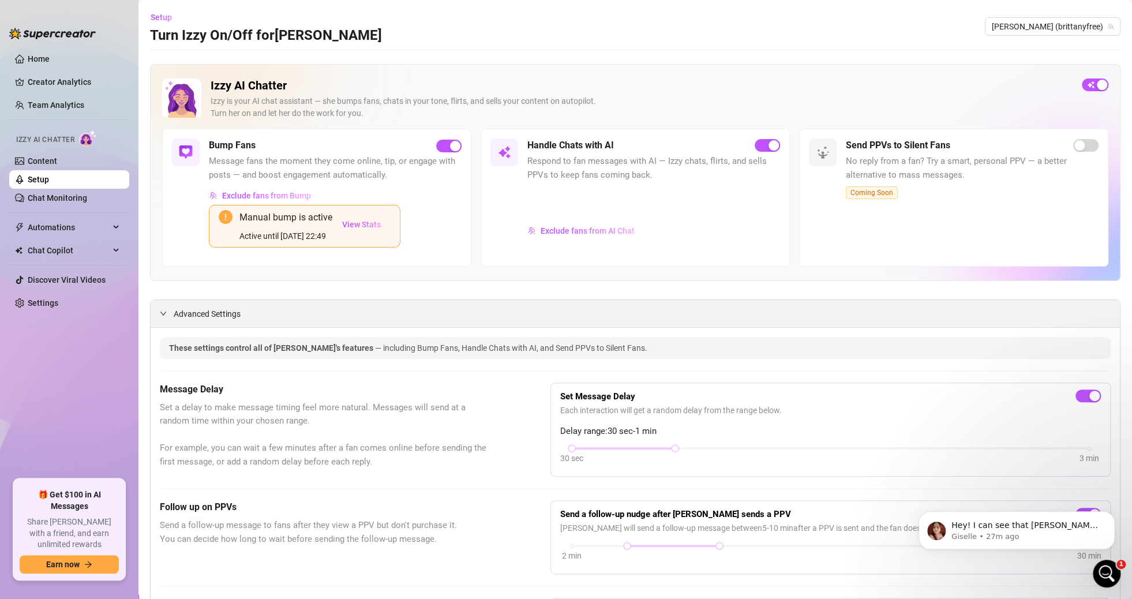
click at [192, 309] on span "Advanced Settings" at bounding box center [207, 314] width 67 height 13
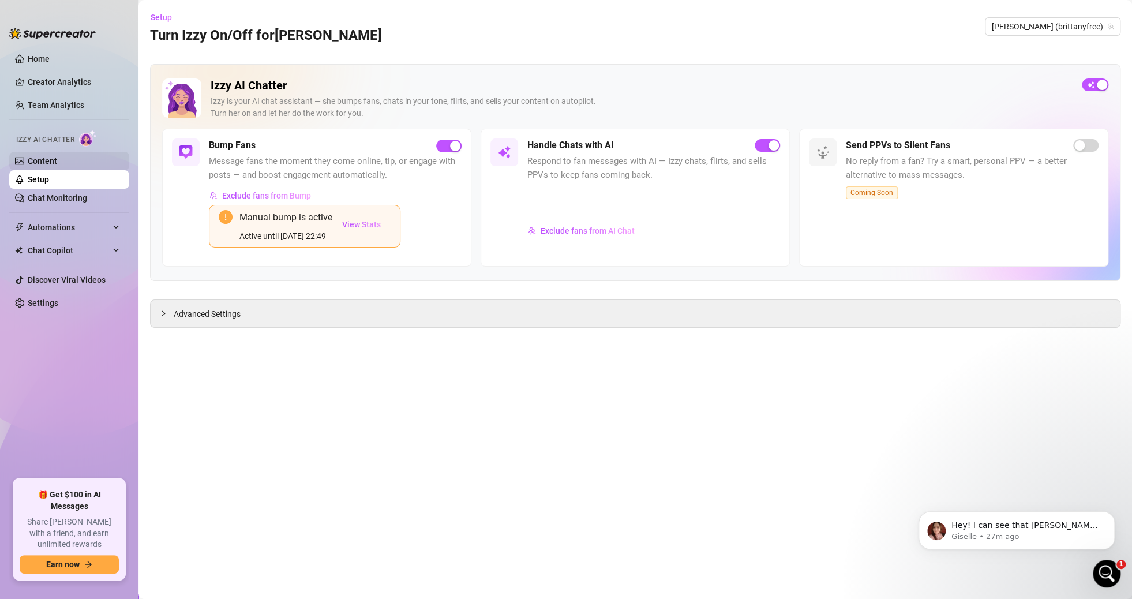
click at [57, 162] on link "Content" at bounding box center [42, 160] width 29 height 9
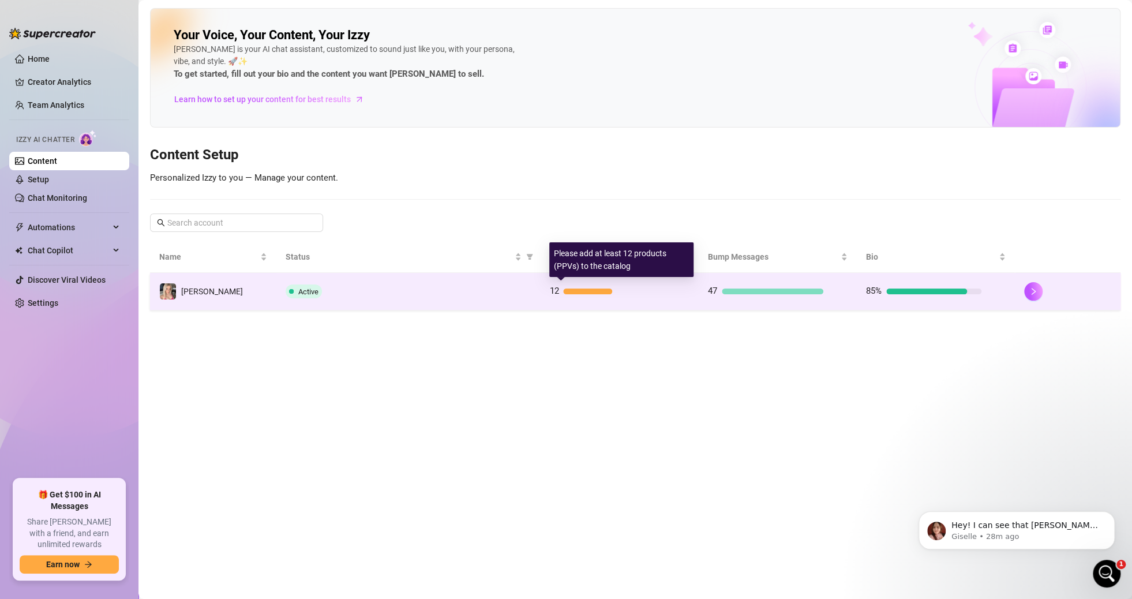
click at [602, 295] on div "12" at bounding box center [606, 291] width 115 height 14
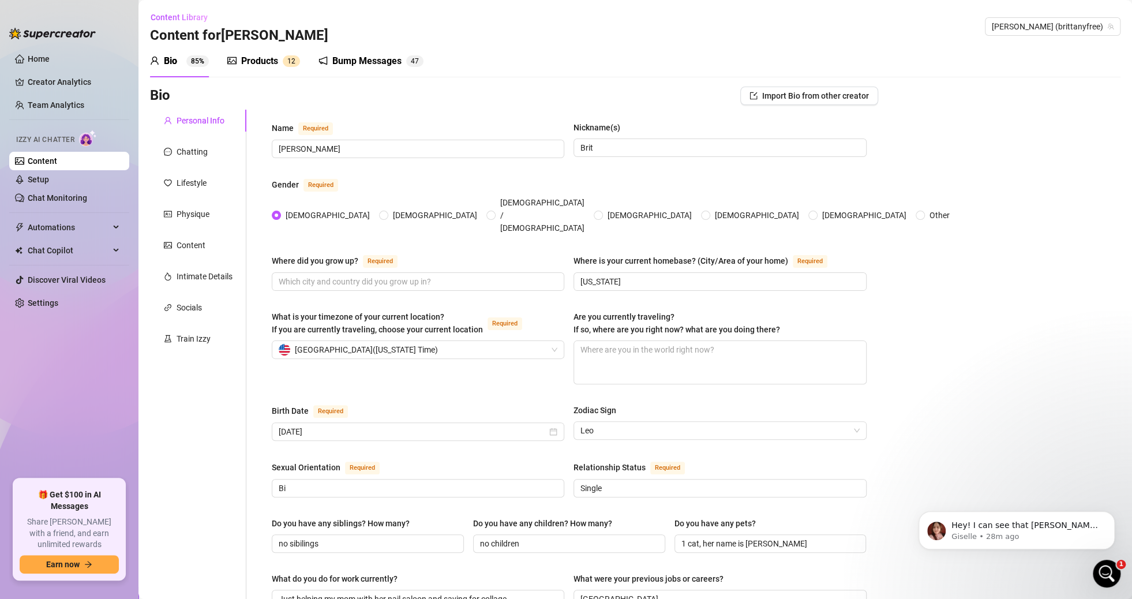
click at [245, 66] on div "Products" at bounding box center [259, 61] width 37 height 14
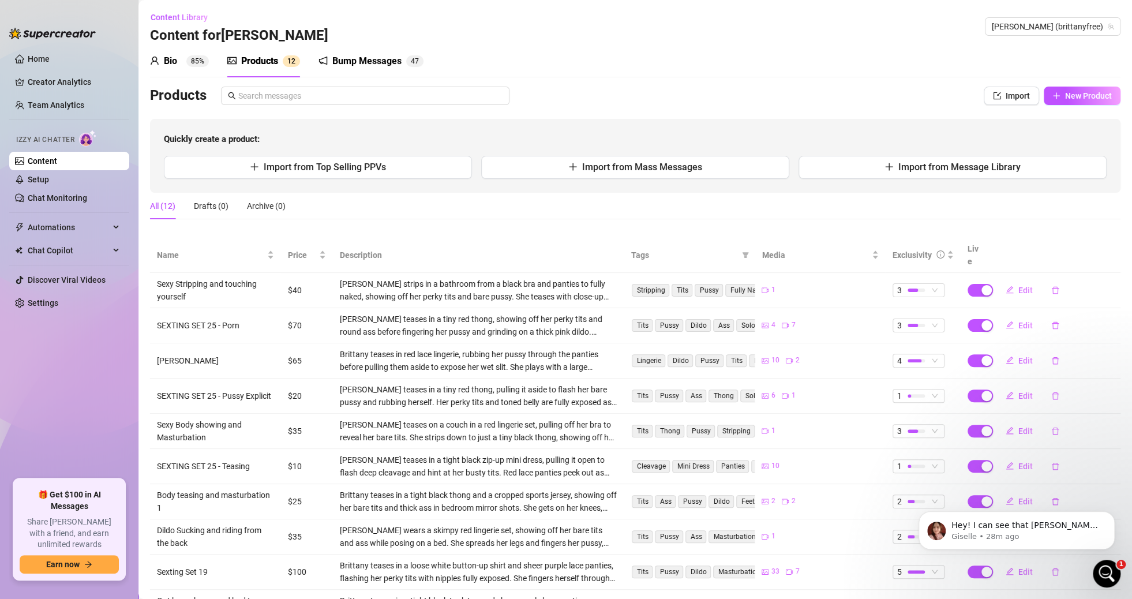
click at [57, 162] on link "Content" at bounding box center [42, 160] width 29 height 9
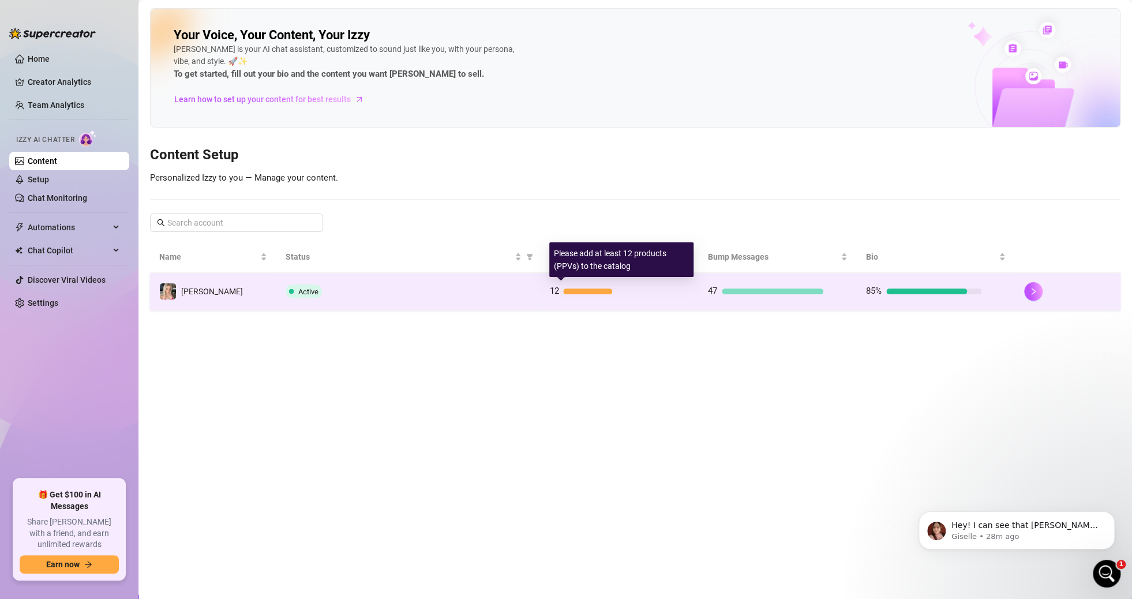
click at [603, 288] on div at bounding box center [587, 291] width 48 height 6
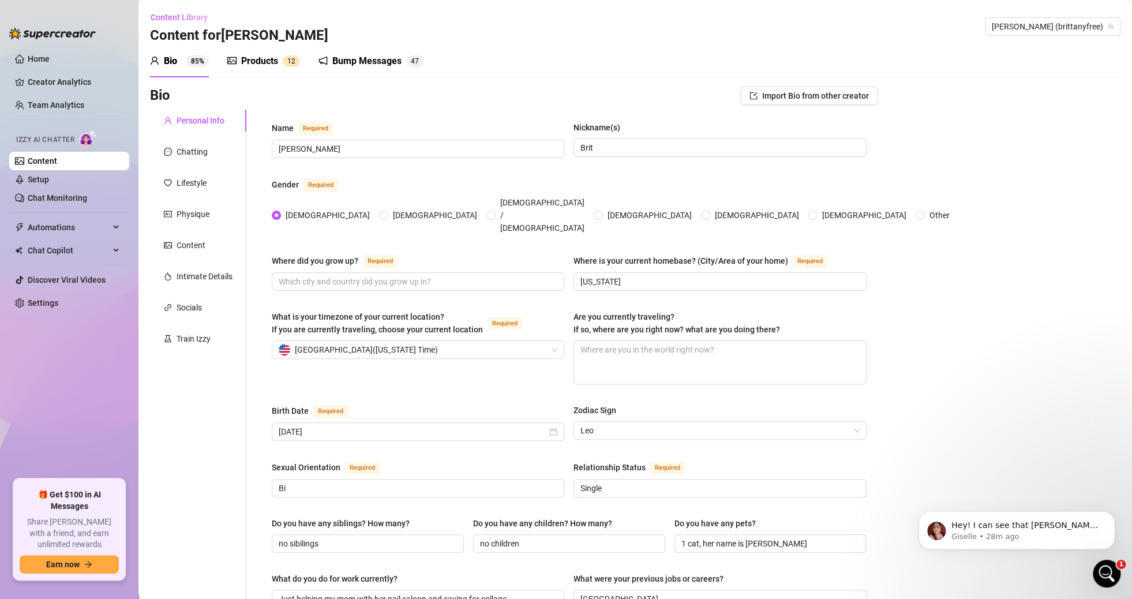
click at [280, 63] on div "Products 1 2" at bounding box center [263, 61] width 73 height 14
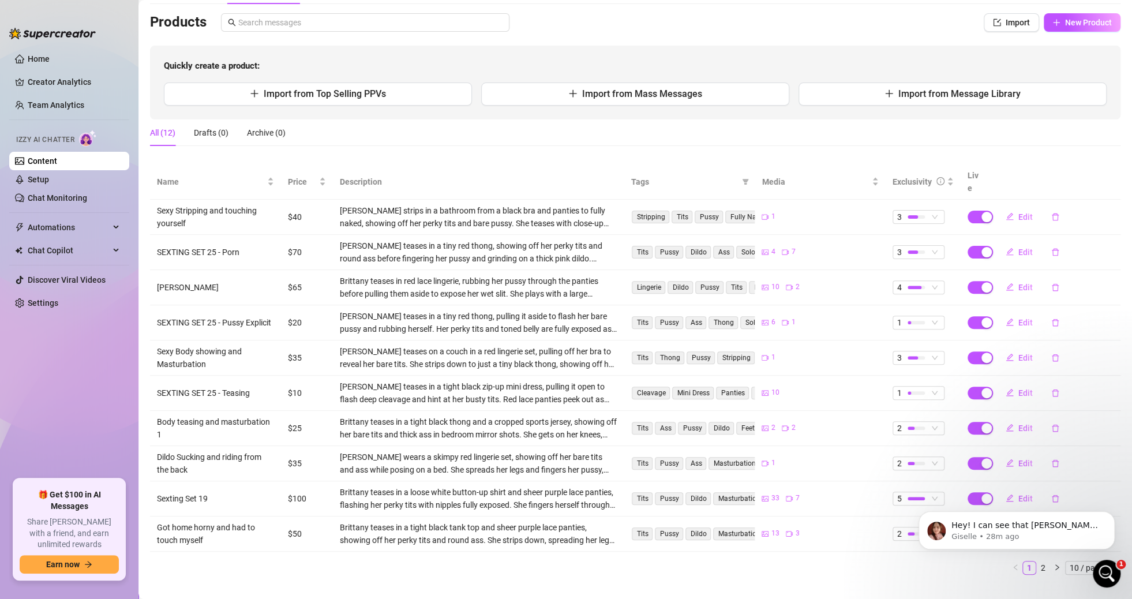
scroll to position [78, 0]
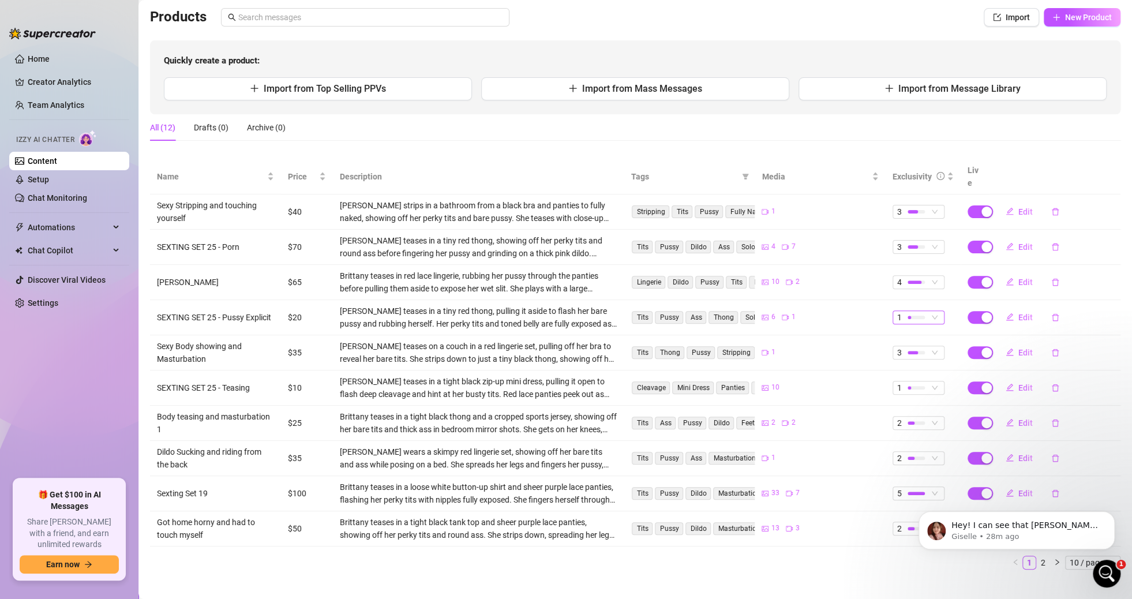
click at [898, 311] on div "1" at bounding box center [912, 317] width 31 height 13
click at [908, 312] on div at bounding box center [916, 317] width 17 height 11
click at [1015, 380] on button "Edit" at bounding box center [1019, 387] width 46 height 18
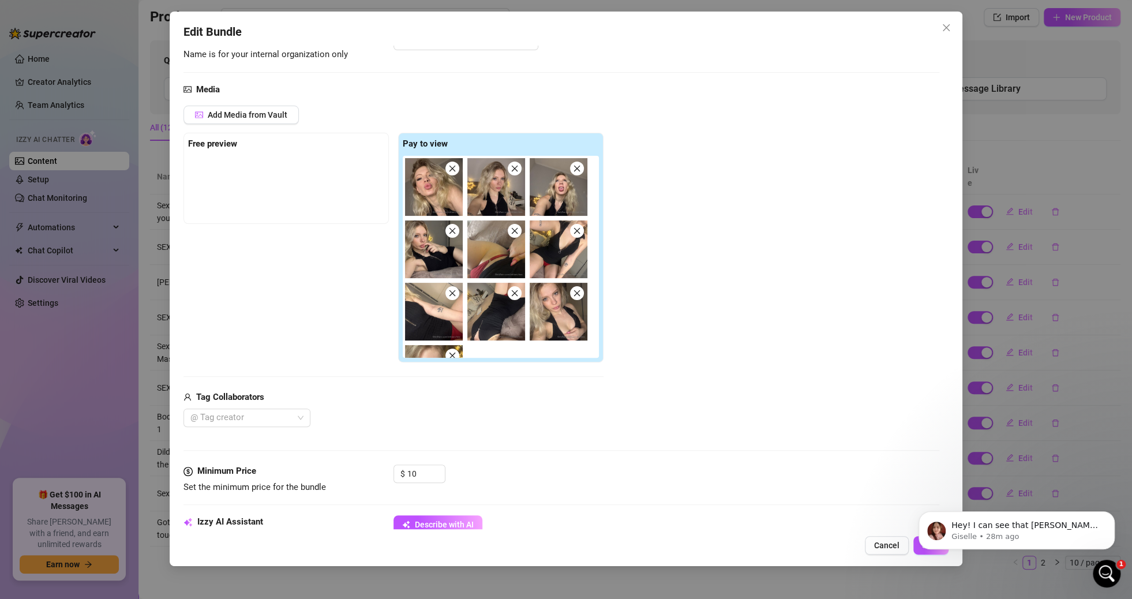
scroll to position [404, 0]
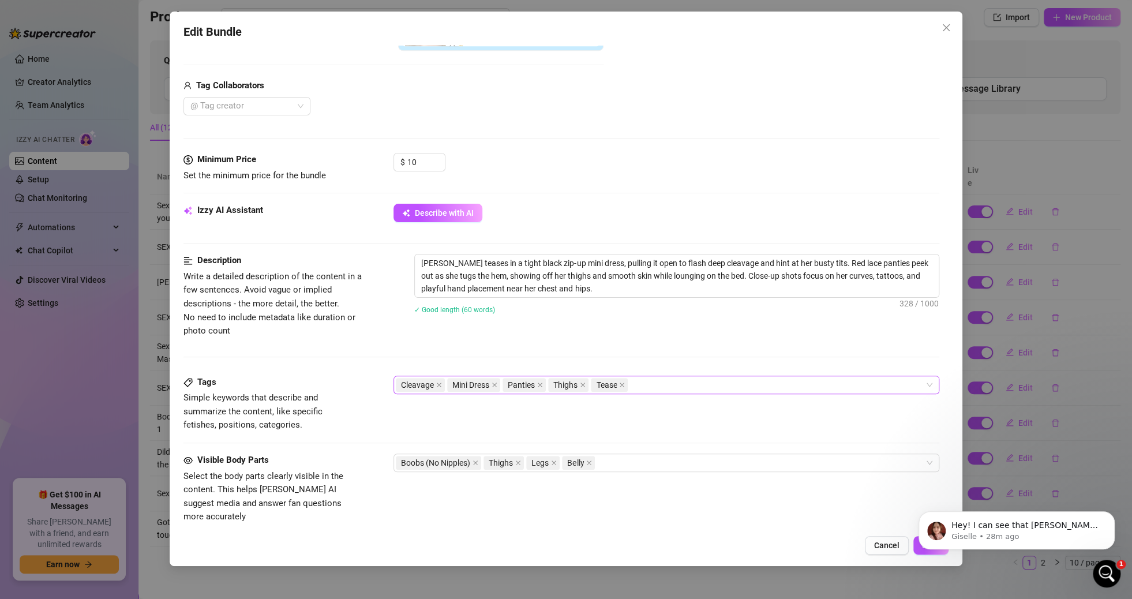
click at [657, 377] on div "Cleavage Mini Dress Panties Thighs Tease" at bounding box center [660, 385] width 528 height 16
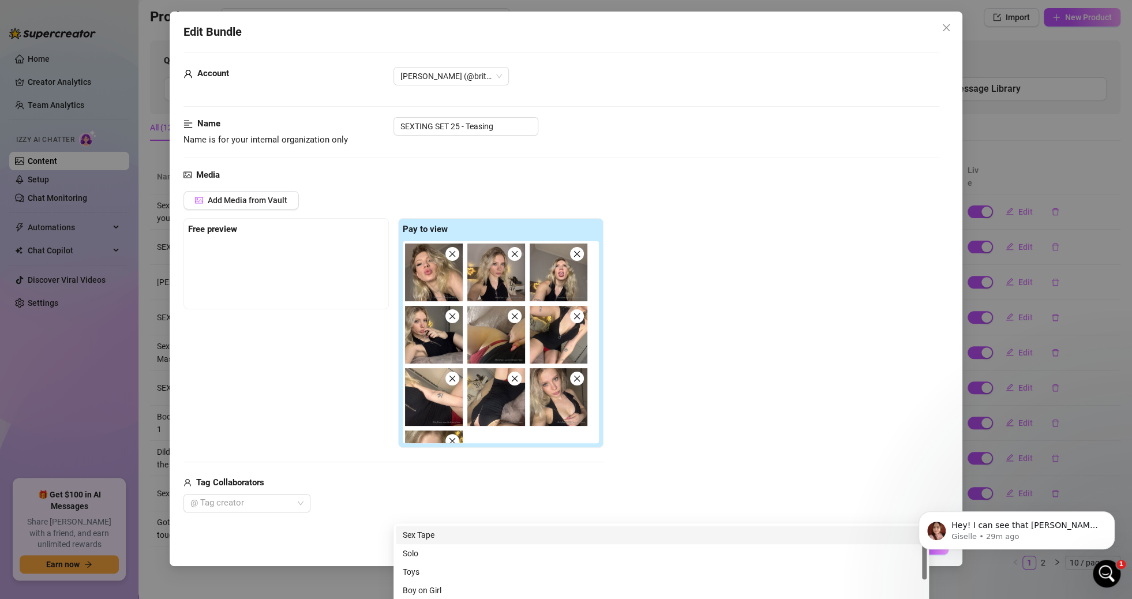
scroll to position [0, 0]
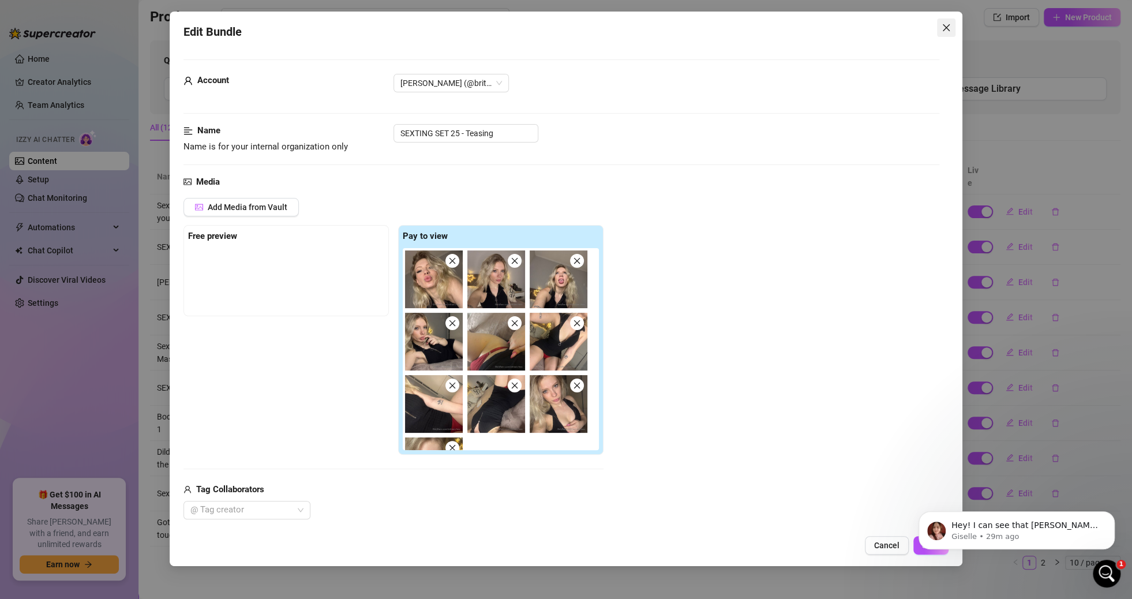
click at [945, 21] on button "Close" at bounding box center [946, 27] width 18 height 18
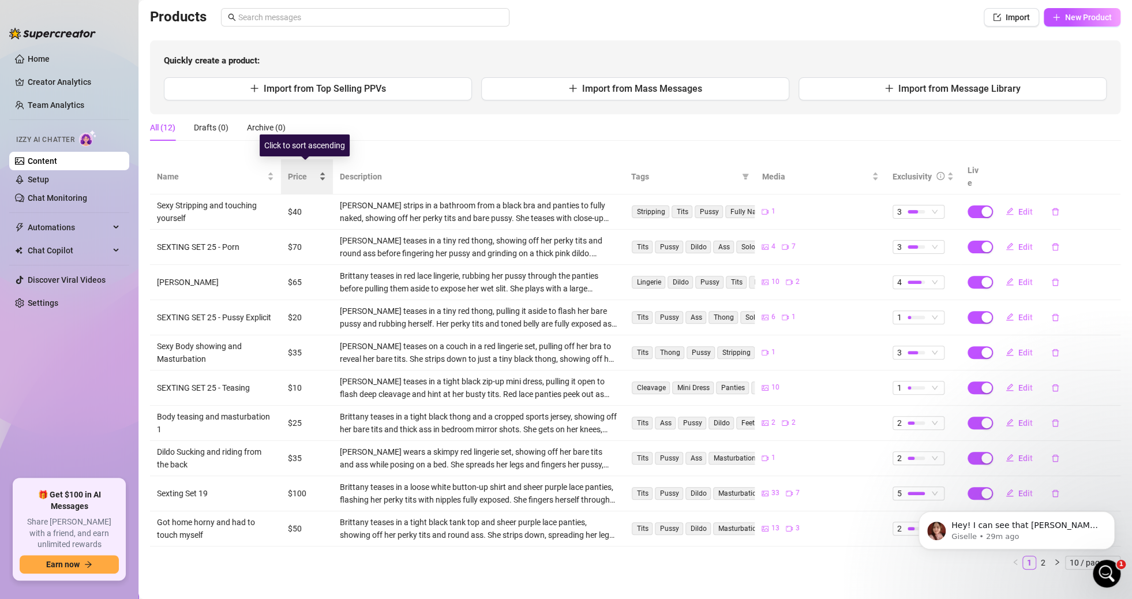
click at [314, 175] on span "Price" at bounding box center [302, 176] width 29 height 13
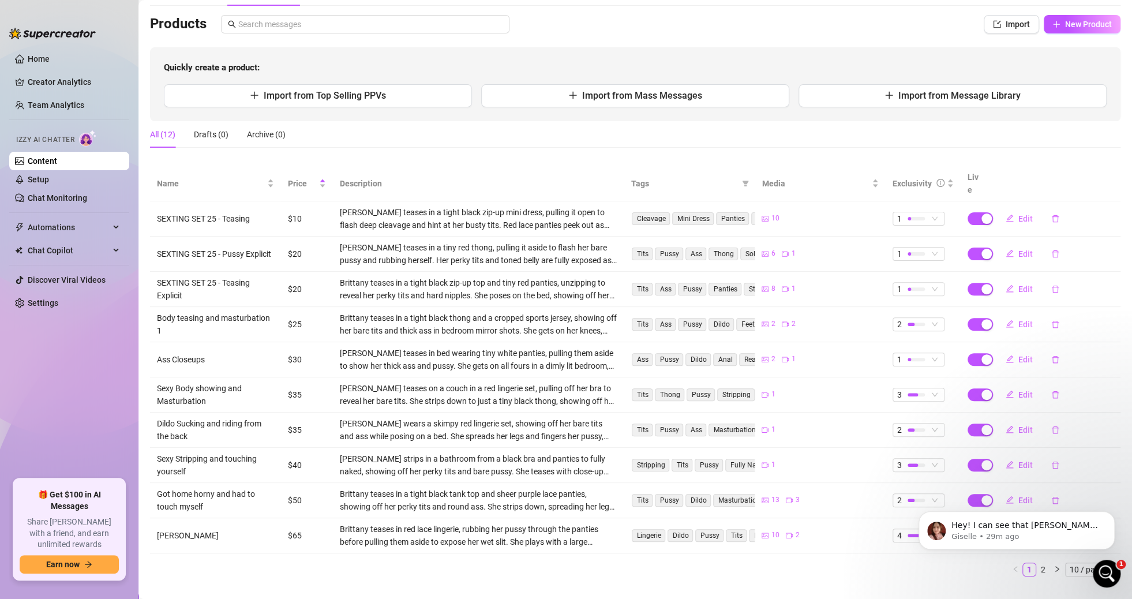
scroll to position [78, 0]
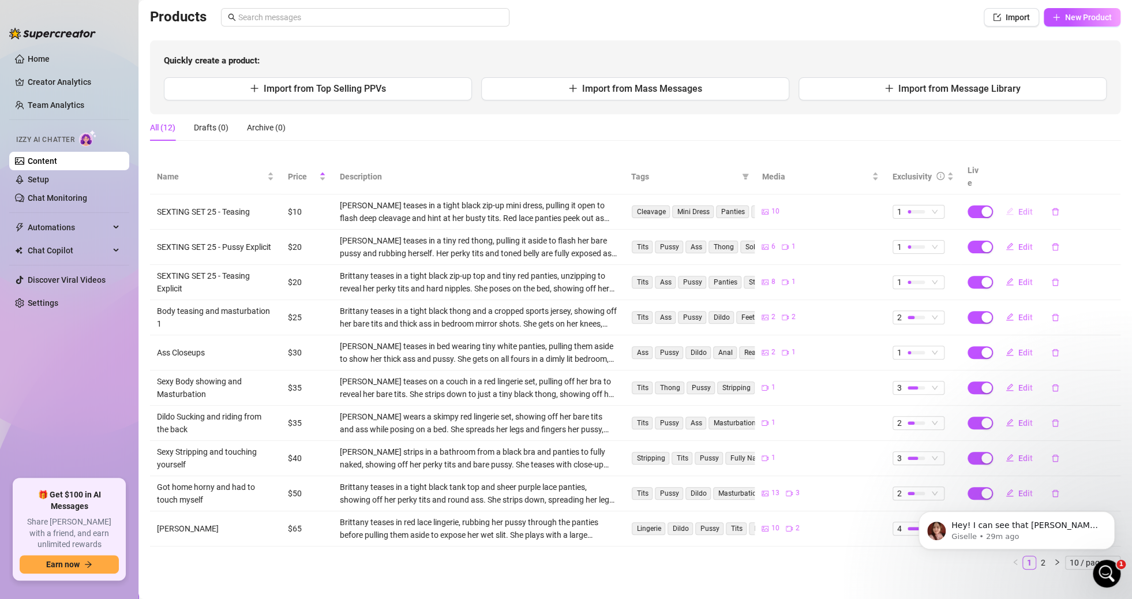
click at [1018, 207] on span "Edit" at bounding box center [1025, 211] width 14 height 9
type textarea "I'm feeling so sexy right now, I want you to tell me how I look and what you wo…"
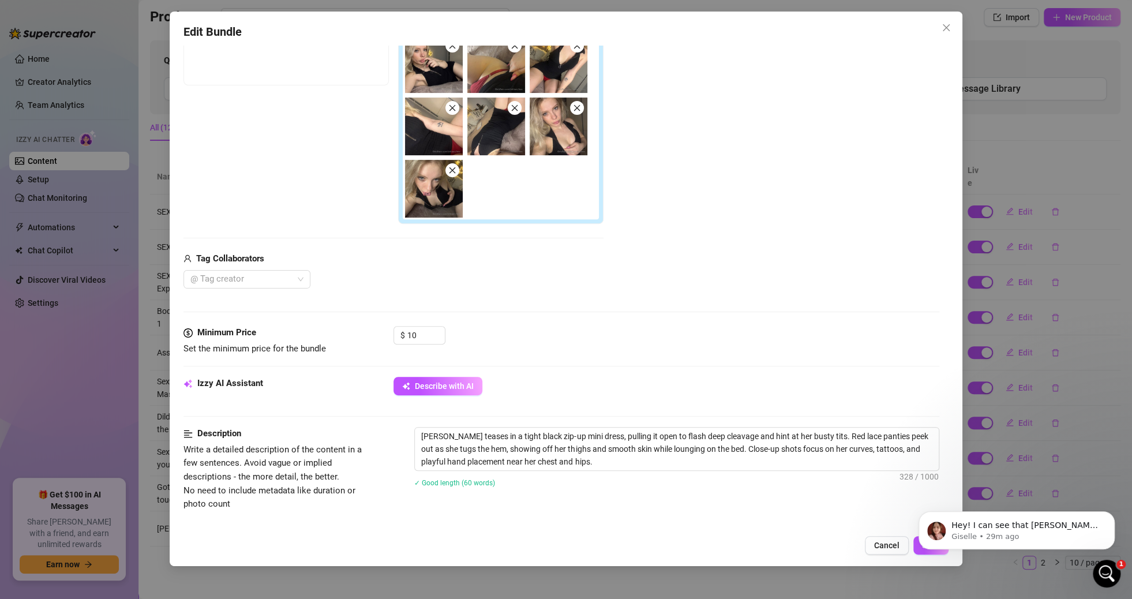
scroll to position [0, 0]
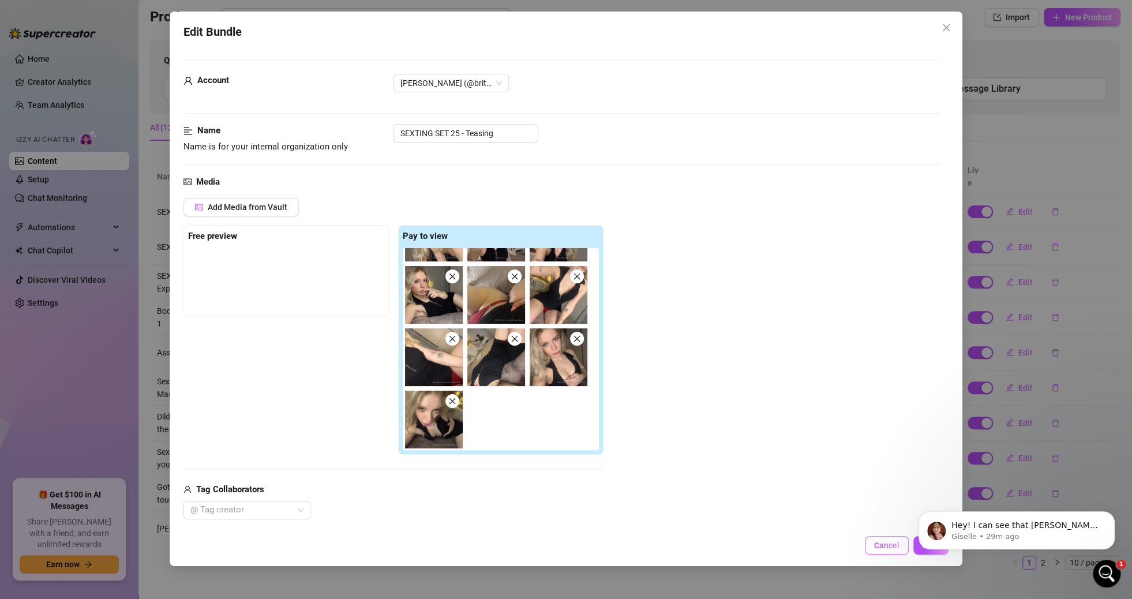
click at [888, 540] on button "Cancel" at bounding box center [887, 545] width 44 height 18
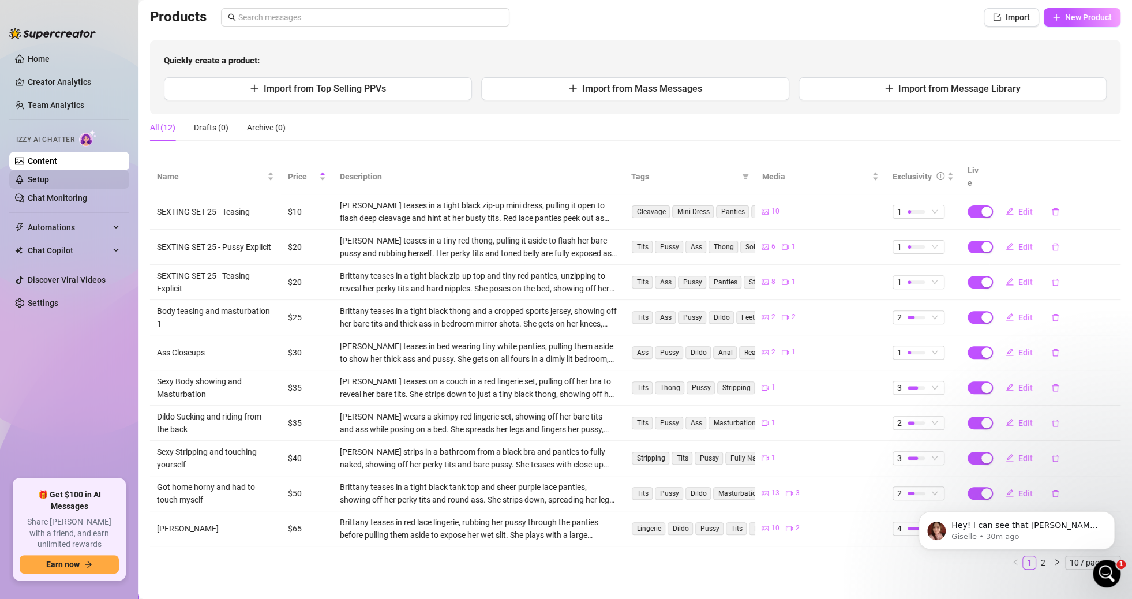
click at [49, 178] on link "Setup" at bounding box center [38, 179] width 21 height 9
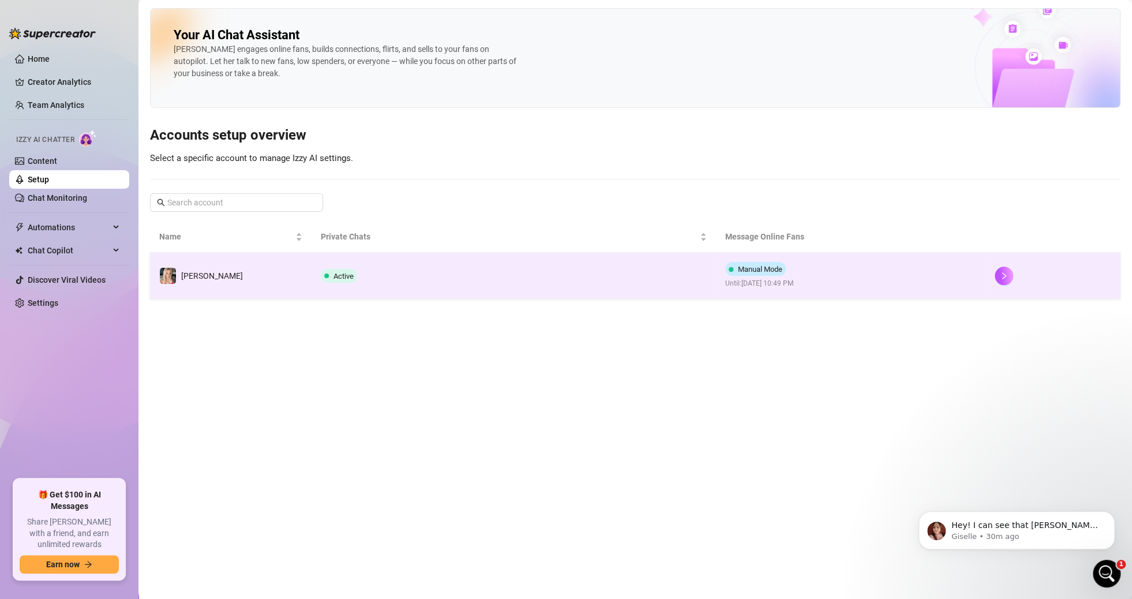
click at [535, 285] on td "Active" at bounding box center [514, 276] width 404 height 46
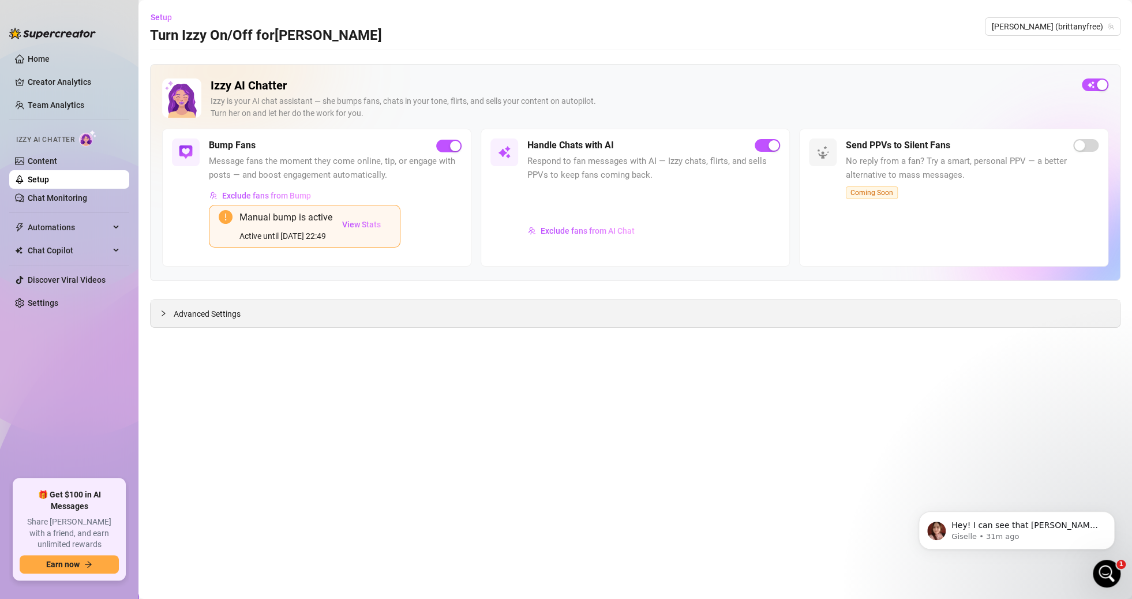
click at [257, 315] on div "Advanced Settings" at bounding box center [635, 313] width 969 height 27
click at [175, 313] on span "Advanced Settings" at bounding box center [207, 314] width 67 height 13
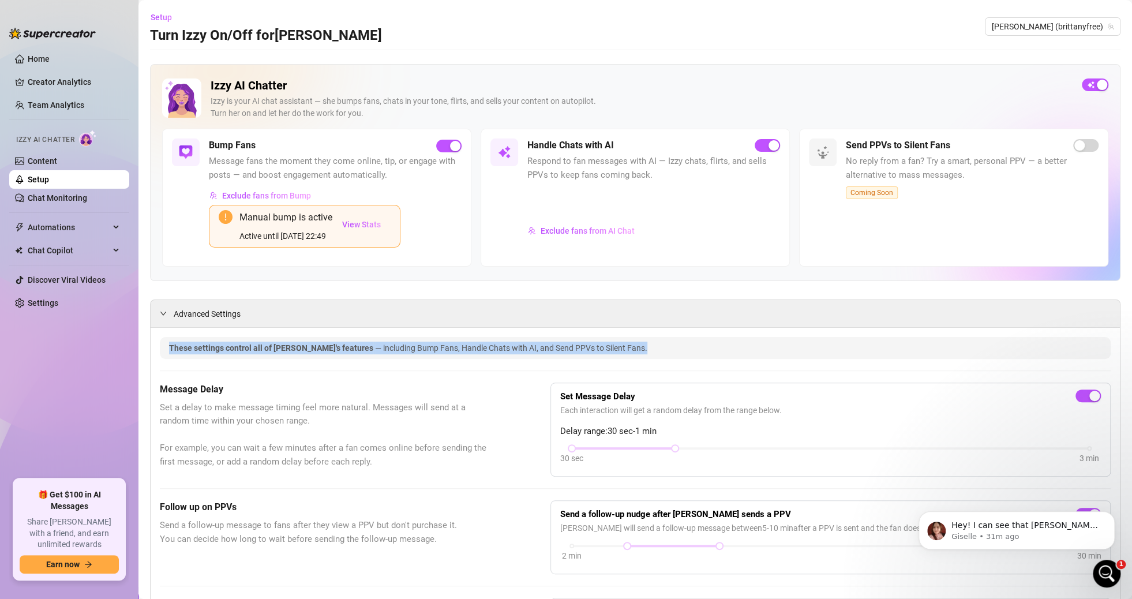
drag, startPoint x: 163, startPoint y: 342, endPoint x: 609, endPoint y: 348, distance: 445.4
click at [609, 348] on div "These settings control all of [PERSON_NAME]'s features — including Bump Fans, H…" at bounding box center [635, 348] width 951 height 22
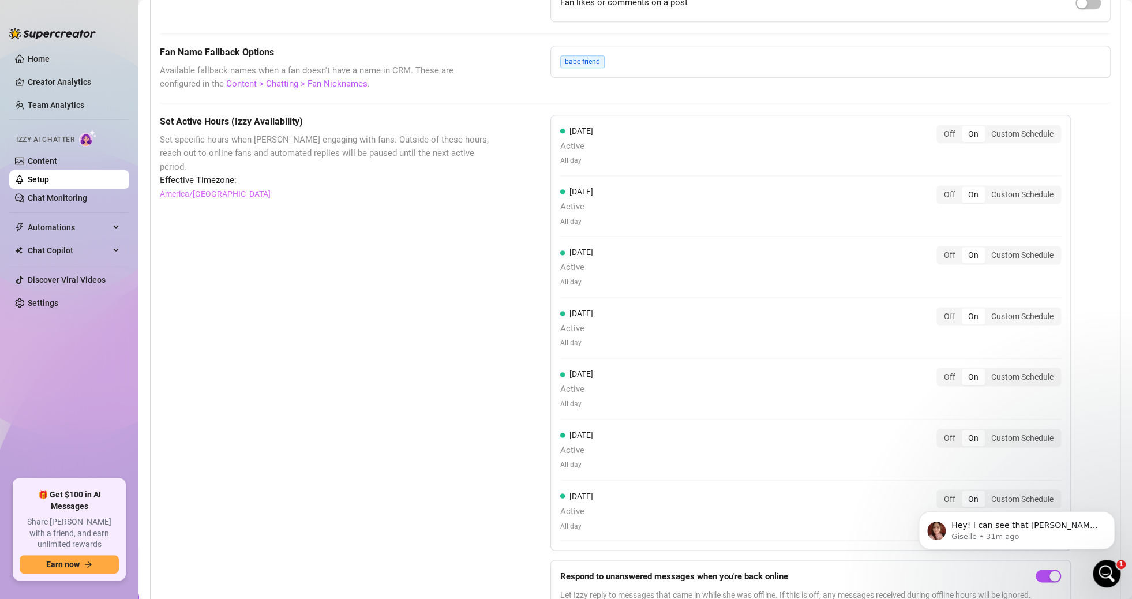
scroll to position [979, 0]
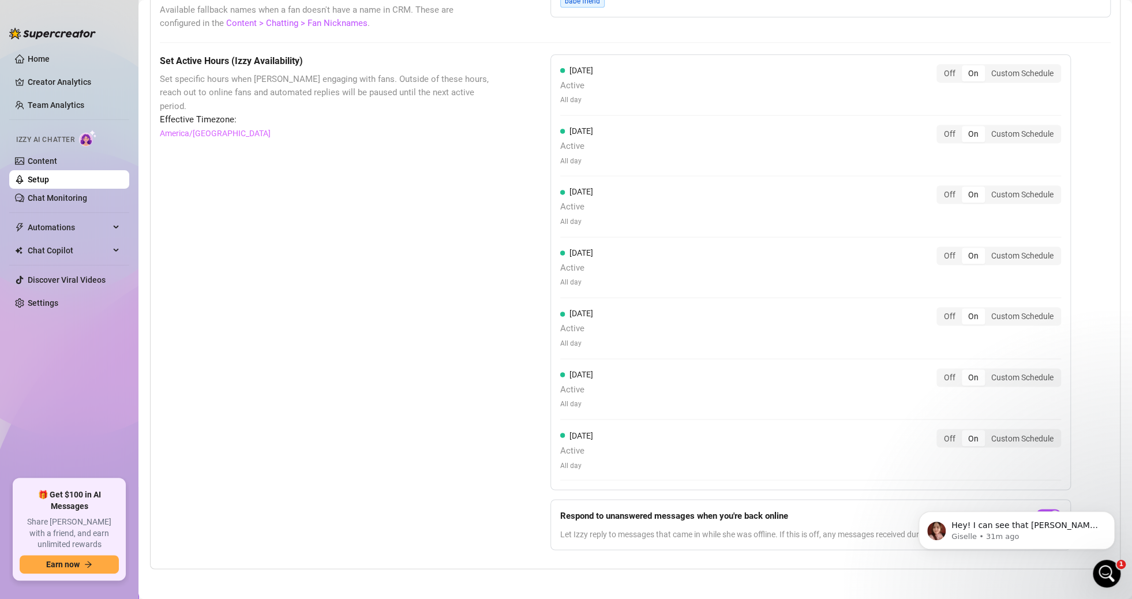
drag, startPoint x: 598, startPoint y: 512, endPoint x: 749, endPoint y: 512, distance: 151.2
click at [744, 512] on strong "Respond to unanswered messages when you're back online" at bounding box center [674, 515] width 228 height 10
drag, startPoint x: 755, startPoint y: 512, endPoint x: 784, endPoint y: 514, distance: 29.5
click at [784, 514] on strong "Respond to unanswered messages when you're back online" at bounding box center [674, 515] width 228 height 10
drag, startPoint x: 780, startPoint y: 511, endPoint x: 710, endPoint y: 515, distance: 69.9
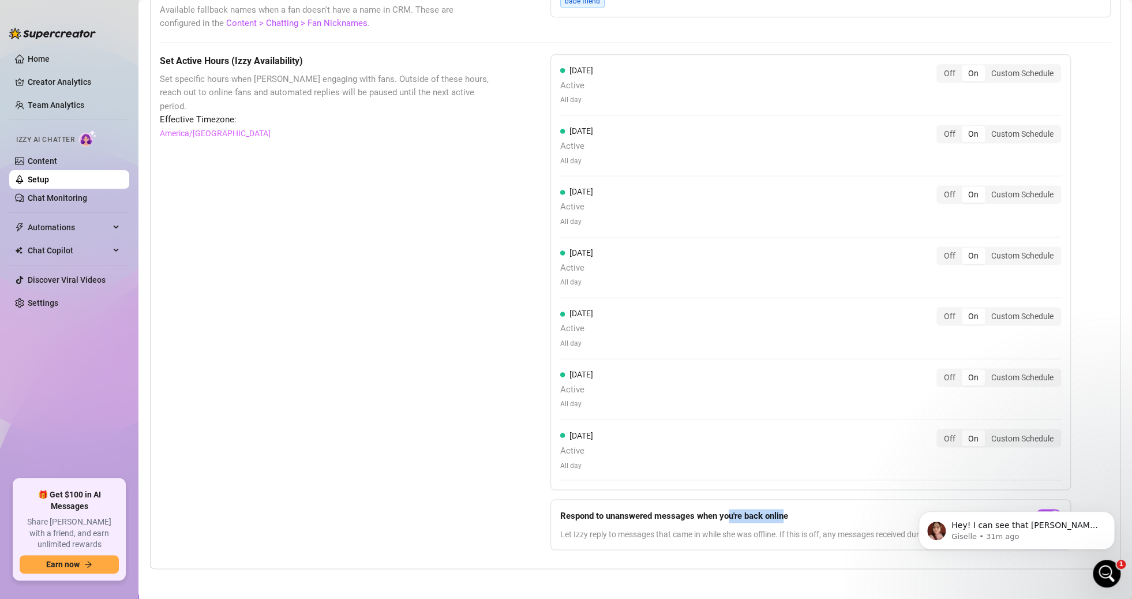
click at [724, 513] on strong "Respond to unanswered messages when you're back online" at bounding box center [674, 515] width 228 height 10
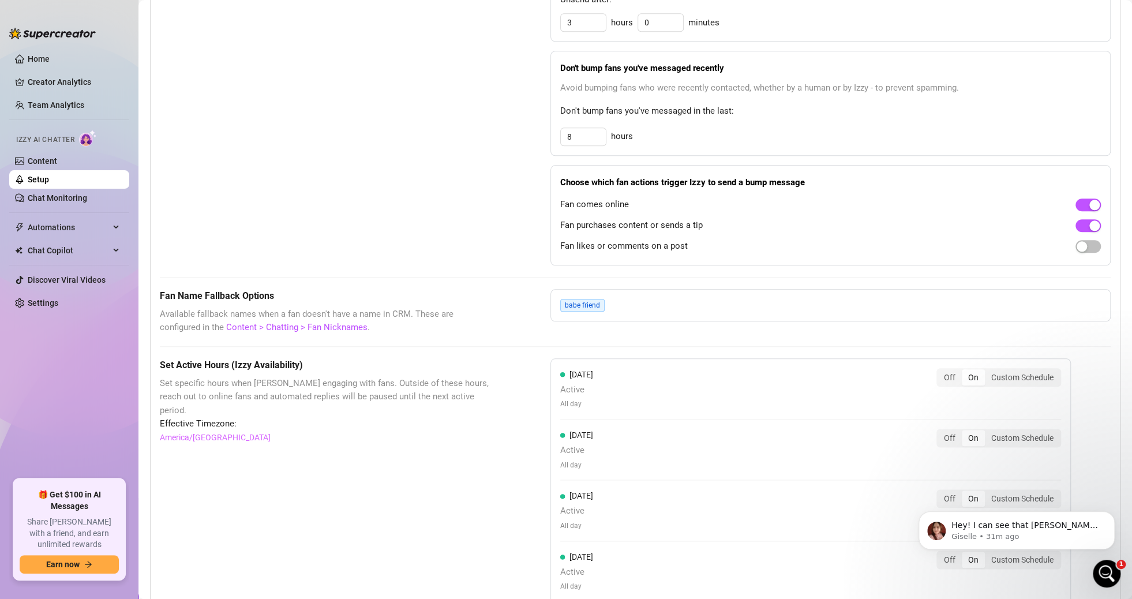
scroll to position [518, 0]
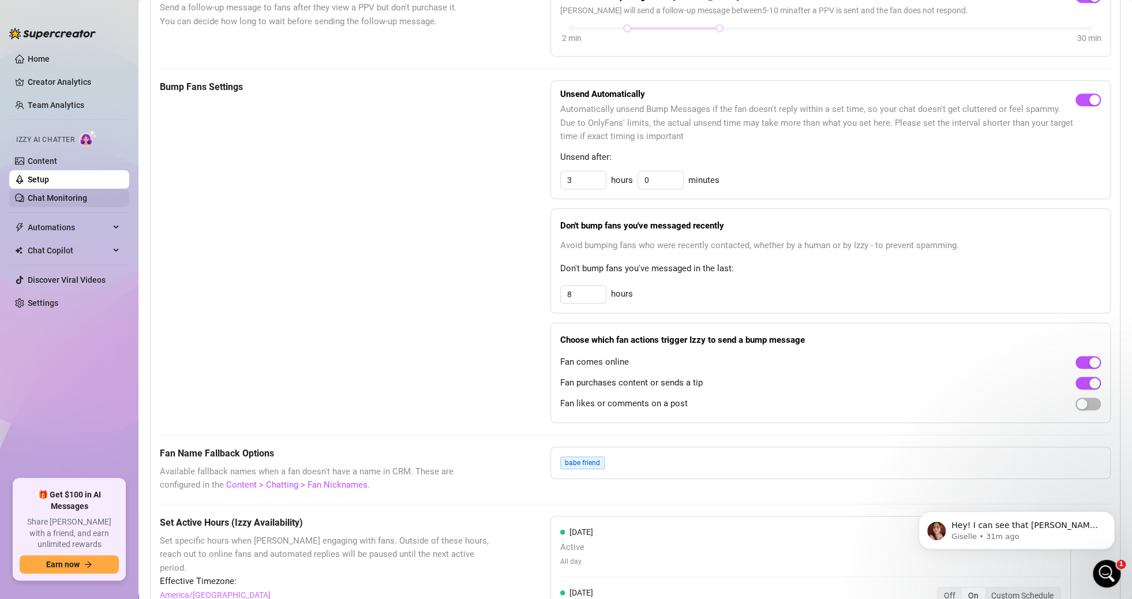
click at [87, 195] on link "Chat Monitoring" at bounding box center [57, 197] width 59 height 9
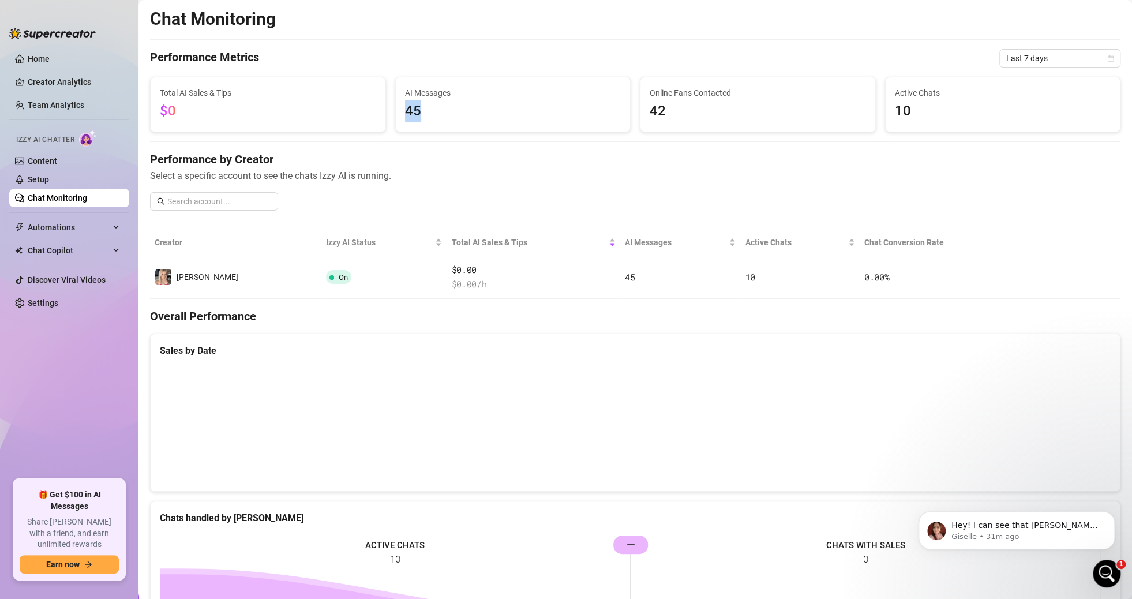
drag, startPoint x: 403, startPoint y: 108, endPoint x: 475, endPoint y: 113, distance: 71.7
click at [471, 112] on span "45" at bounding box center [513, 111] width 216 height 22
drag, startPoint x: 881, startPoint y: 104, endPoint x: 913, endPoint y: 106, distance: 32.4
click at [913, 106] on div "Active Chats 10" at bounding box center [1003, 104] width 235 height 54
click at [49, 175] on link "Setup" at bounding box center [38, 179] width 21 height 9
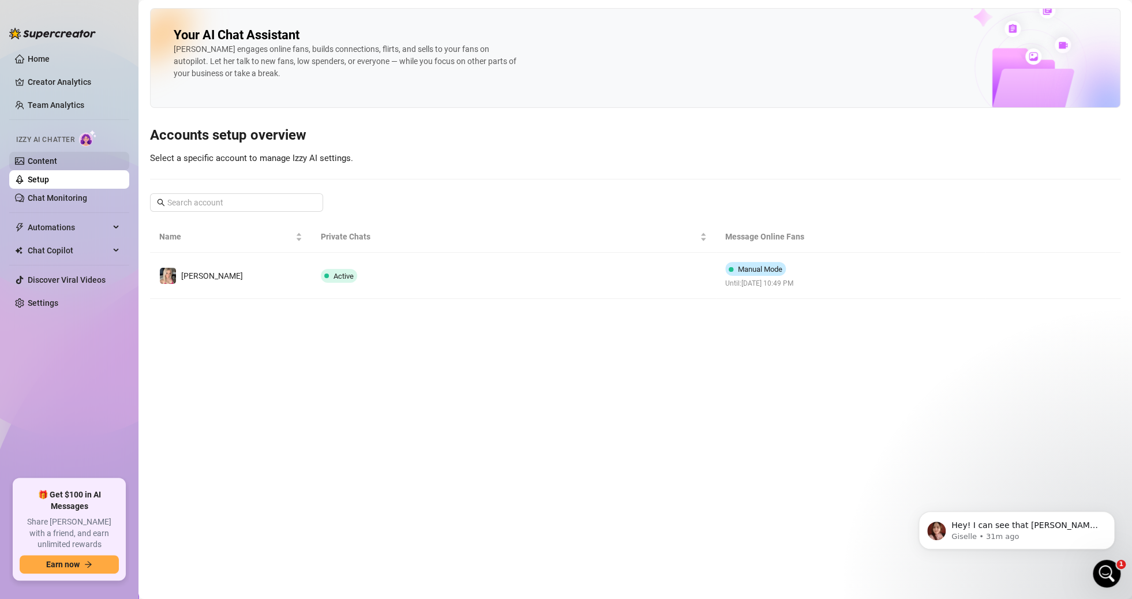
click at [57, 157] on link "Content" at bounding box center [42, 160] width 29 height 9
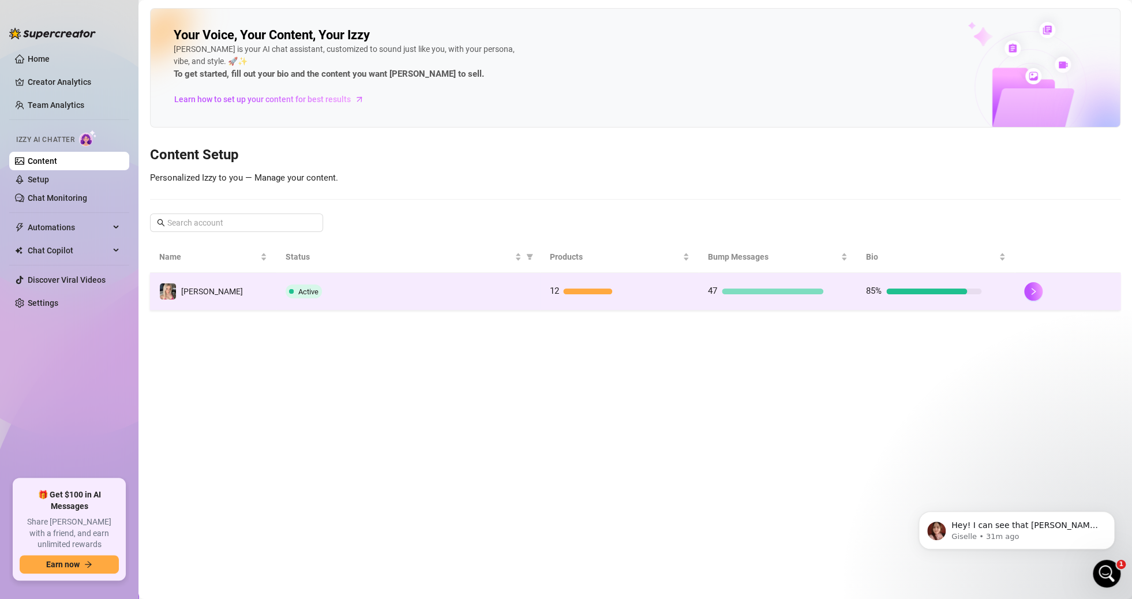
click at [542, 290] on td "12" at bounding box center [619, 292] width 158 height 38
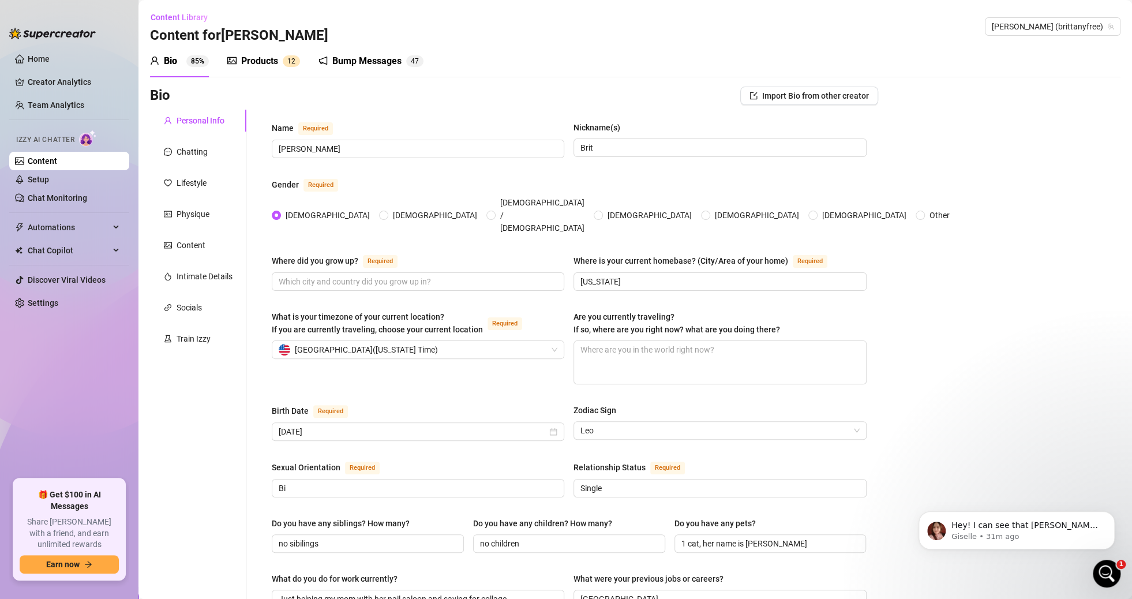
click at [257, 60] on div "Products" at bounding box center [259, 61] width 37 height 14
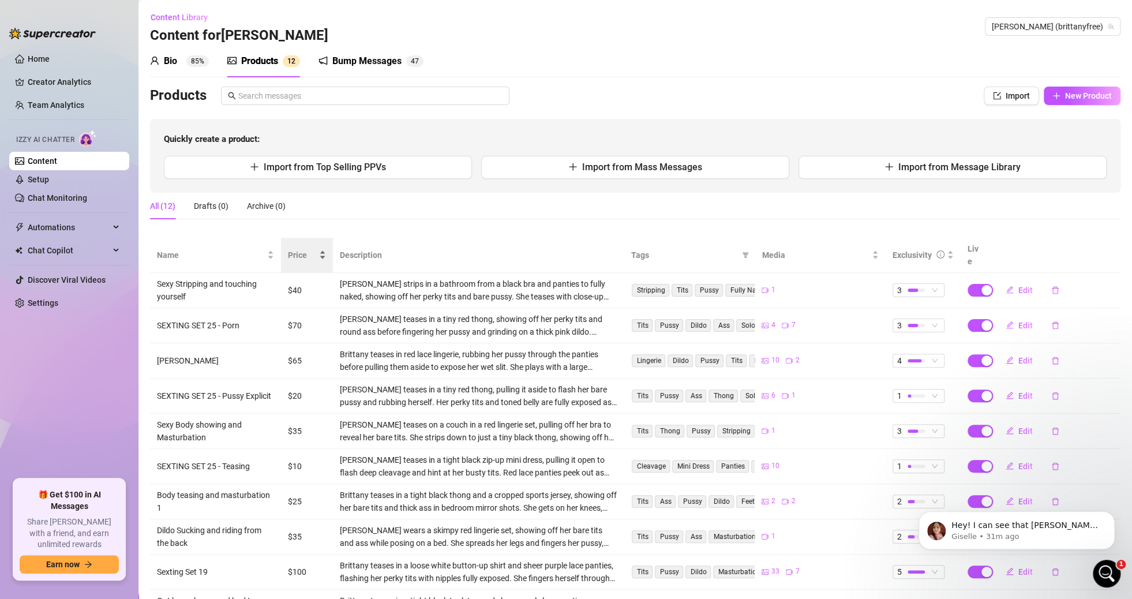
click at [301, 249] on span "Price" at bounding box center [302, 255] width 29 height 13
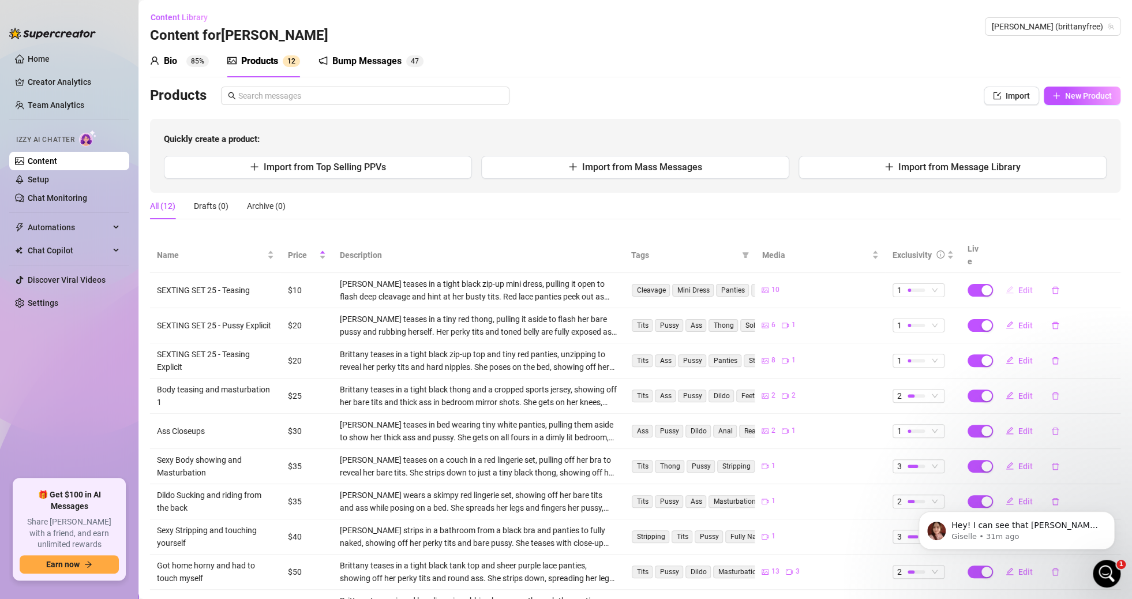
click at [1018, 286] on span "Edit" at bounding box center [1025, 290] width 14 height 9
type textarea "I'm feeling so sexy right now, I want you to tell me how I look and what you wo…"
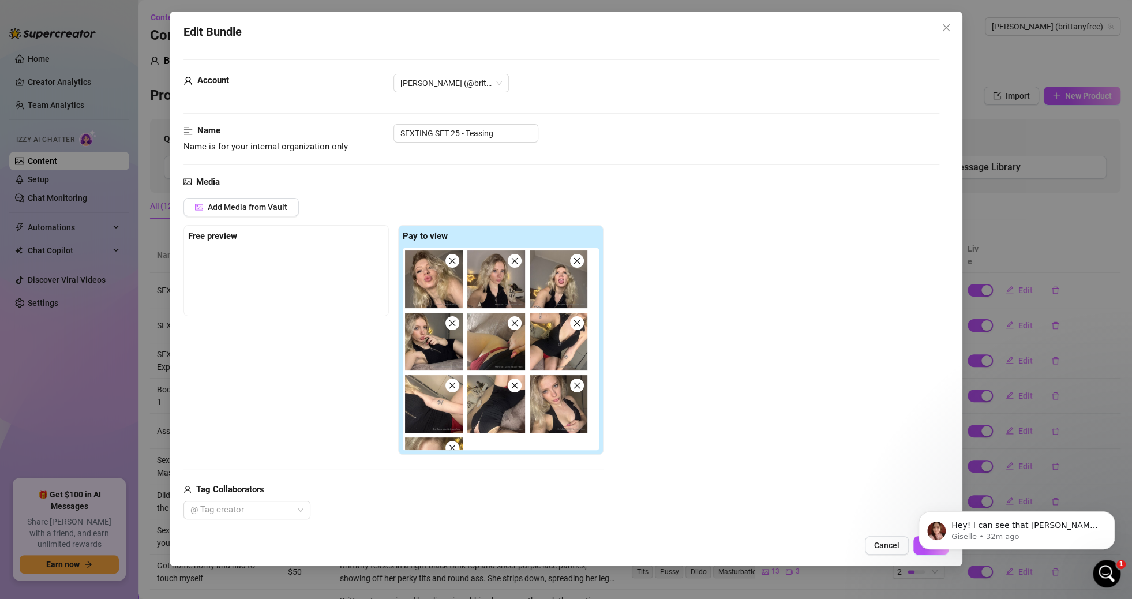
click at [148, 200] on div "Edit Bundle Account [PERSON_NAME] (@brittanyfree) Name Name is for your interna…" at bounding box center [566, 299] width 1132 height 599
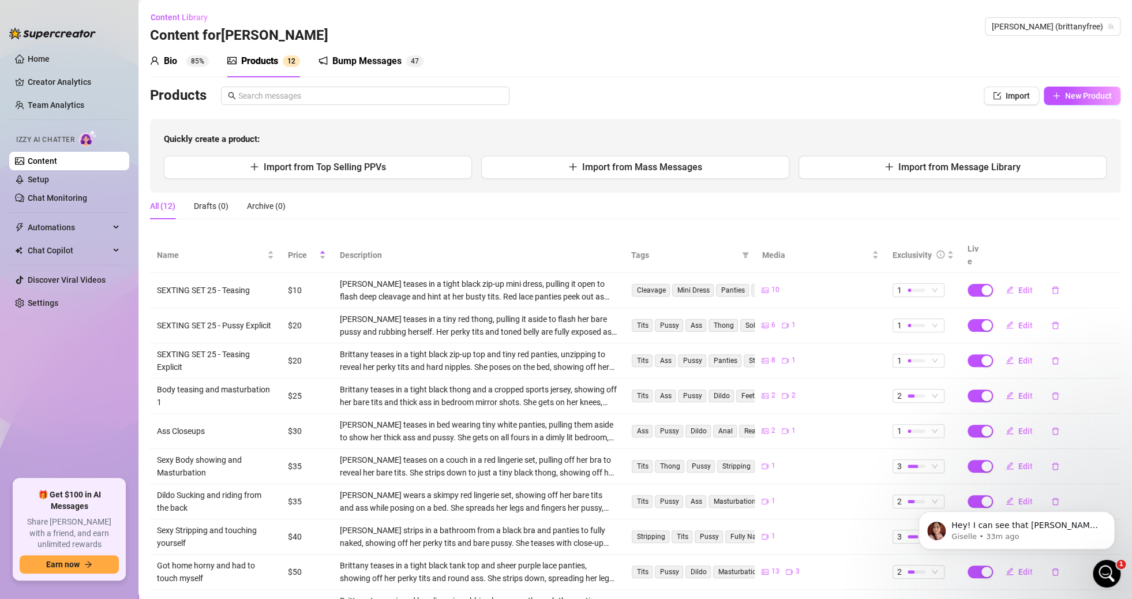
click at [177, 62] on div "Bio" at bounding box center [170, 61] width 13 height 14
